Goal: Transaction & Acquisition: Purchase product/service

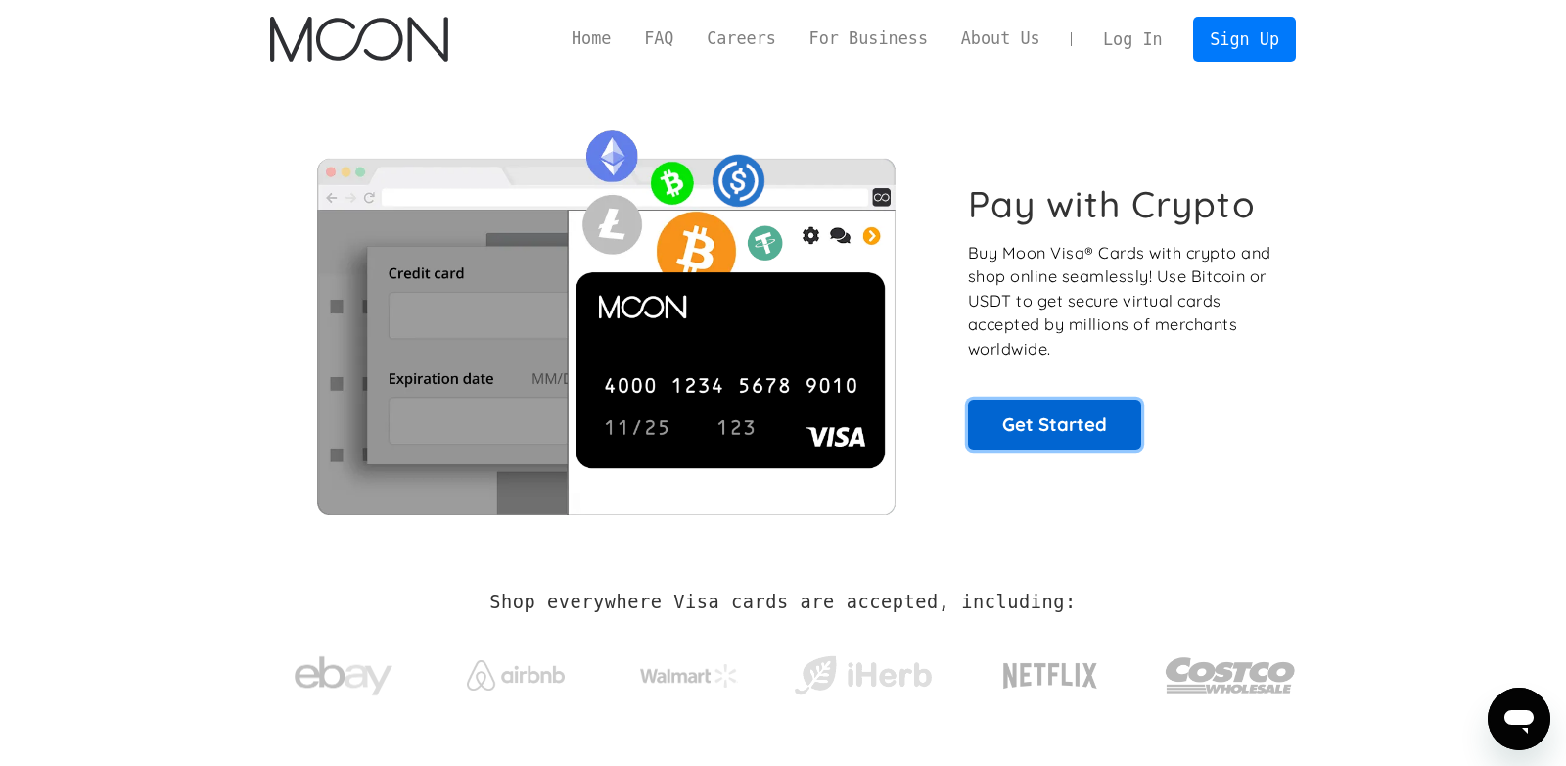
click at [1012, 429] on link "Get Started" at bounding box center [1054, 423] width 173 height 49
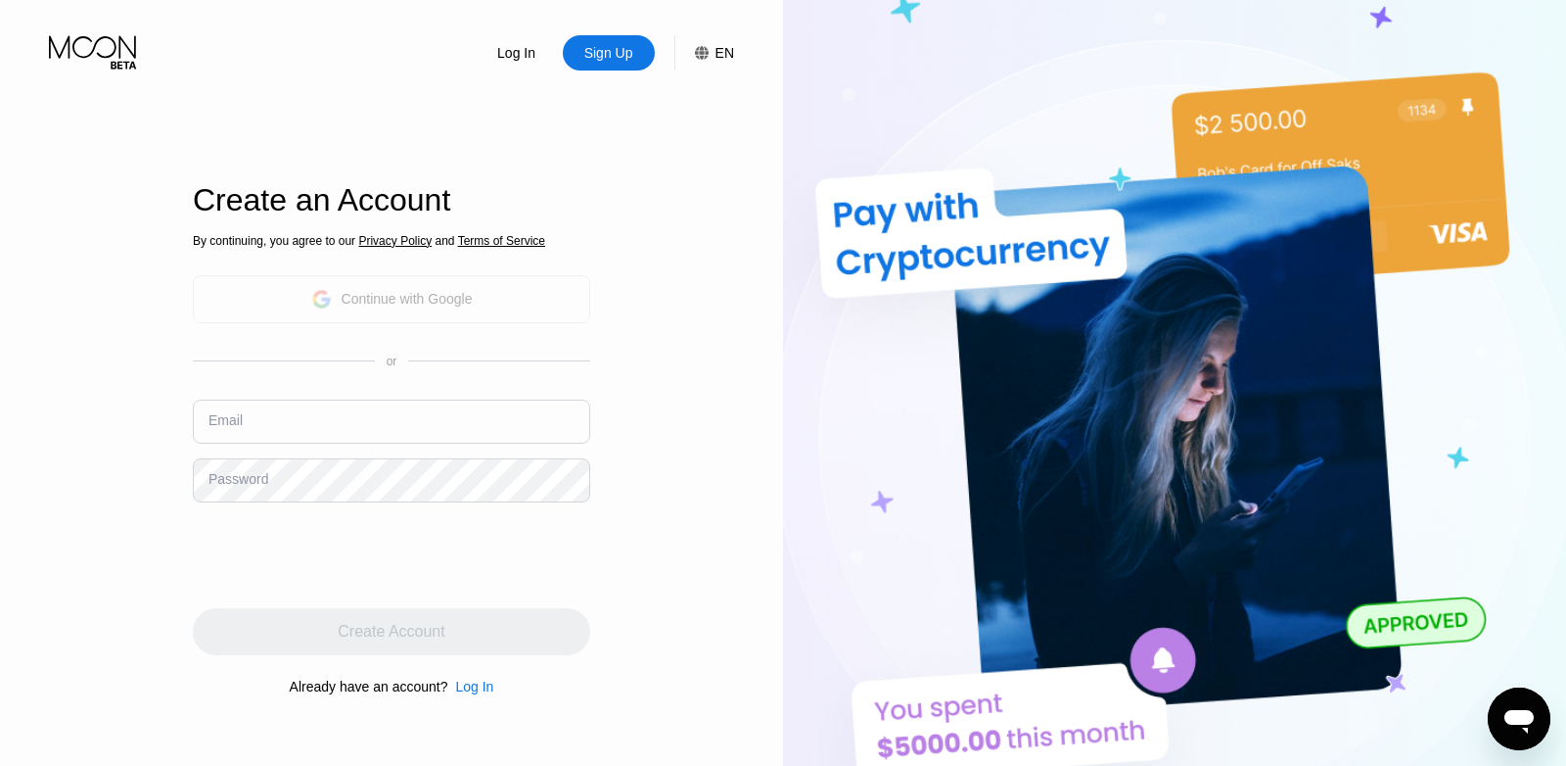
click at [456, 306] on div "Continue with Google" at bounding box center [407, 299] width 131 height 16
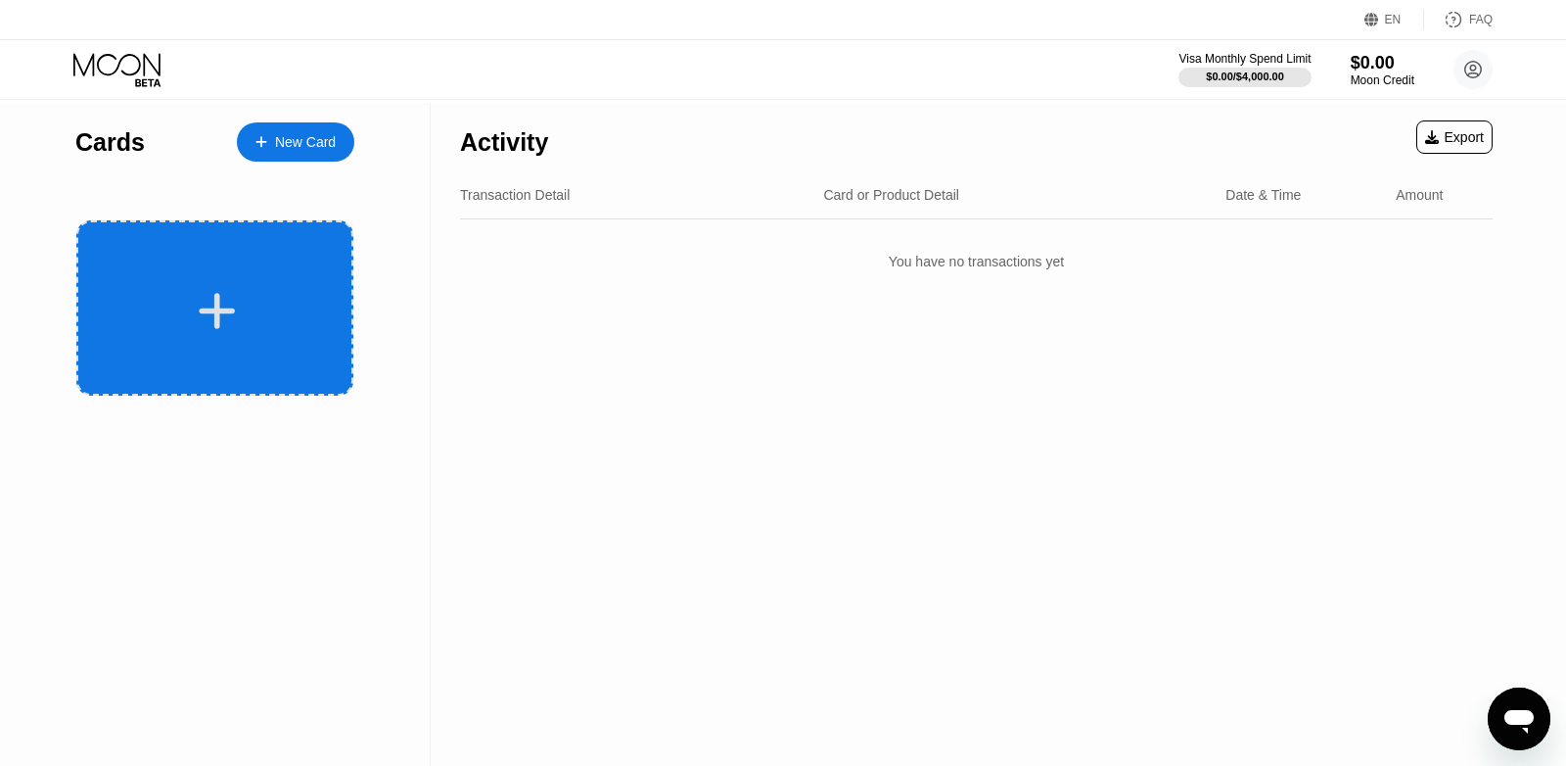
click at [172, 258] on div at bounding box center [214, 307] width 277 height 175
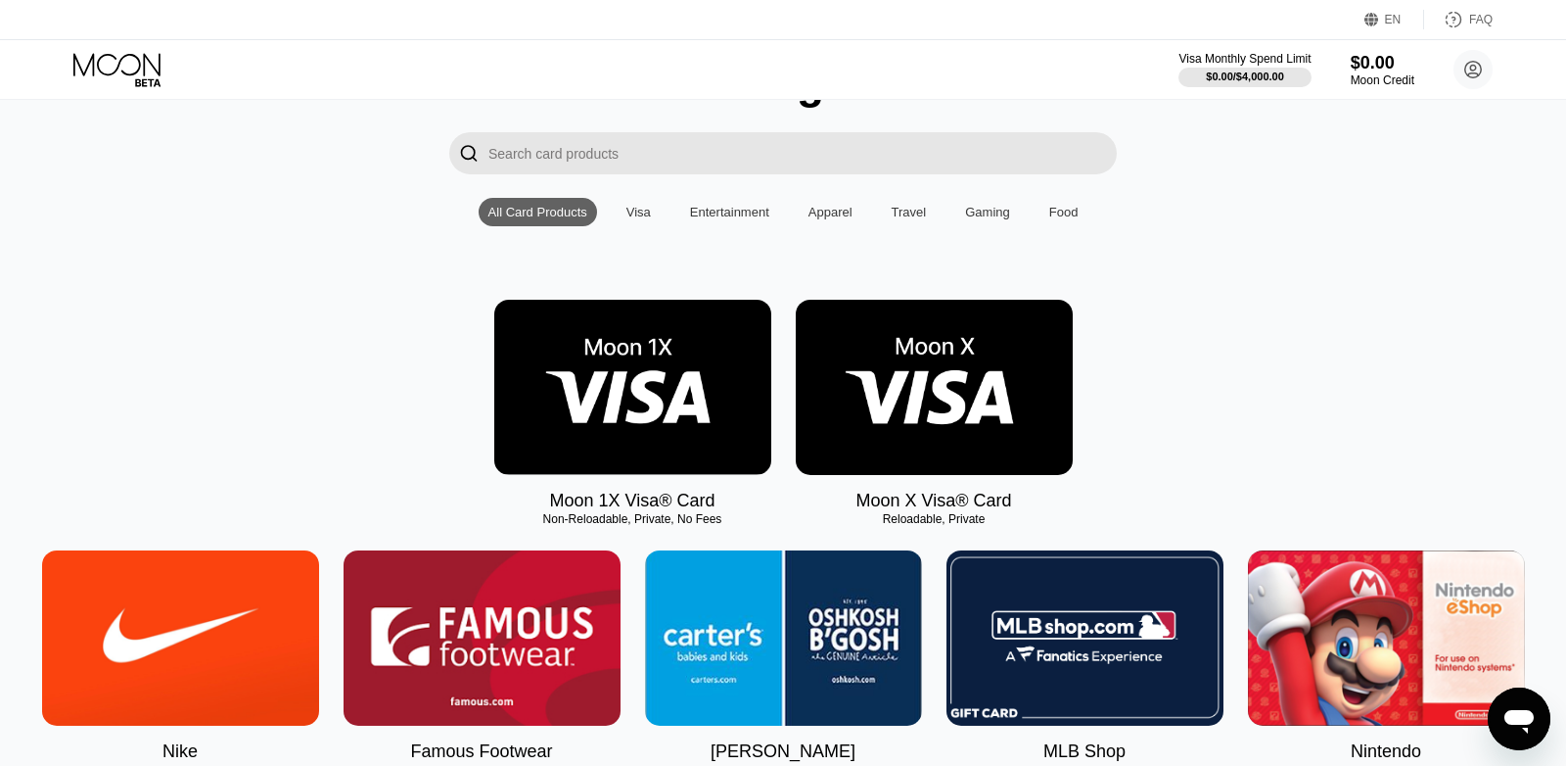
scroll to position [113, 0]
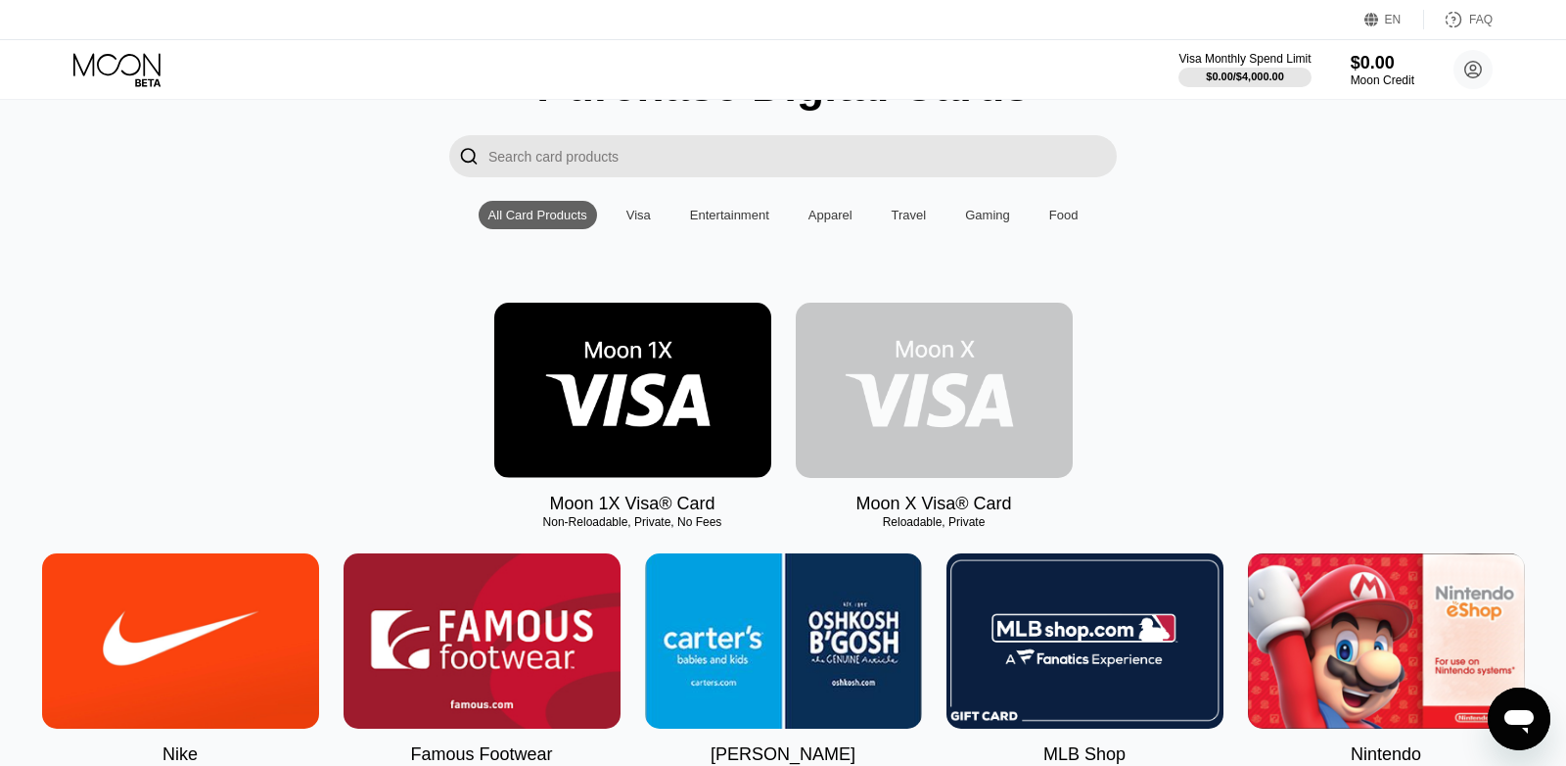
click at [972, 410] on img at bounding box center [934, 390] width 277 height 175
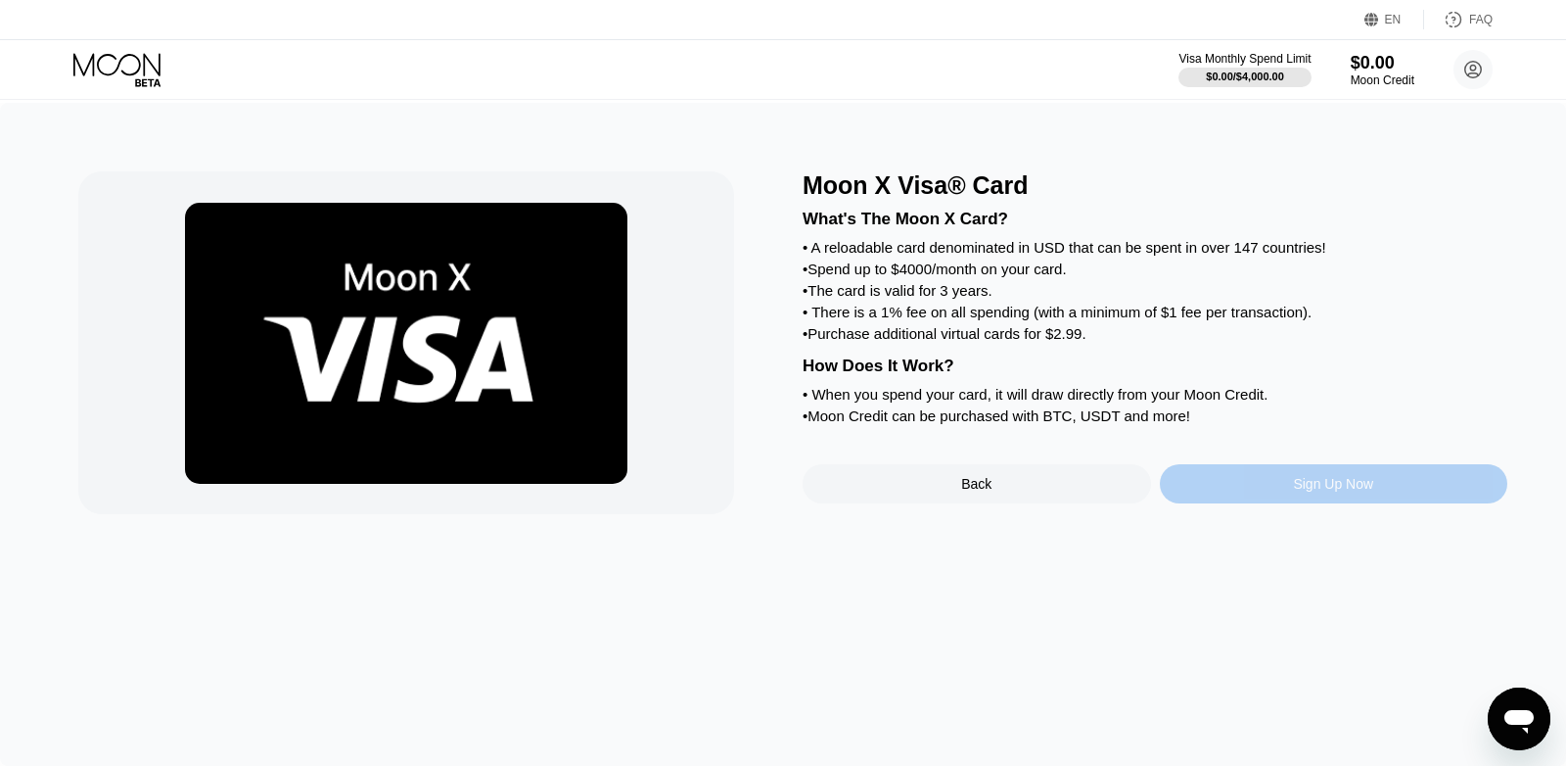
click at [1225, 503] on div "Sign Up Now" at bounding box center [1334, 483] width 349 height 39
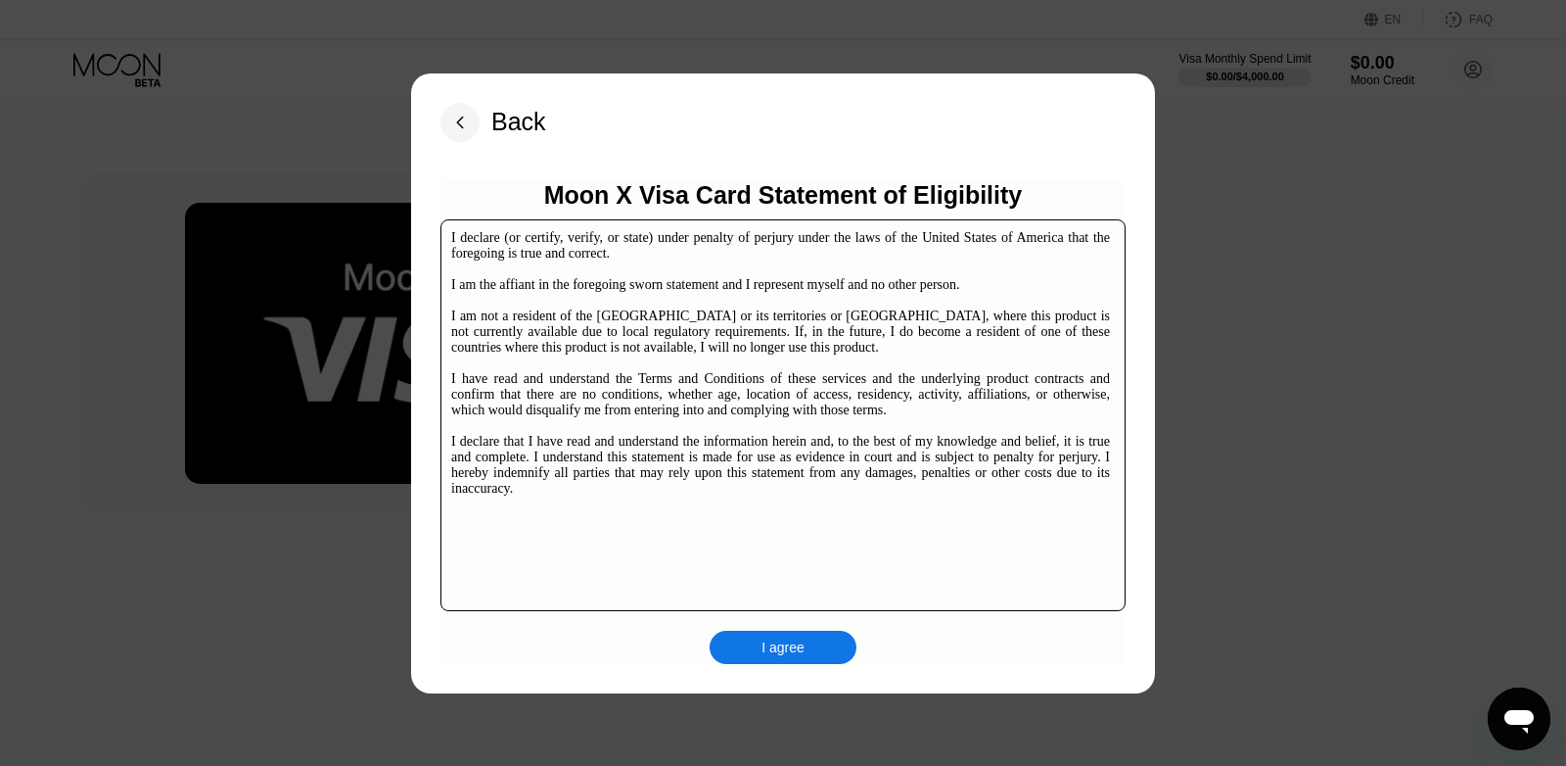
click at [690, 321] on div "I declare (or certify, verify, or state) under penalty of perjury under the law…" at bounding box center [780, 363] width 659 height 266
click at [746, 628] on div "Moon X Visa Card Statement of Eligibility I declare (or certify, verify, or sta…" at bounding box center [783, 422] width 685 height 483
click at [741, 646] on div "I agree" at bounding box center [783, 646] width 147 height 33
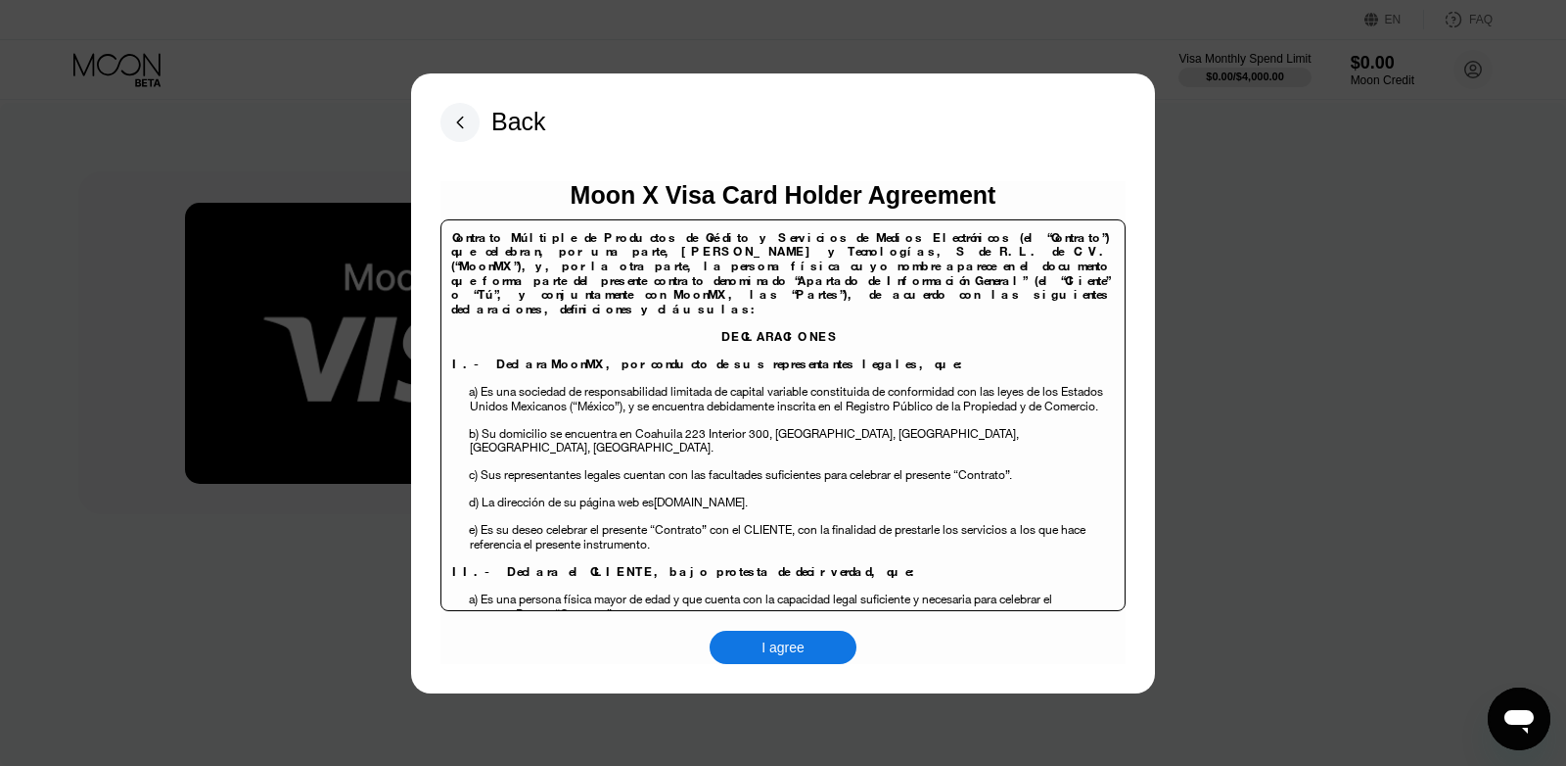
click at [776, 639] on div "I agree" at bounding box center [783, 647] width 43 height 18
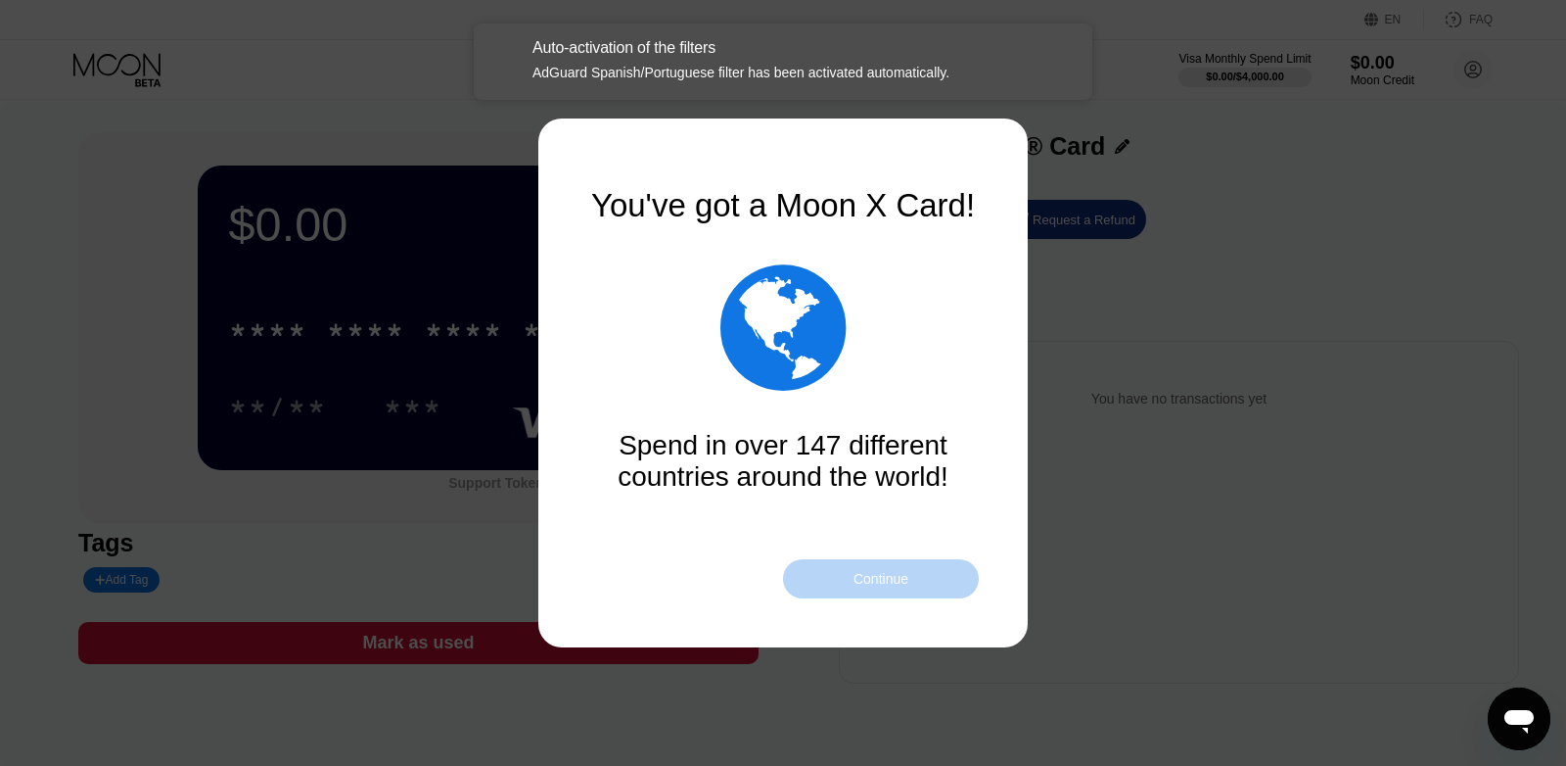
click at [900, 586] on div "Continue" at bounding box center [881, 579] width 55 height 16
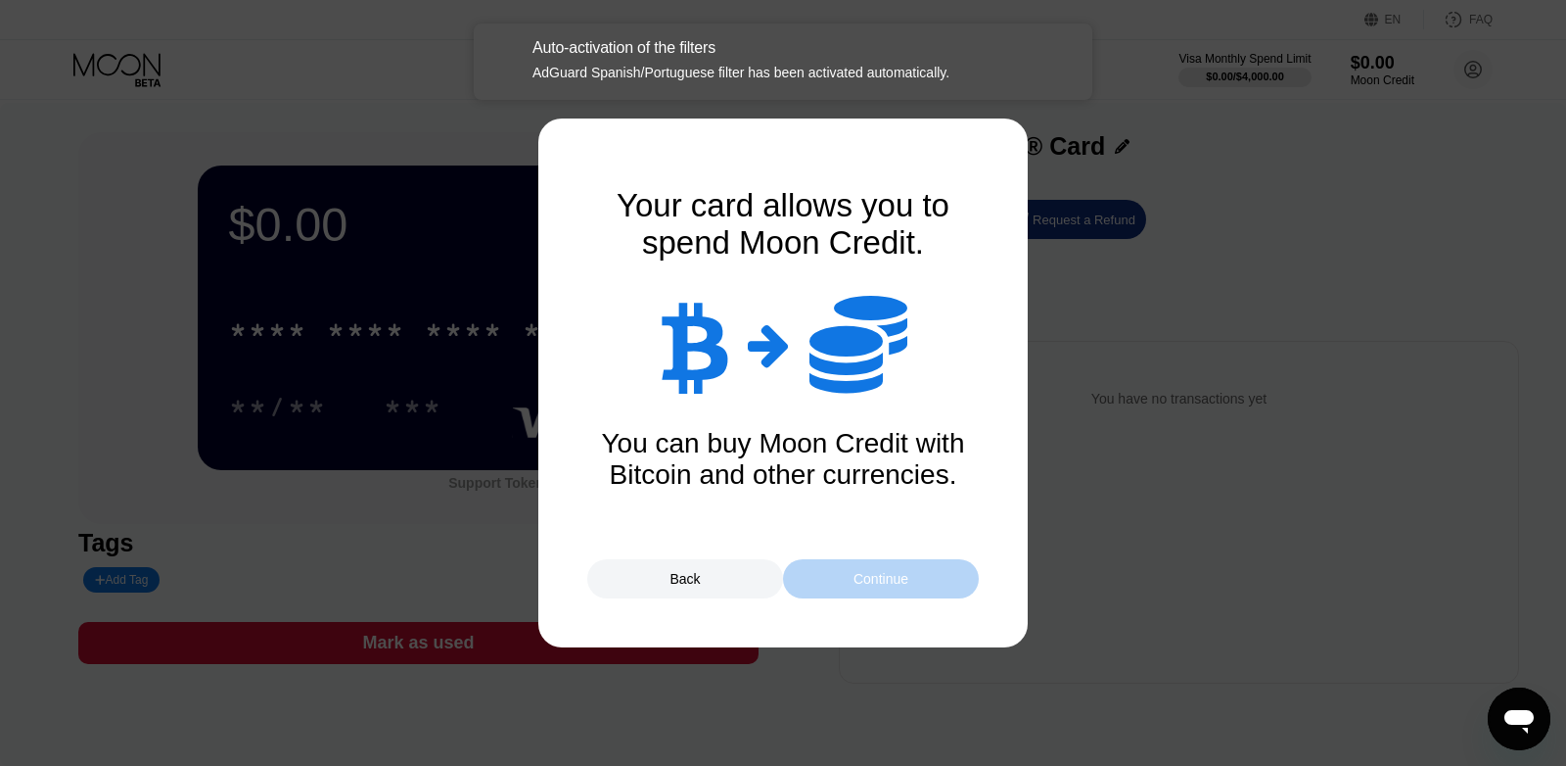
click at [900, 586] on div "Continue" at bounding box center [881, 579] width 55 height 16
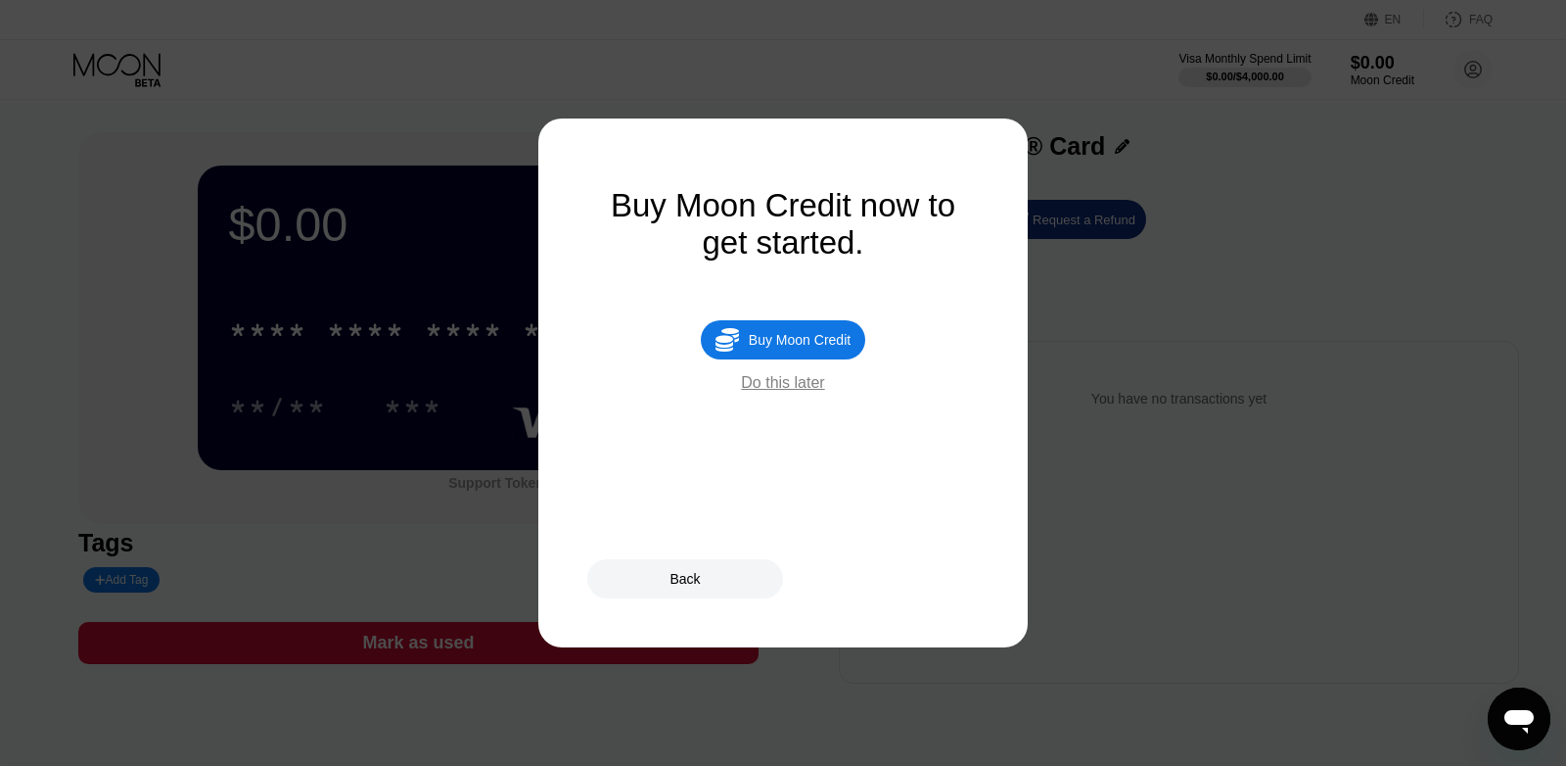
click at [786, 392] on div "Do this later" at bounding box center [782, 383] width 83 height 18
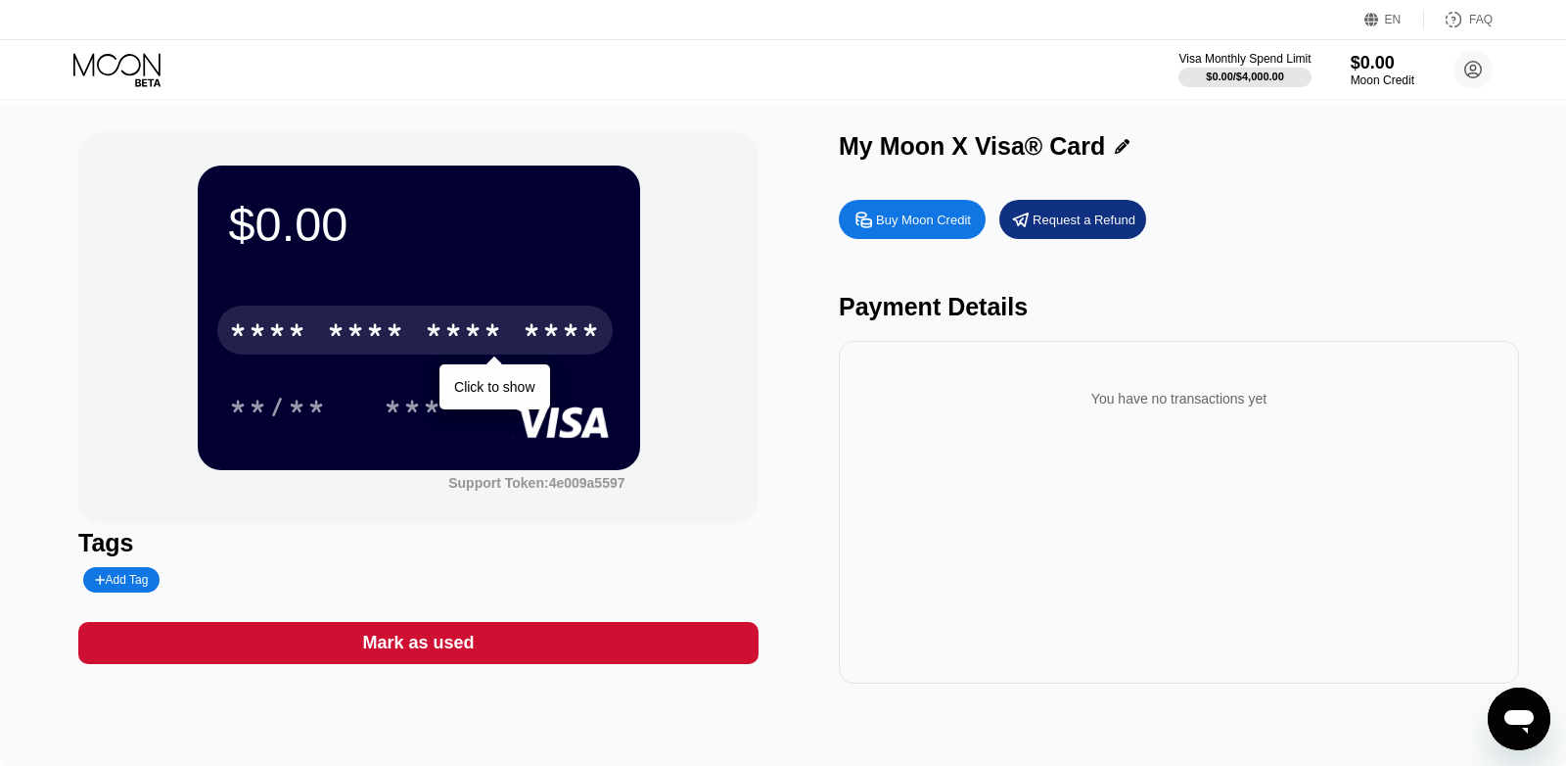
click at [386, 317] on div "* * * * * * * * * * * * ****" at bounding box center [415, 329] width 396 height 49
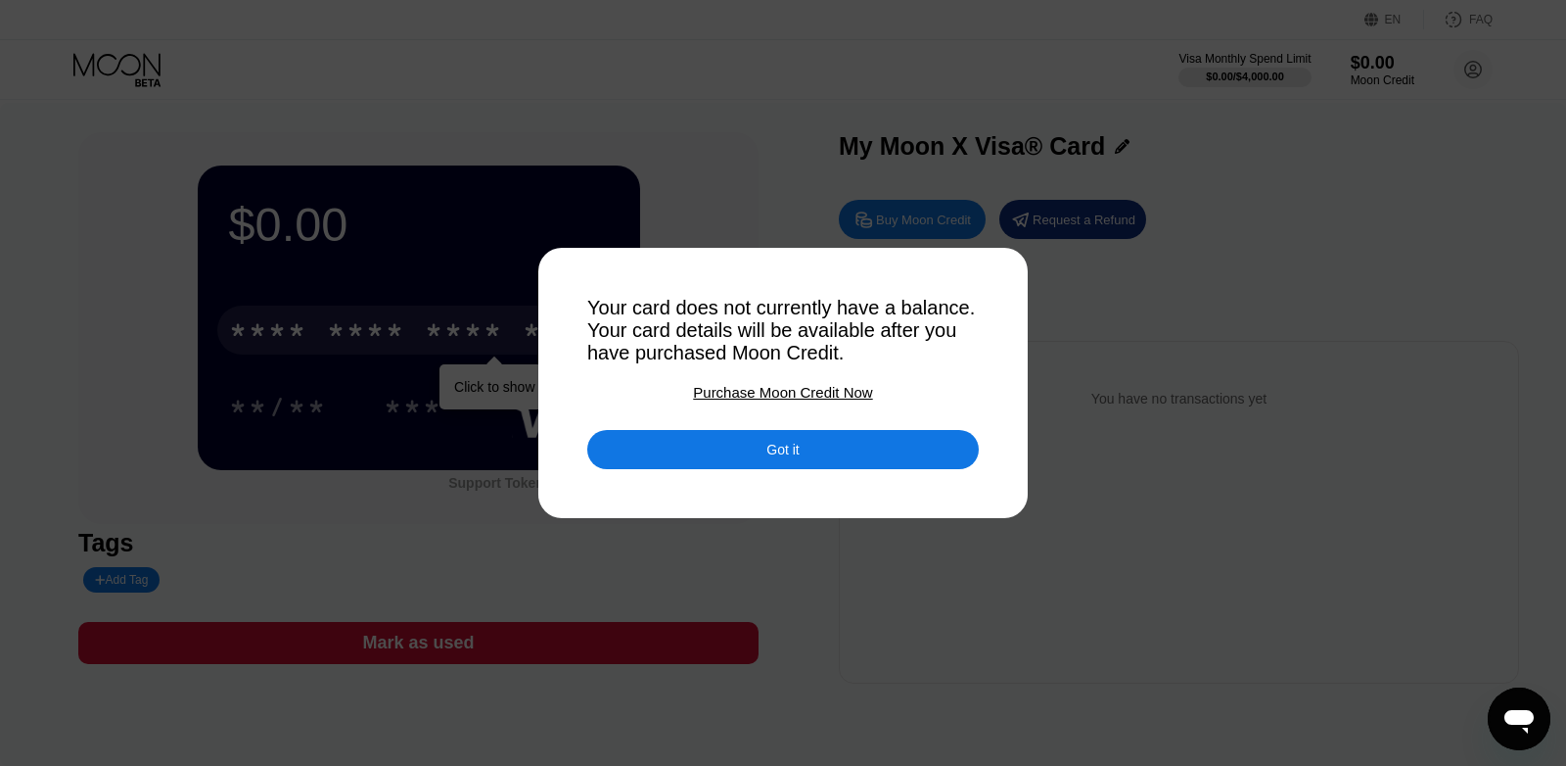
click at [639, 454] on div "Got it" at bounding box center [783, 449] width 392 height 39
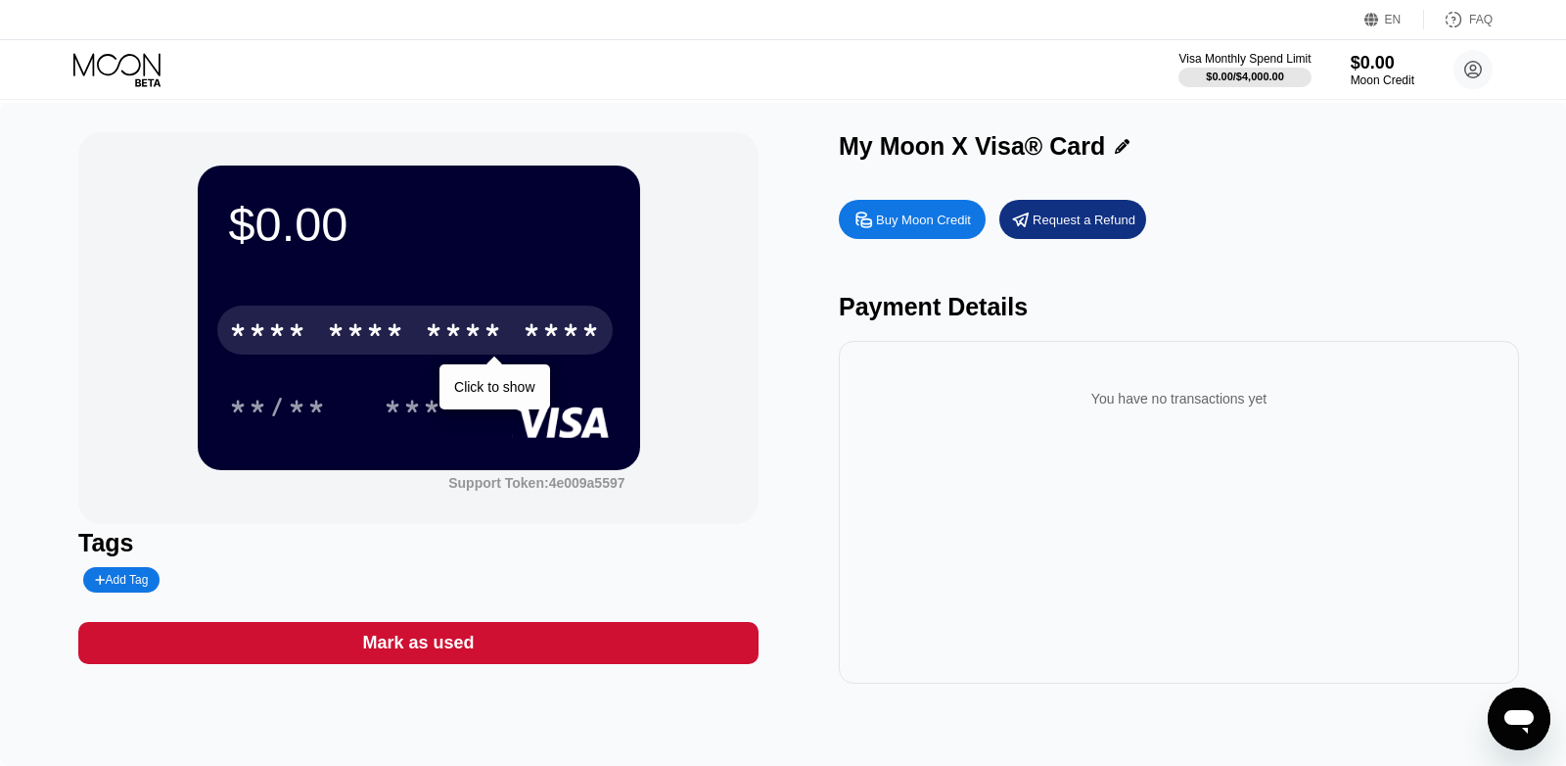
click at [1091, 418] on div "You have no transactions yet" at bounding box center [1179, 398] width 649 height 55
click at [929, 228] on div "Buy Moon Credit" at bounding box center [923, 219] width 95 height 17
type input "0"
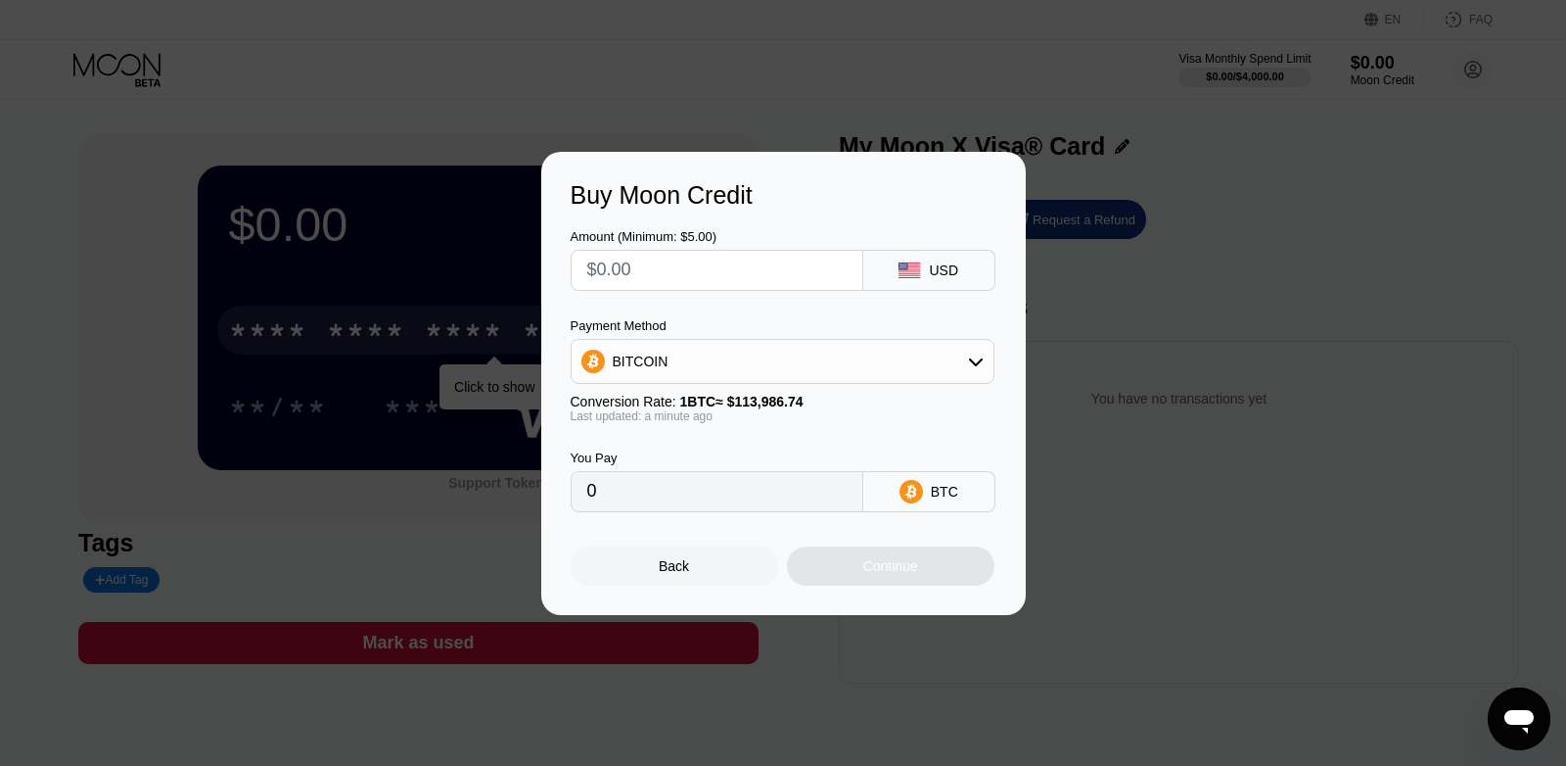
click at [794, 270] on input "text" at bounding box center [716, 270] width 259 height 39
type input "$34"
type input "0.00029829"
click at [794, 270] on input "$34" at bounding box center [716, 270] width 259 height 39
type input "$3"
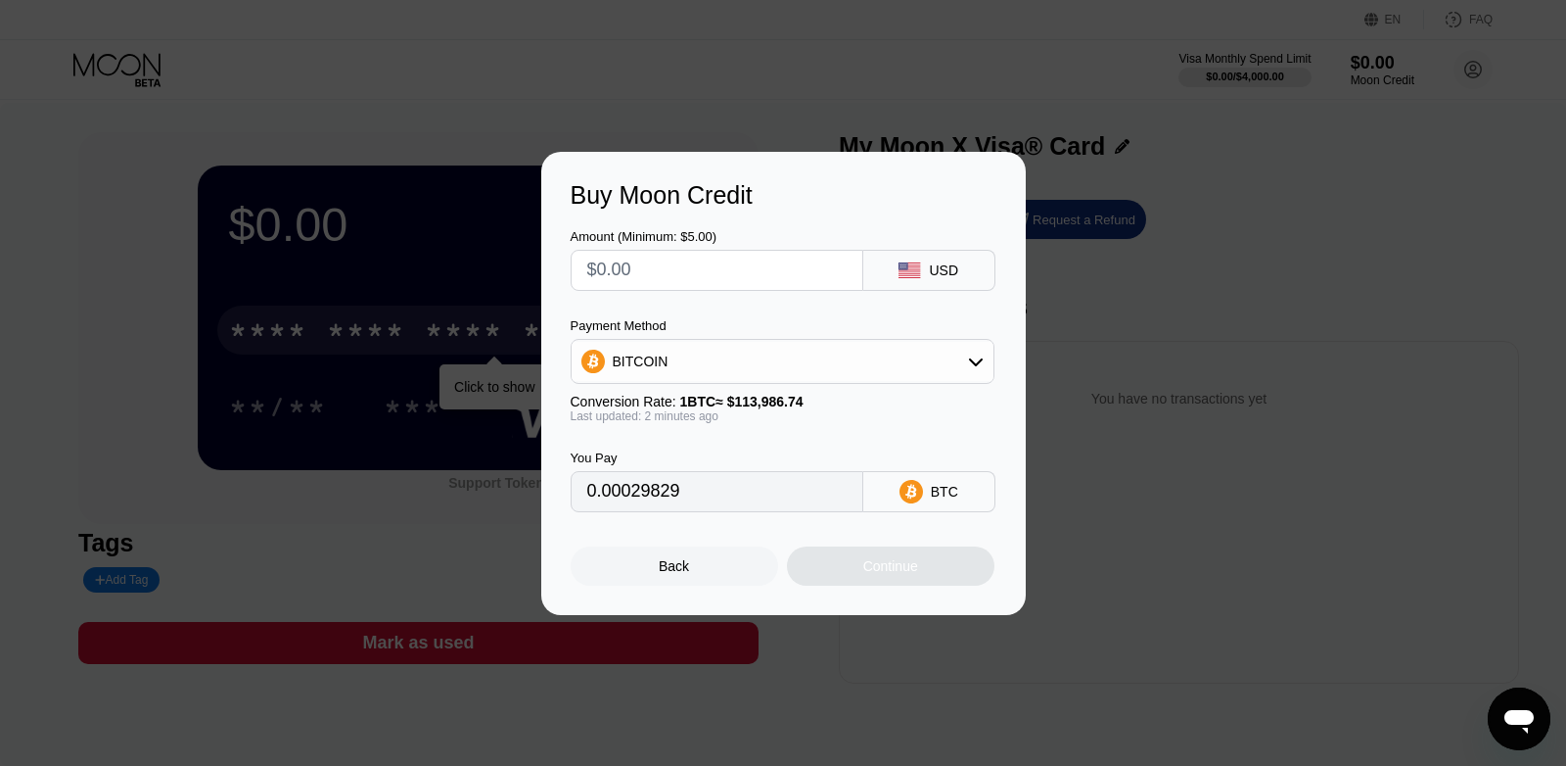
type input "0"
click at [1075, 174] on div "Buy Moon Credit Amount (Minimum: $5.00) USD Payment Method BITCOIN Conversion R…" at bounding box center [783, 383] width 1566 height 463
click at [670, 599] on div "Buy Moon Credit Amount (Minimum: $5.00) USD Payment Method BITCOIN Conversion R…" at bounding box center [783, 383] width 485 height 463
click at [660, 567] on div "Back" at bounding box center [674, 566] width 30 height 16
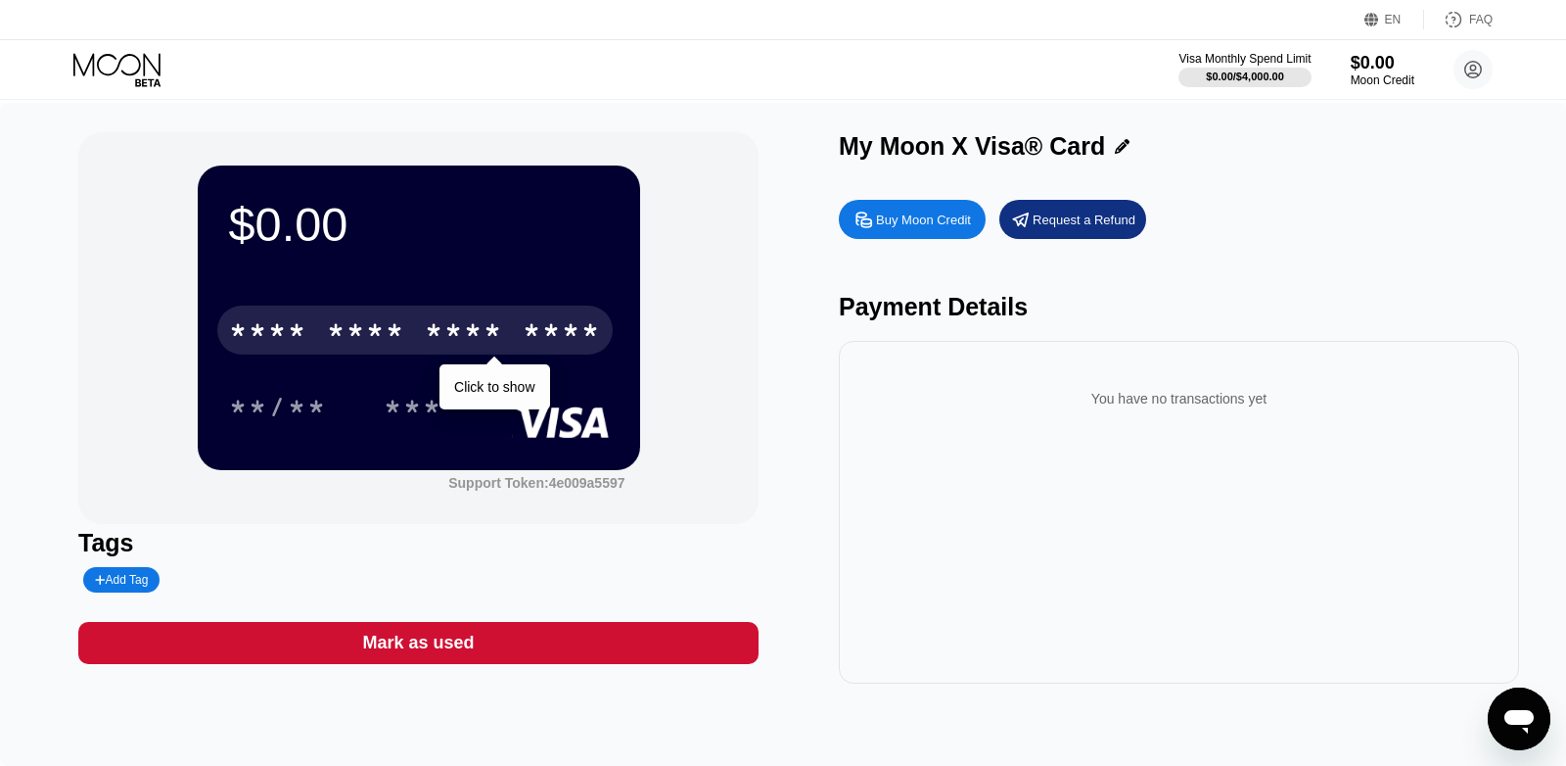
click at [105, 71] on icon at bounding box center [118, 70] width 91 height 34
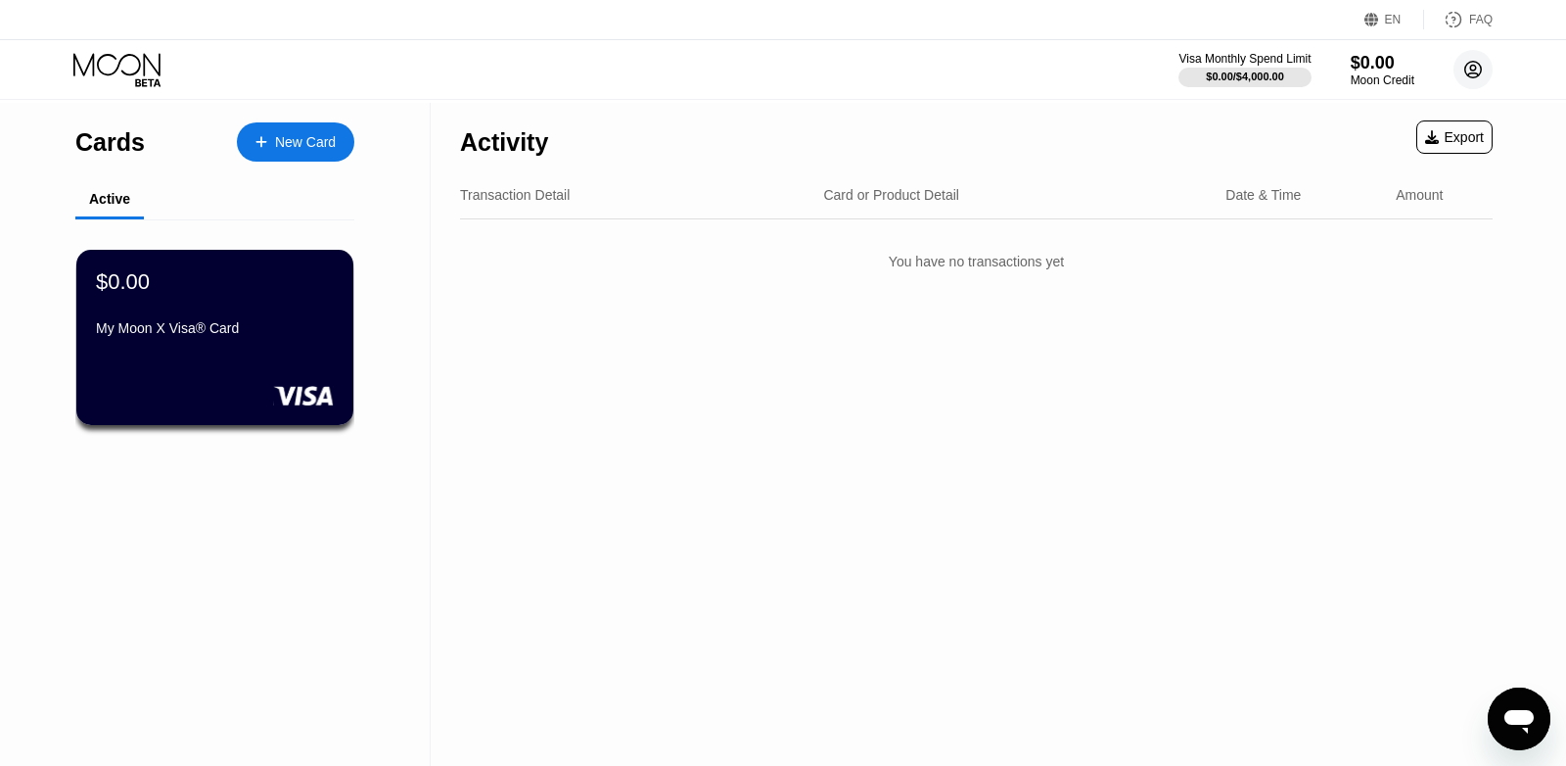
click at [1473, 78] on icon at bounding box center [1474, 70] width 17 height 17
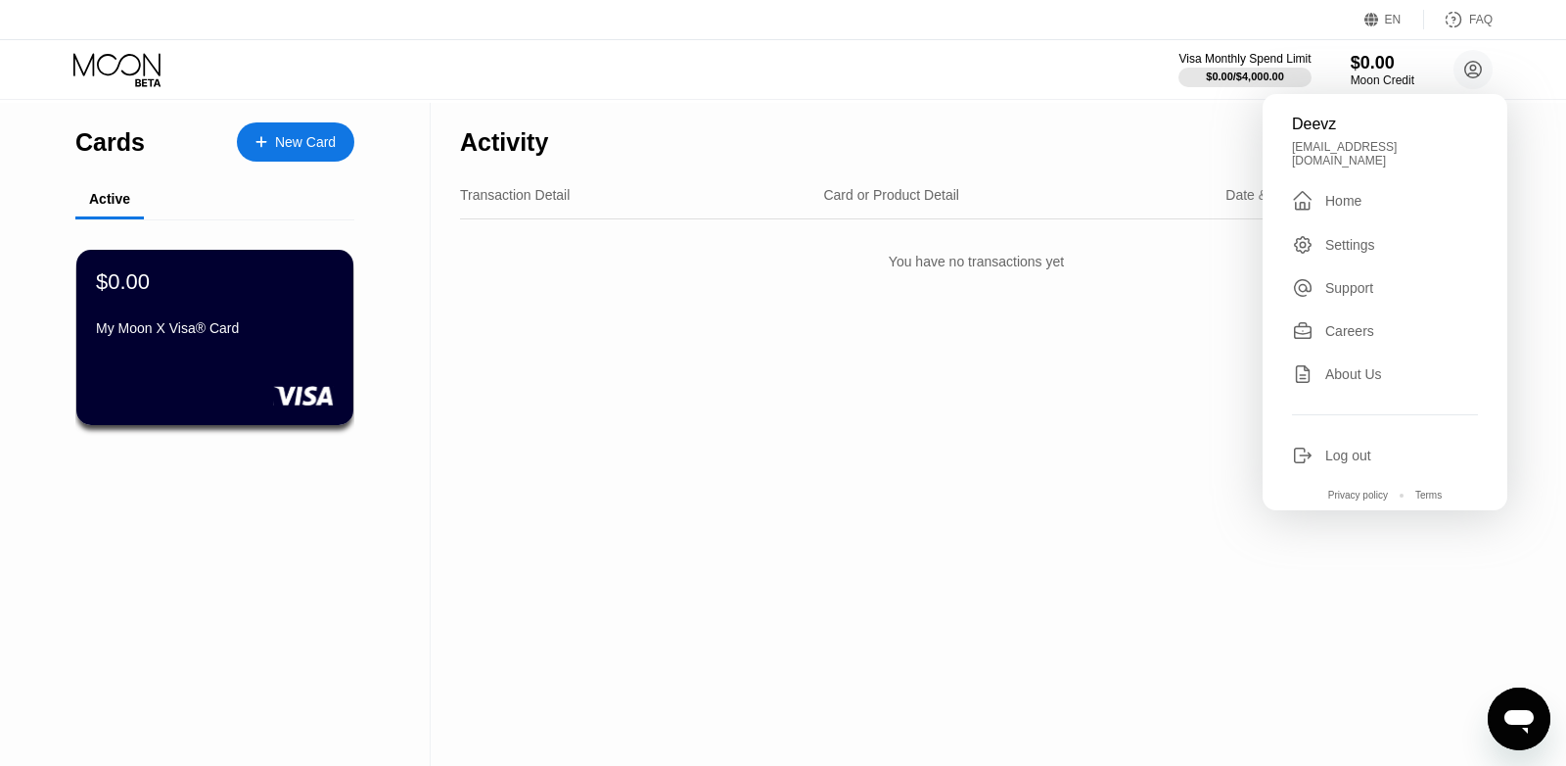
click at [1310, 452] on icon at bounding box center [1305, 455] width 11 height 6
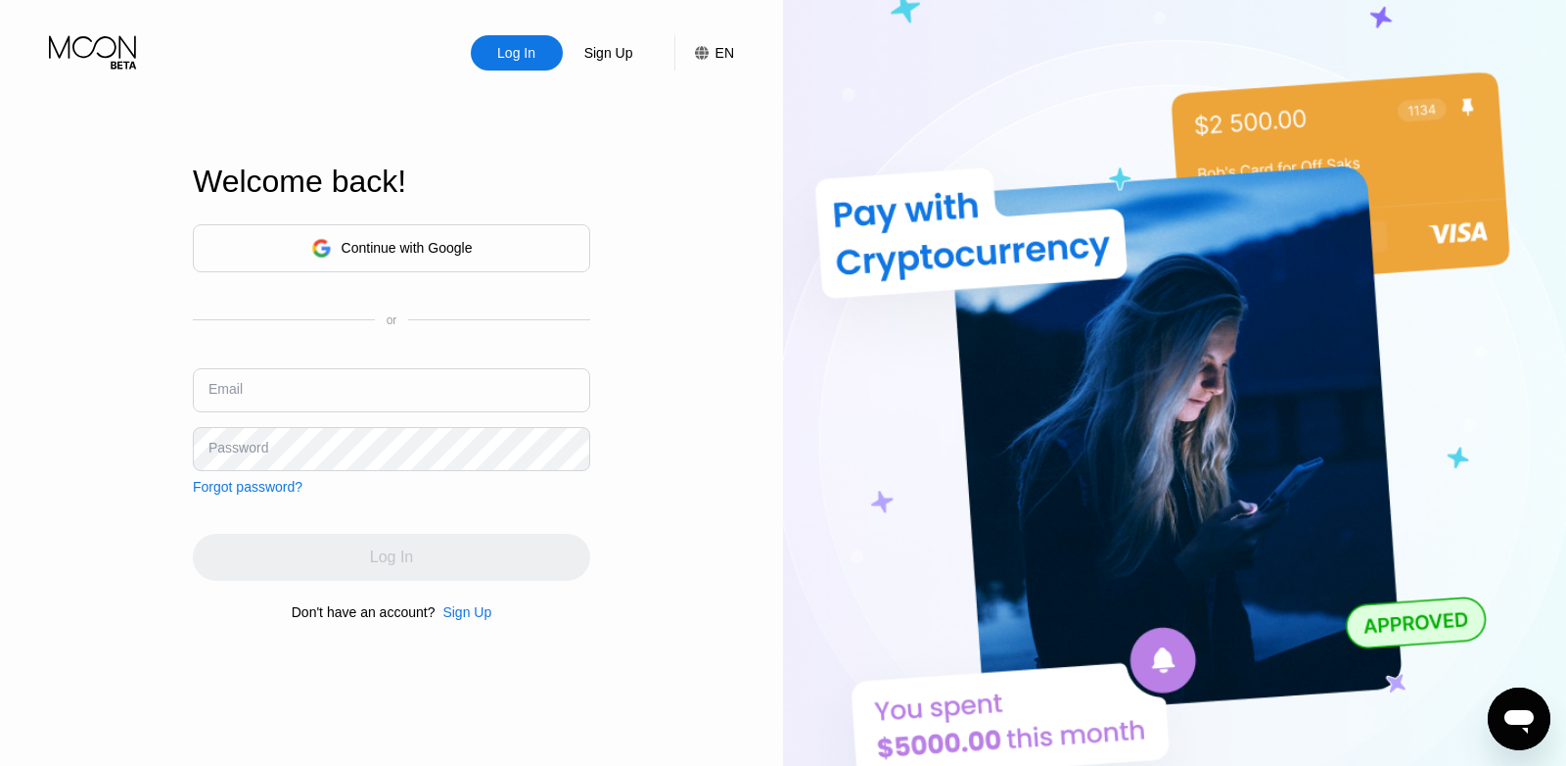
click at [478, 616] on div "Sign Up" at bounding box center [467, 612] width 49 height 16
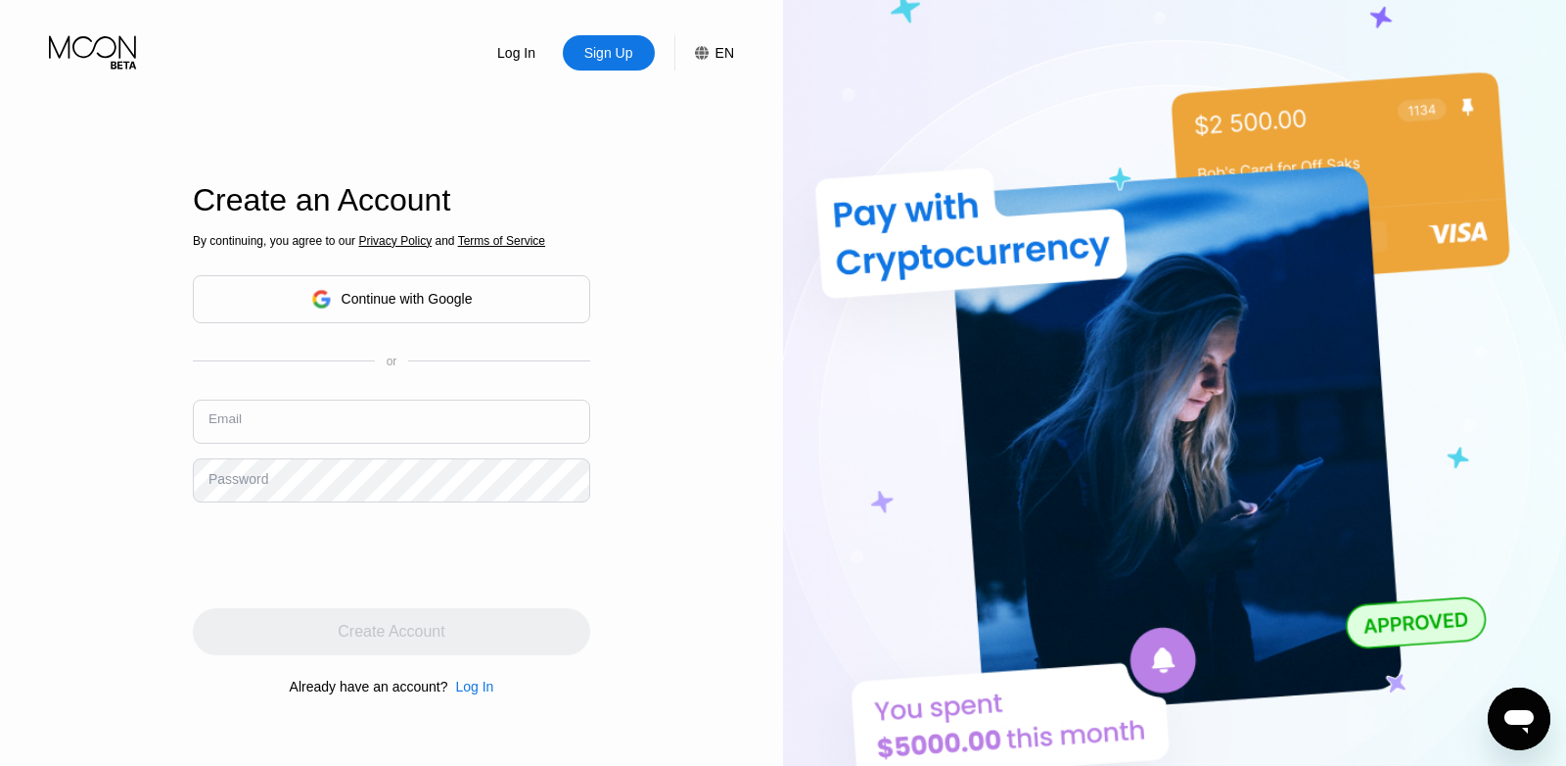
click at [273, 418] on input "text" at bounding box center [391, 421] width 397 height 44
type input "deevzu@gmail.com"
click at [218, 478] on div "Password" at bounding box center [239, 479] width 60 height 16
click at [248, 487] on div "Password" at bounding box center [239, 479] width 60 height 16
click at [257, 476] on div "Password" at bounding box center [239, 479] width 60 height 16
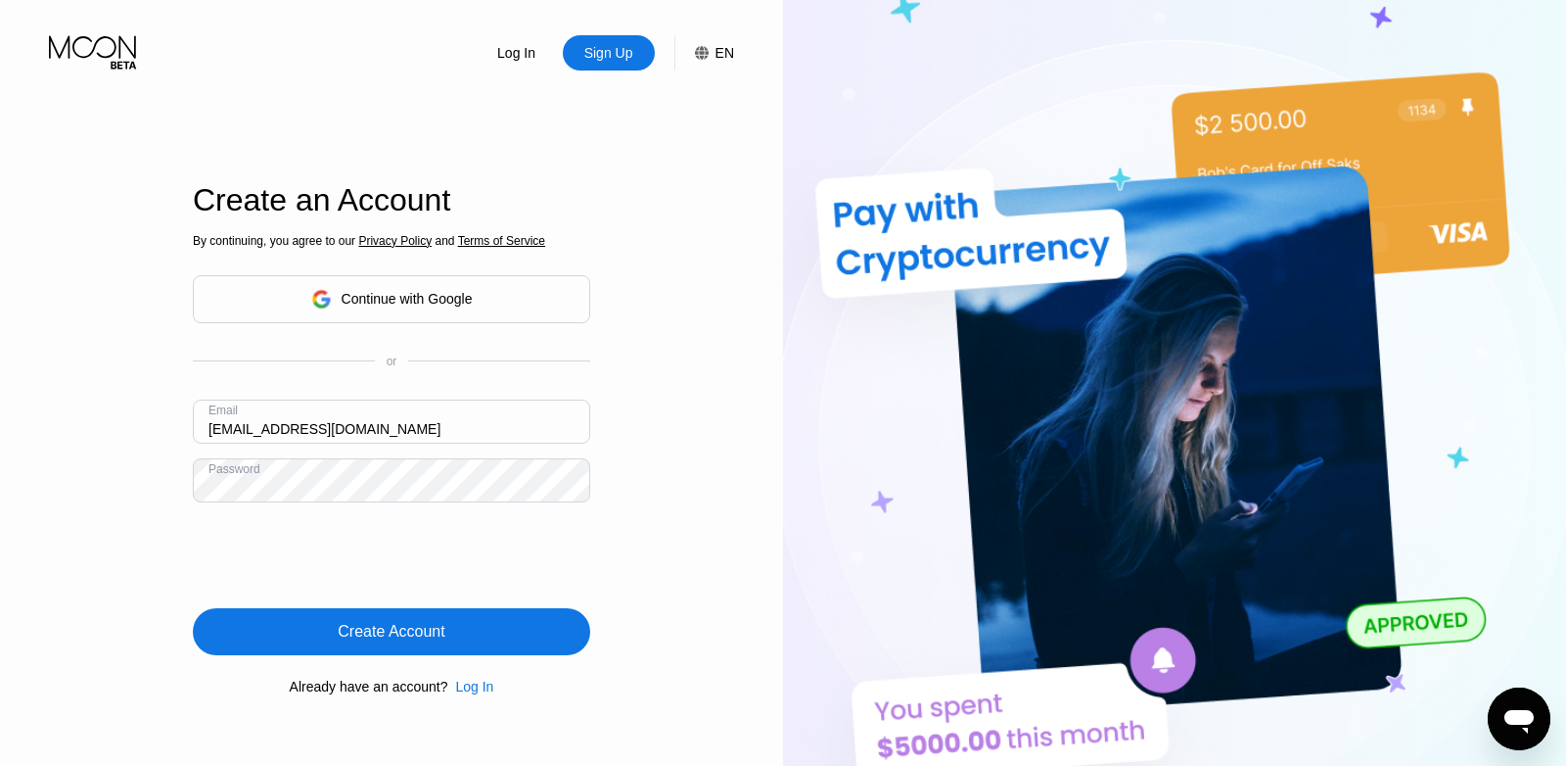
click at [233, 476] on div "Password" at bounding box center [235, 469] width 52 height 14
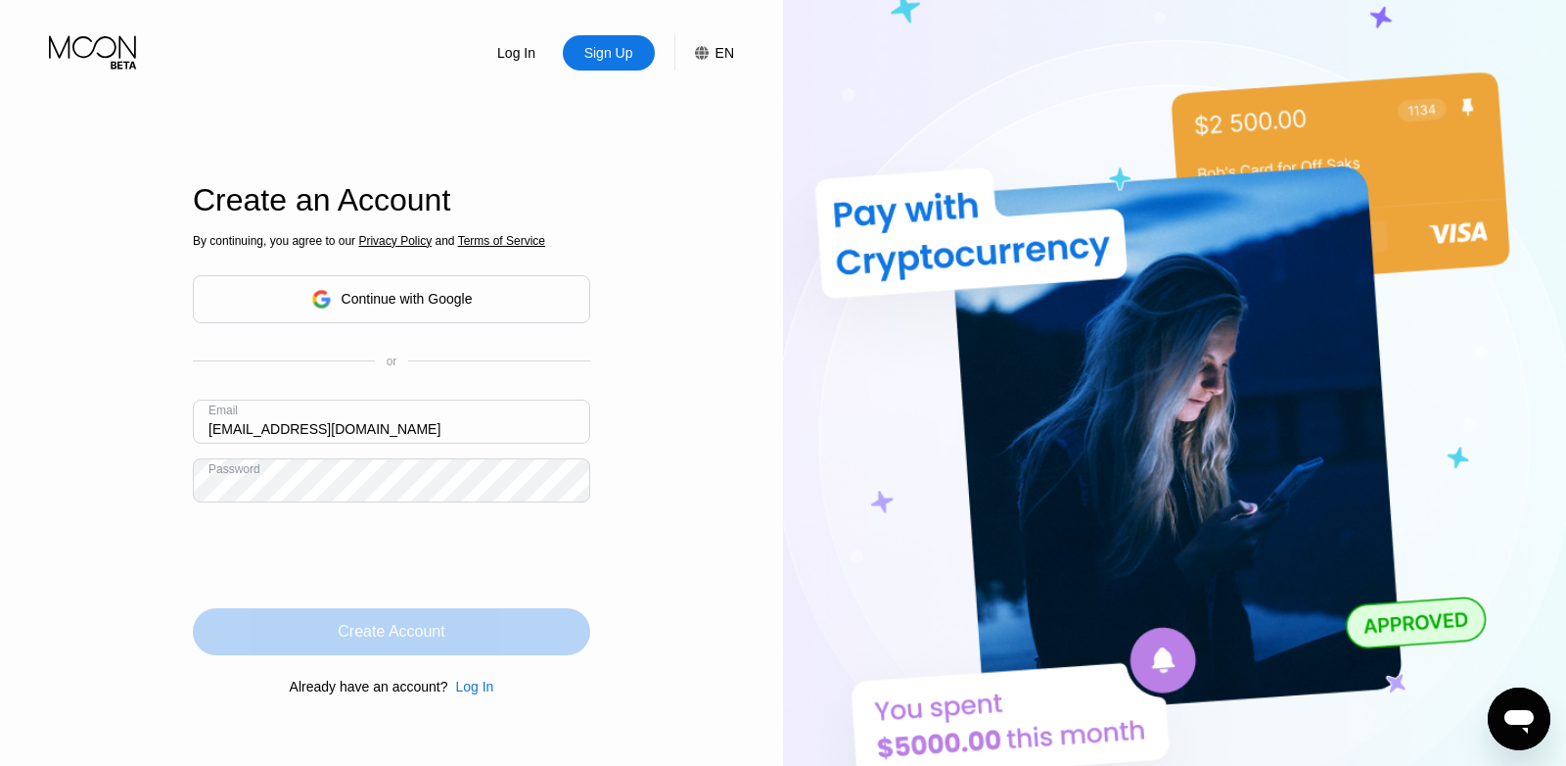
click at [321, 629] on div "Create Account" at bounding box center [391, 631] width 397 height 47
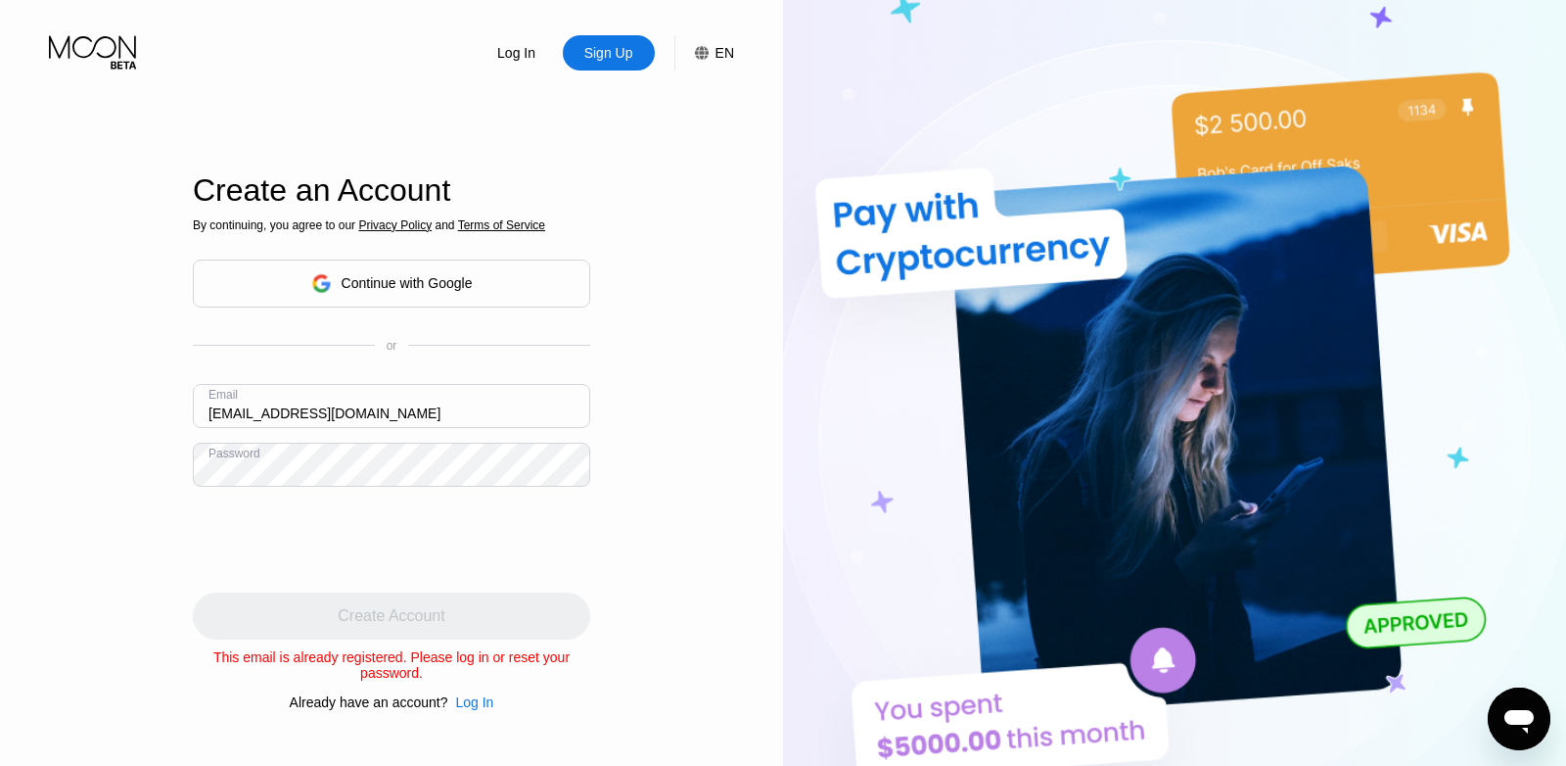
click at [516, 59] on div "Log In" at bounding box center [516, 53] width 42 height 20
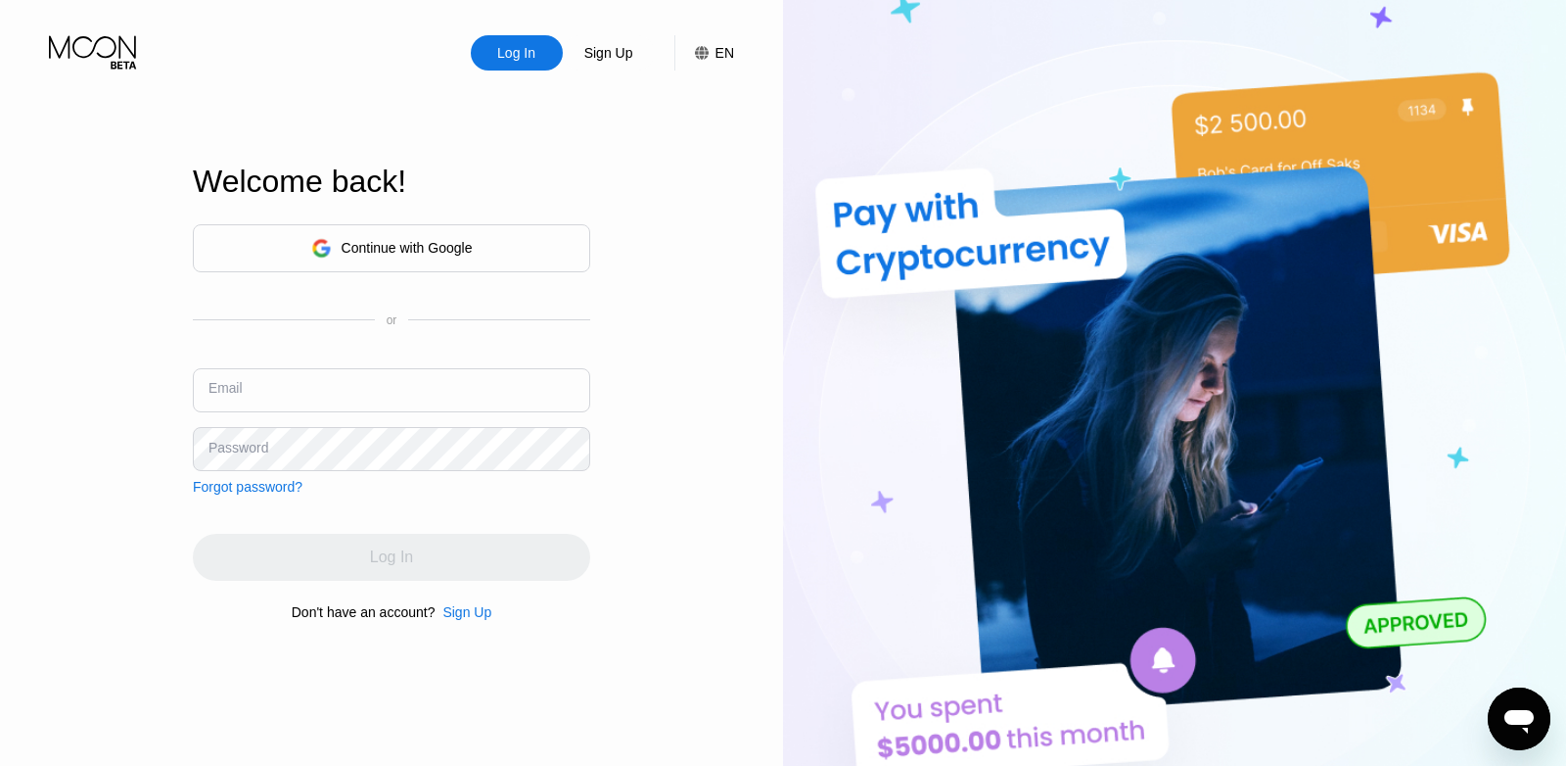
click at [332, 380] on input "text" at bounding box center [391, 390] width 397 height 44
type input "[EMAIL_ADDRESS][DOMAIN_NAME]"
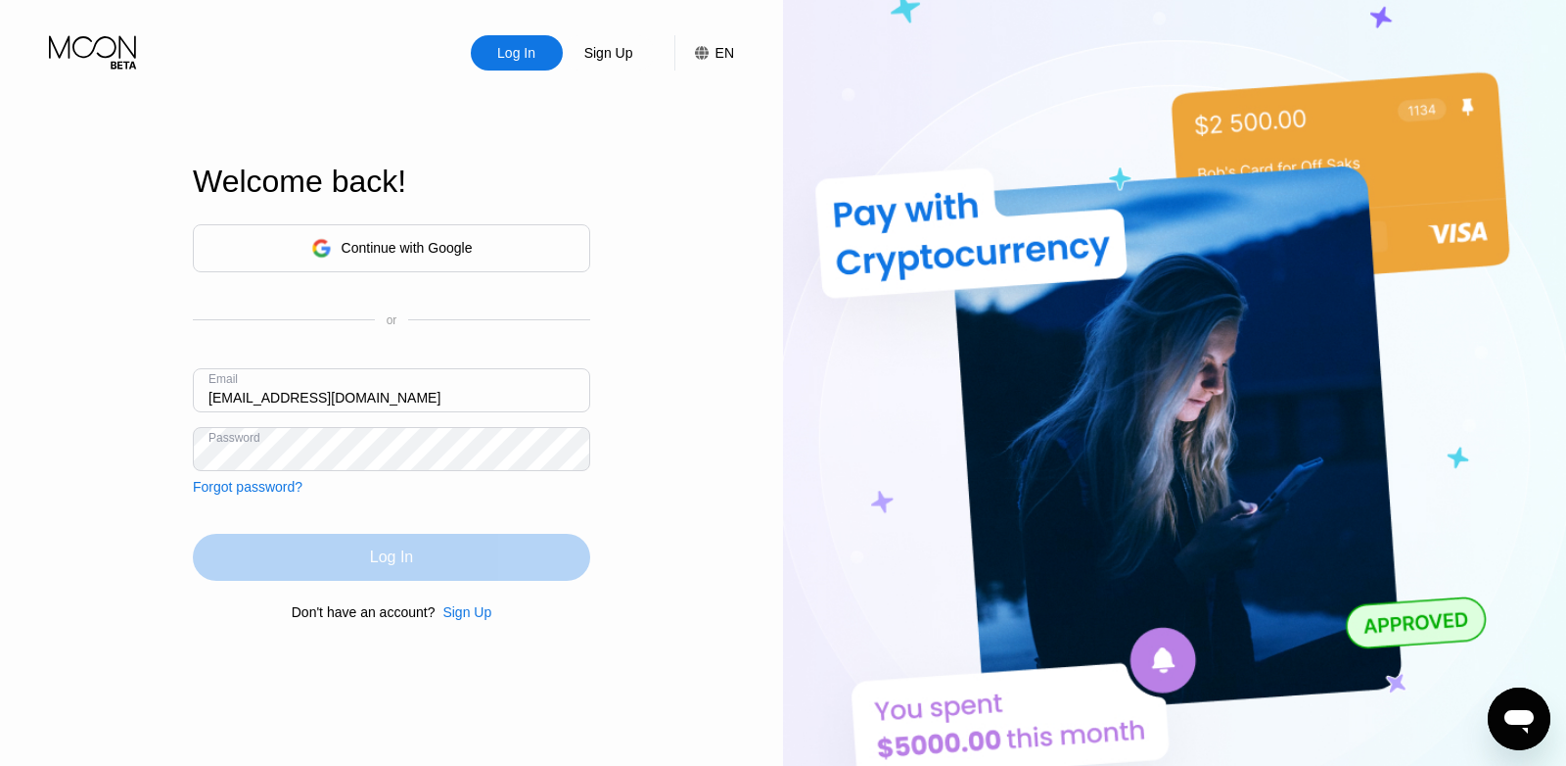
click at [386, 581] on div "Log In" at bounding box center [391, 557] width 397 height 47
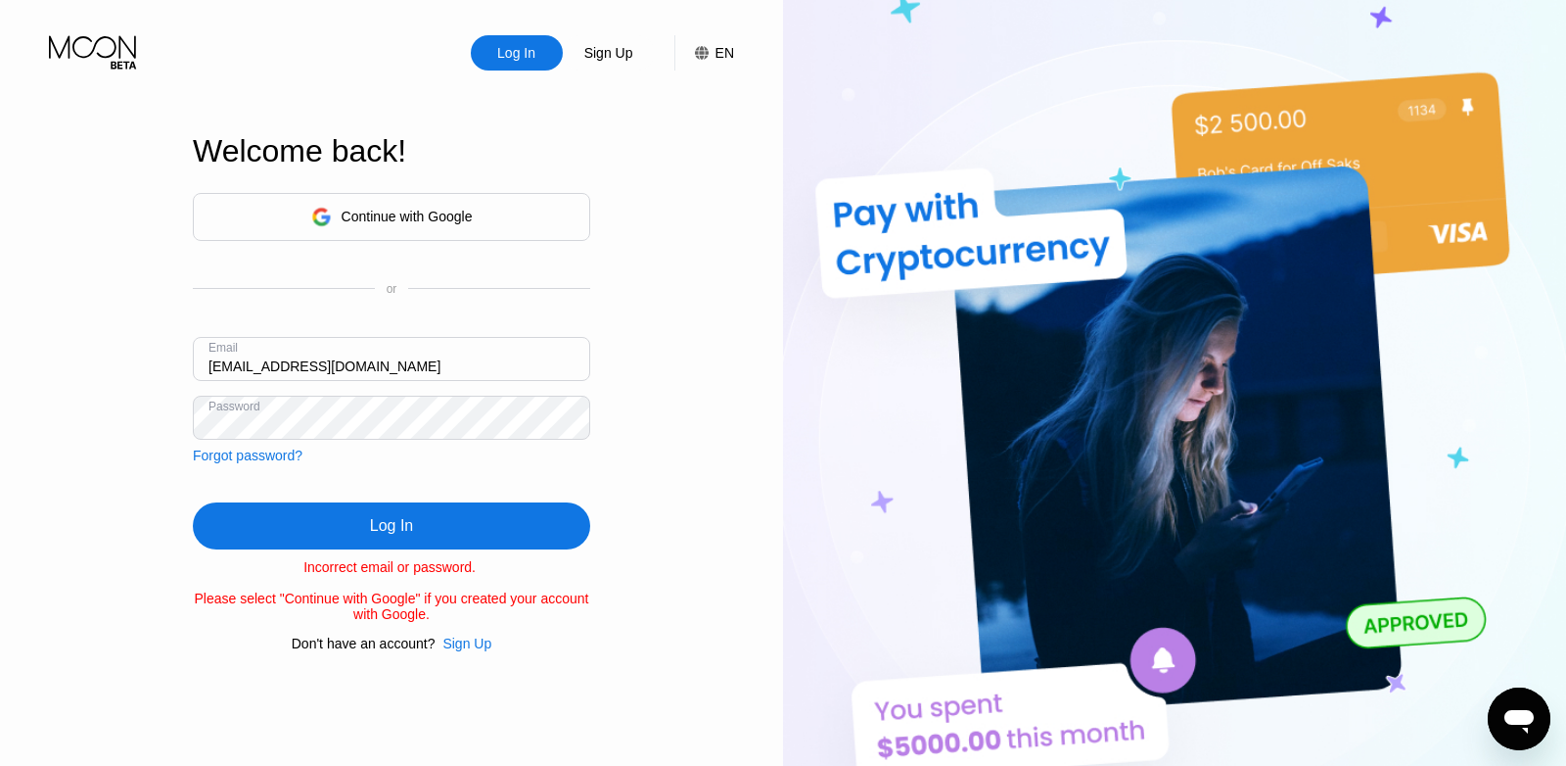
click at [292, 447] on div "Forgot password?" at bounding box center [248, 455] width 110 height 16
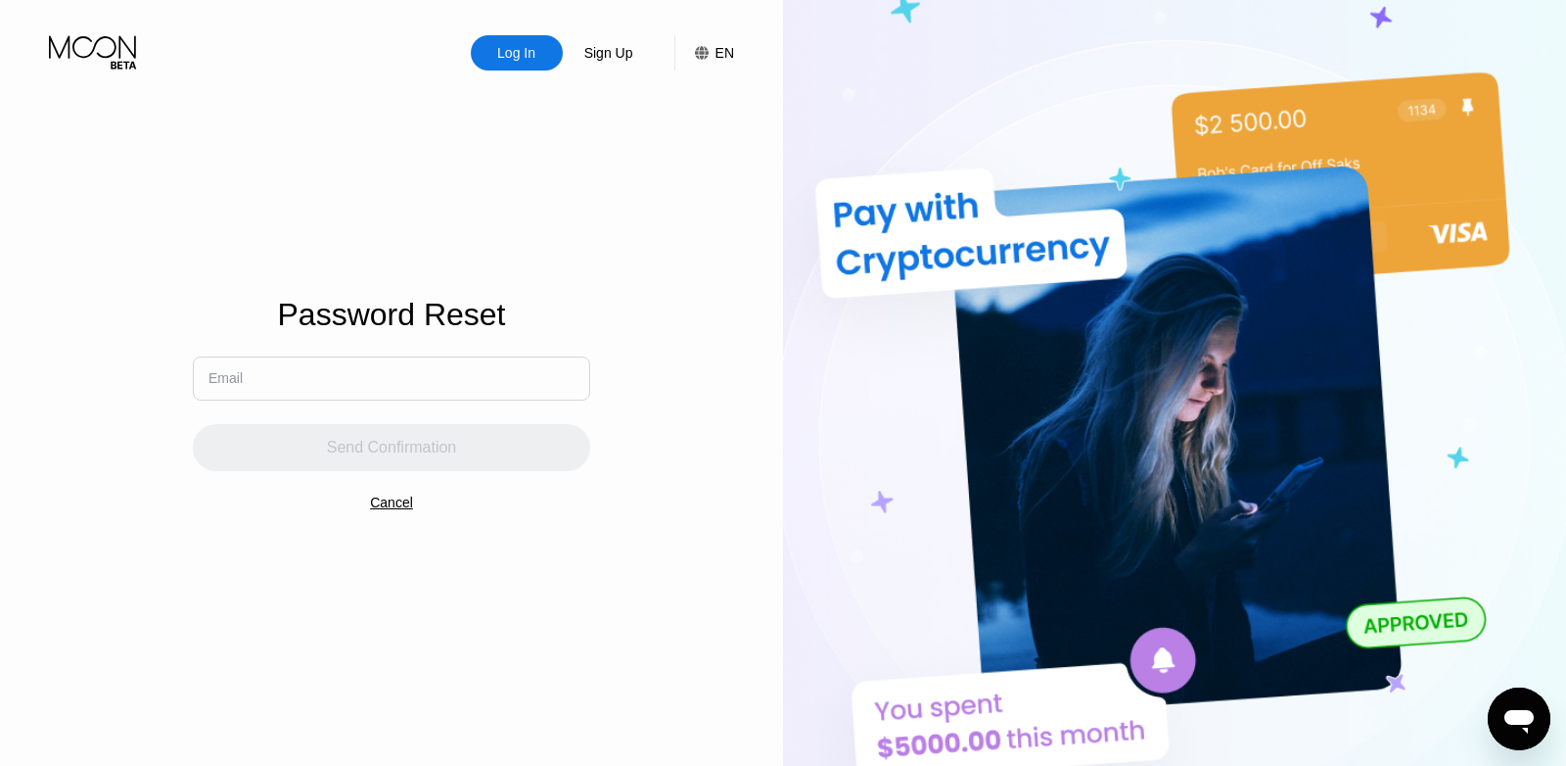
click at [270, 371] on input "text" at bounding box center [391, 378] width 397 height 44
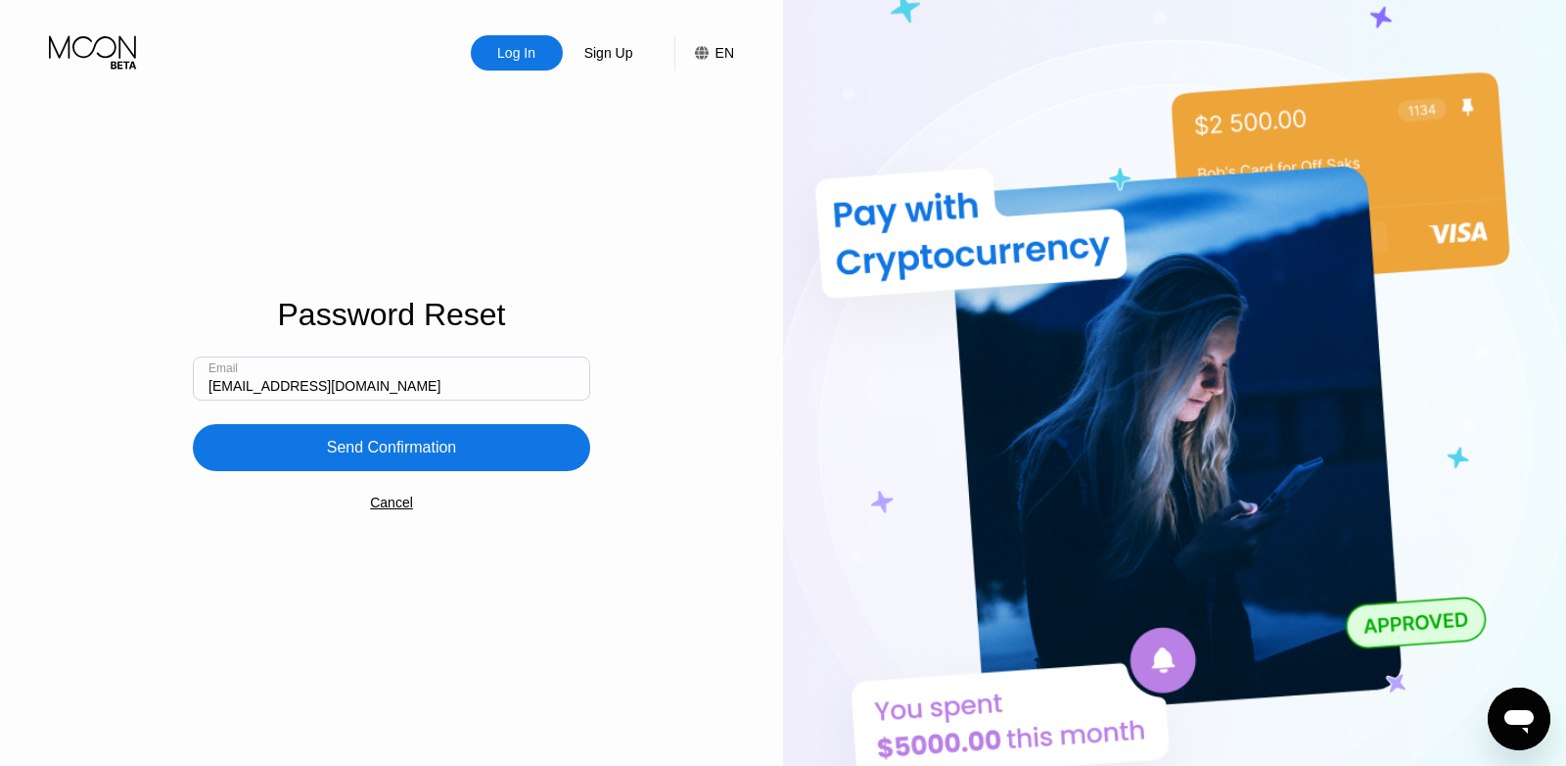
type input "[EMAIL_ADDRESS][DOMAIN_NAME]"
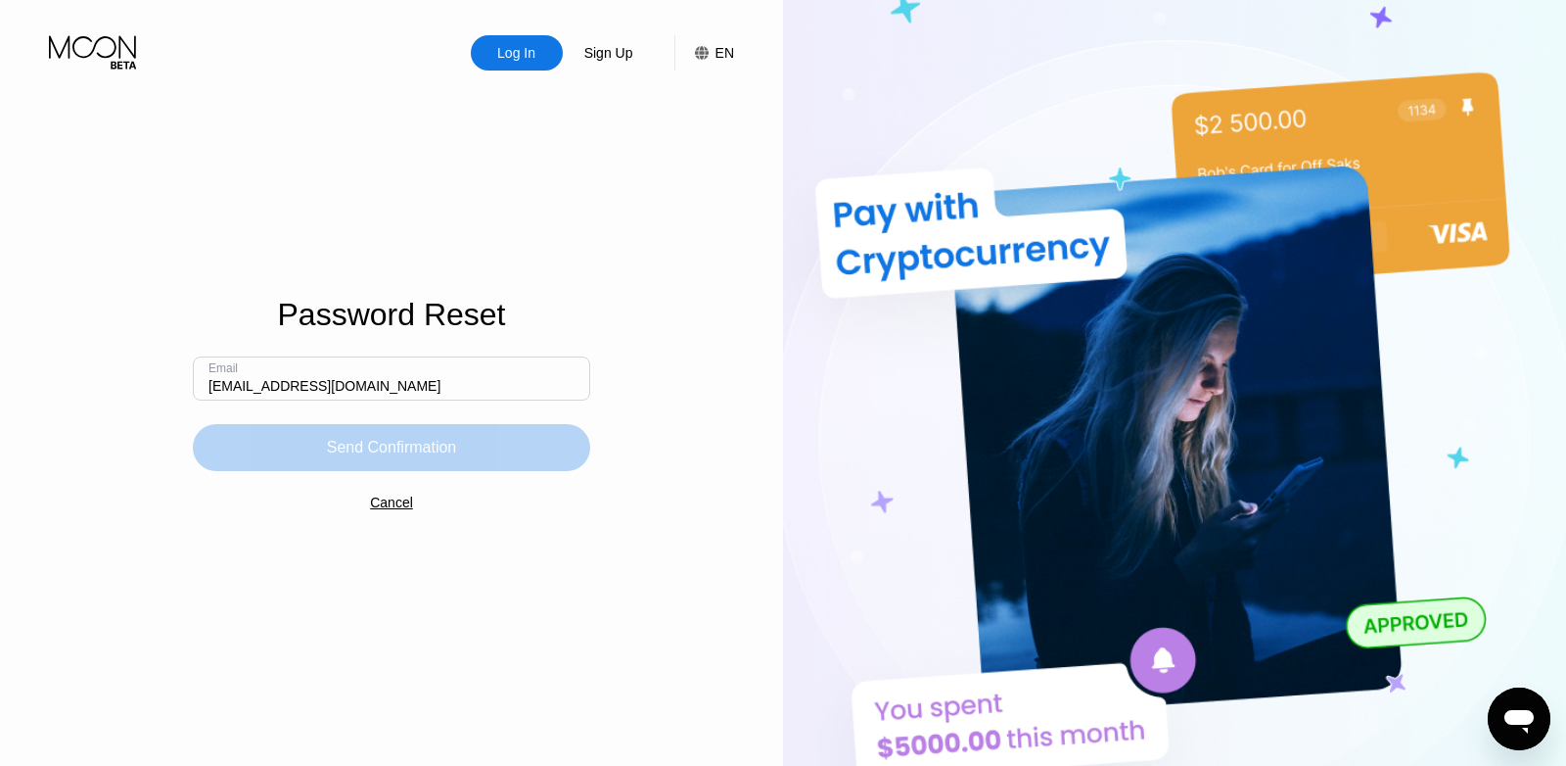
click at [367, 471] on div "Send Confirmation" at bounding box center [391, 447] width 397 height 47
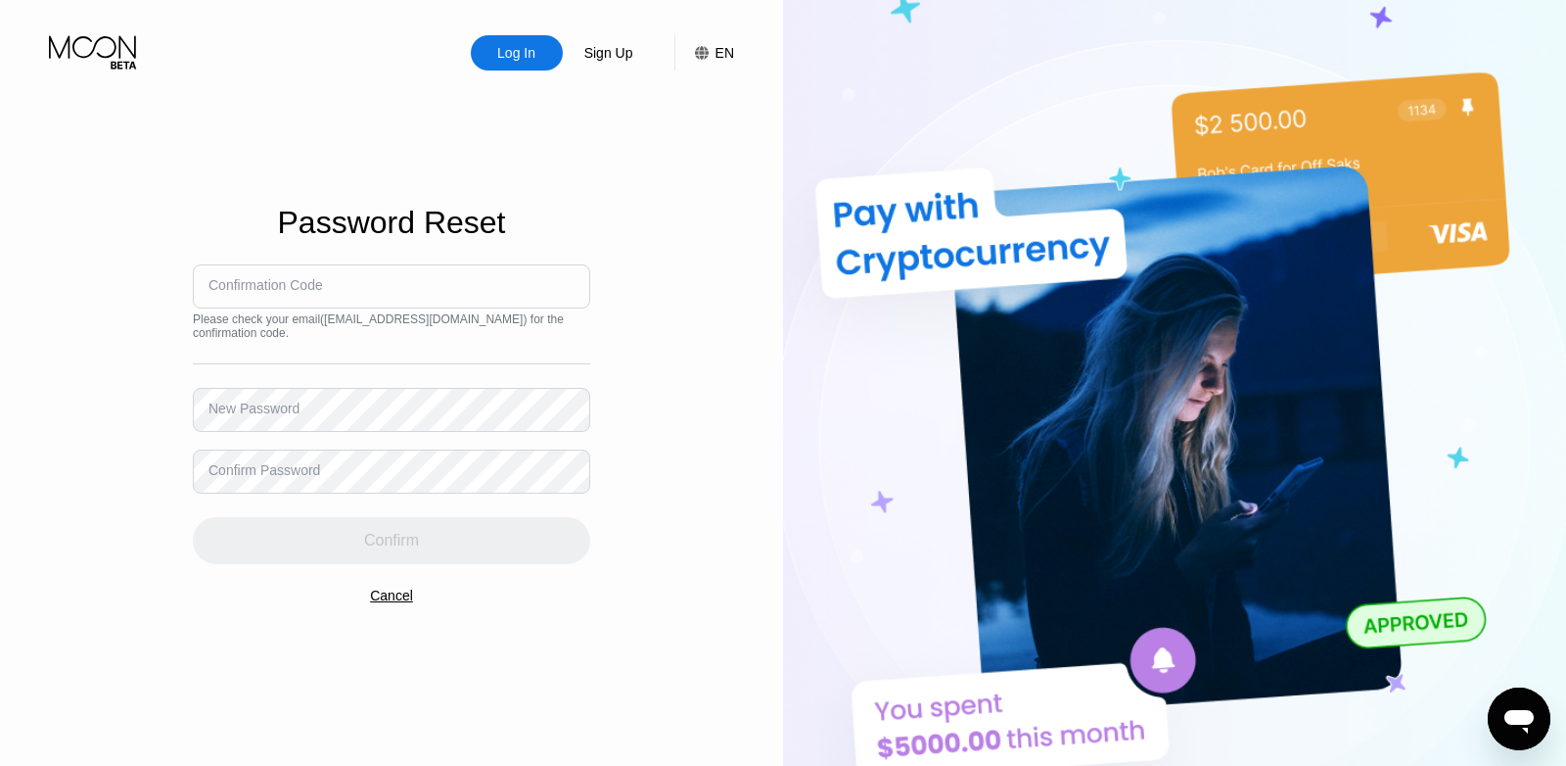
click at [298, 293] on div "Confirmation Code" at bounding box center [266, 285] width 115 height 16
click at [303, 286] on input at bounding box center [391, 286] width 397 height 44
type input "031185"
click at [267, 416] on div "New Password" at bounding box center [254, 408] width 91 height 16
click at [248, 462] on div "Confirm Password" at bounding box center [265, 470] width 112 height 16
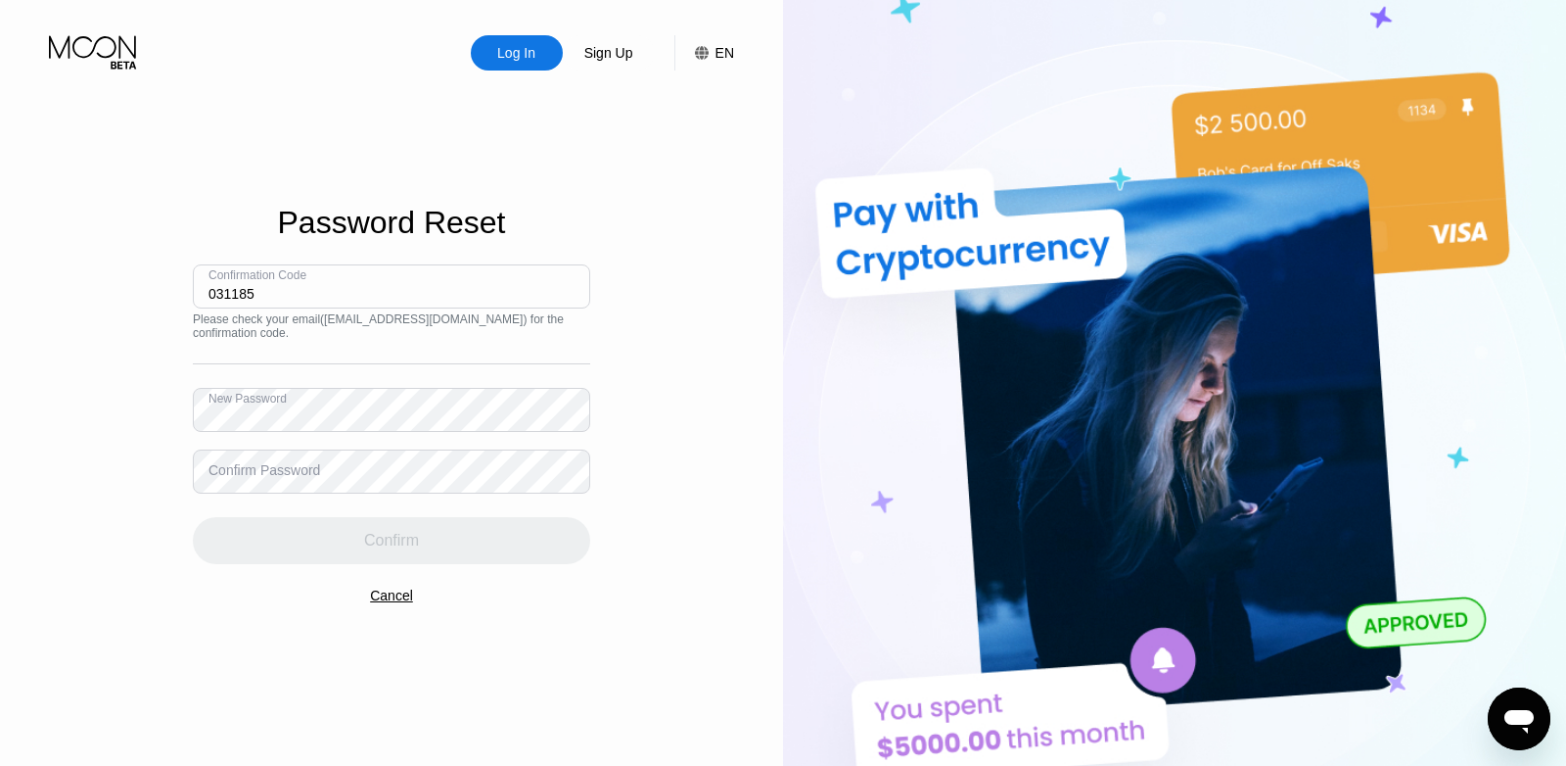
click at [248, 462] on div "Confirm Password" at bounding box center [265, 470] width 112 height 16
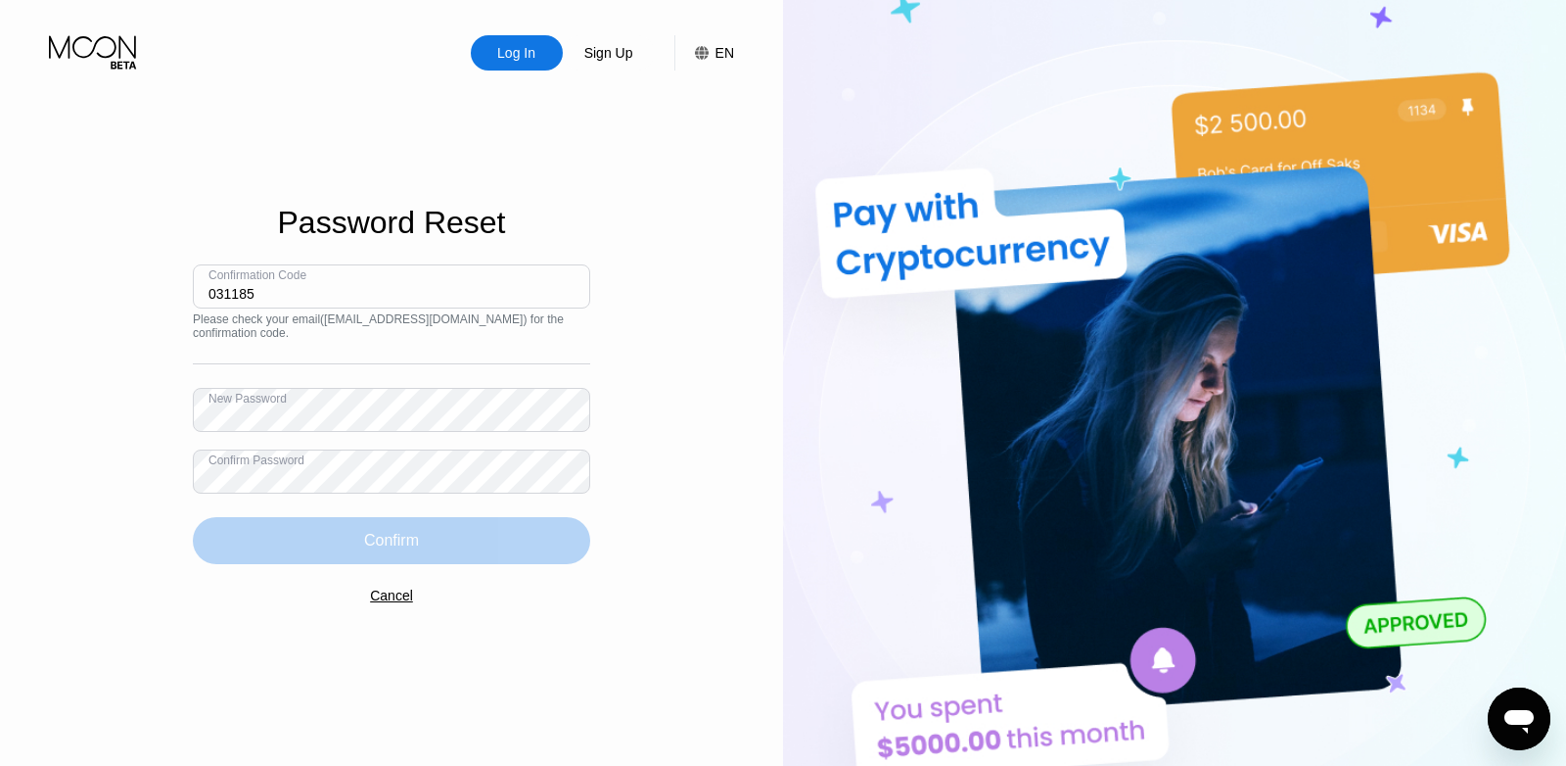
click at [243, 520] on div "Confirm" at bounding box center [391, 540] width 397 height 47
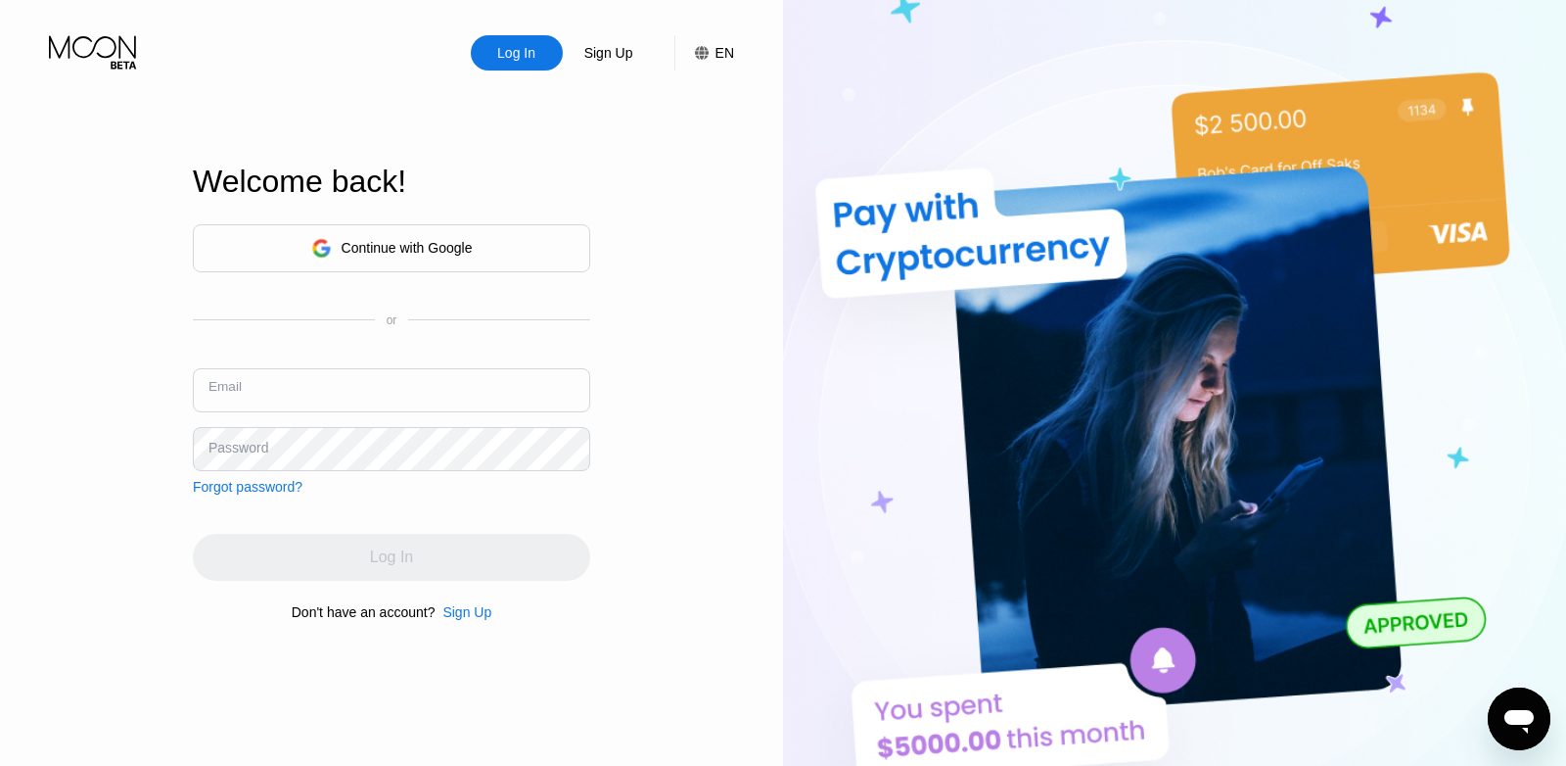
click at [355, 391] on input "text" at bounding box center [391, 390] width 397 height 44
type input "[EMAIL_ADDRESS][DOMAIN_NAME]"
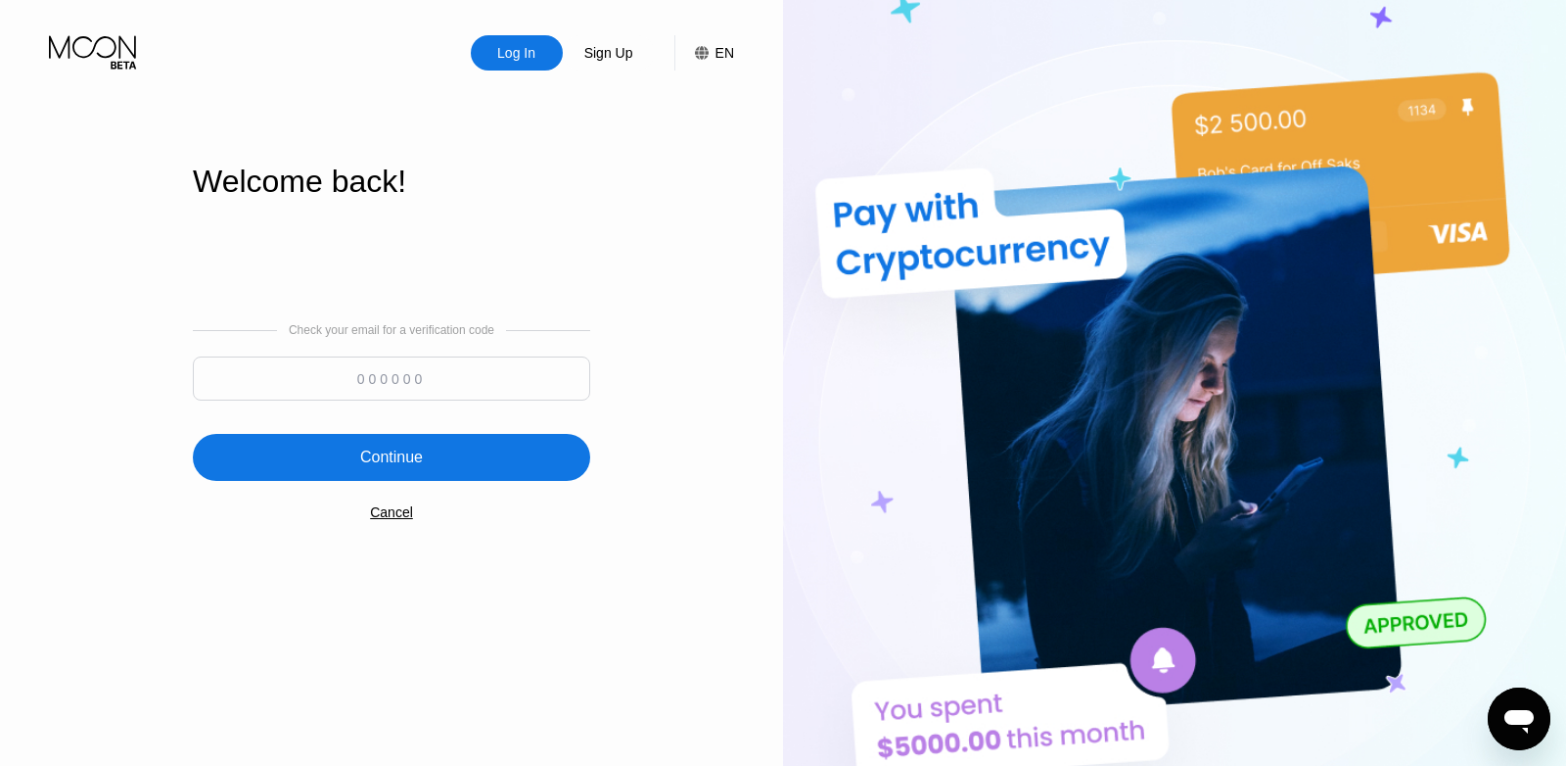
click at [223, 372] on input at bounding box center [391, 378] width 397 height 44
type input "160745"
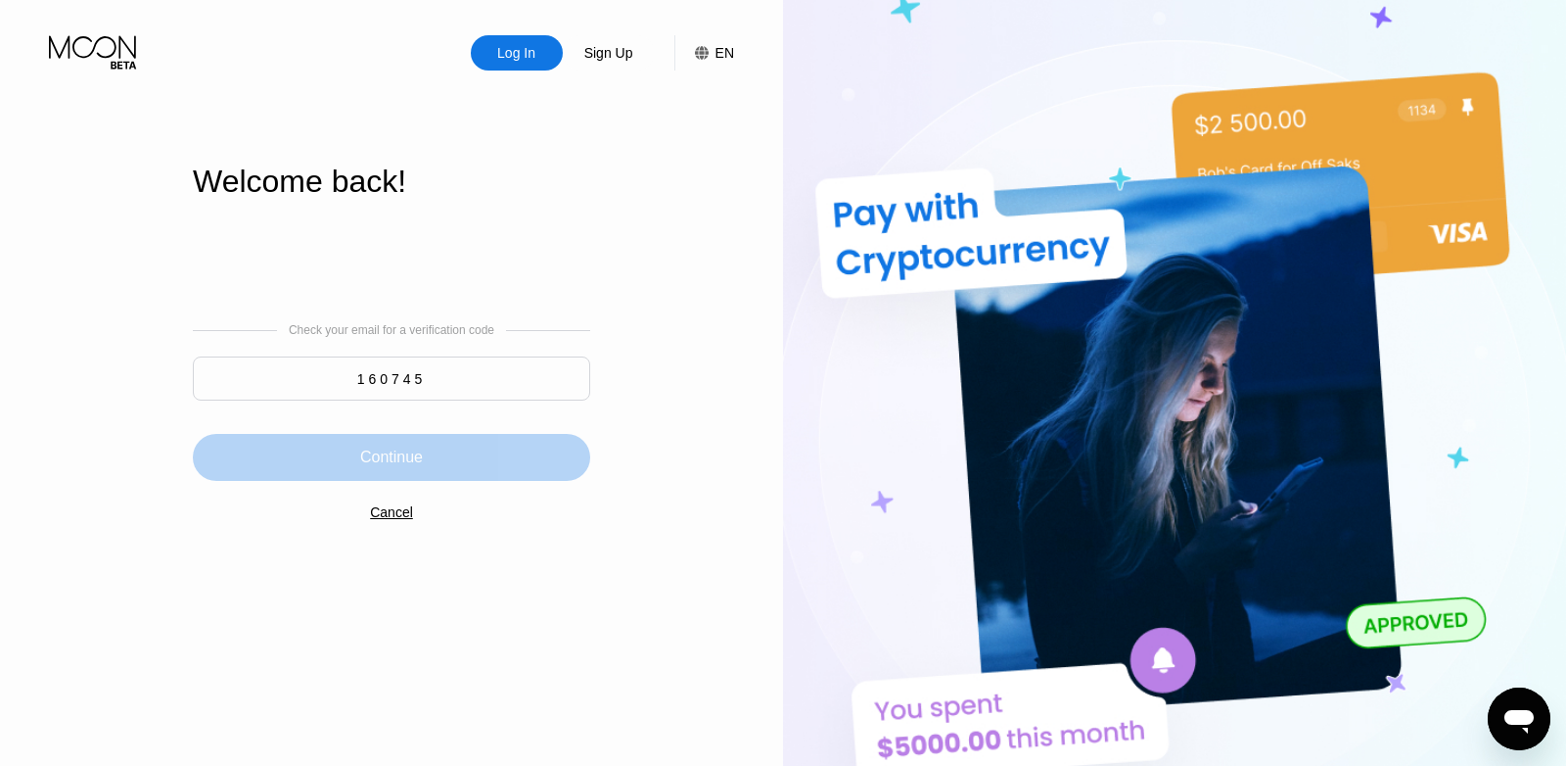
click at [209, 474] on div "Continue" at bounding box center [391, 457] width 397 height 47
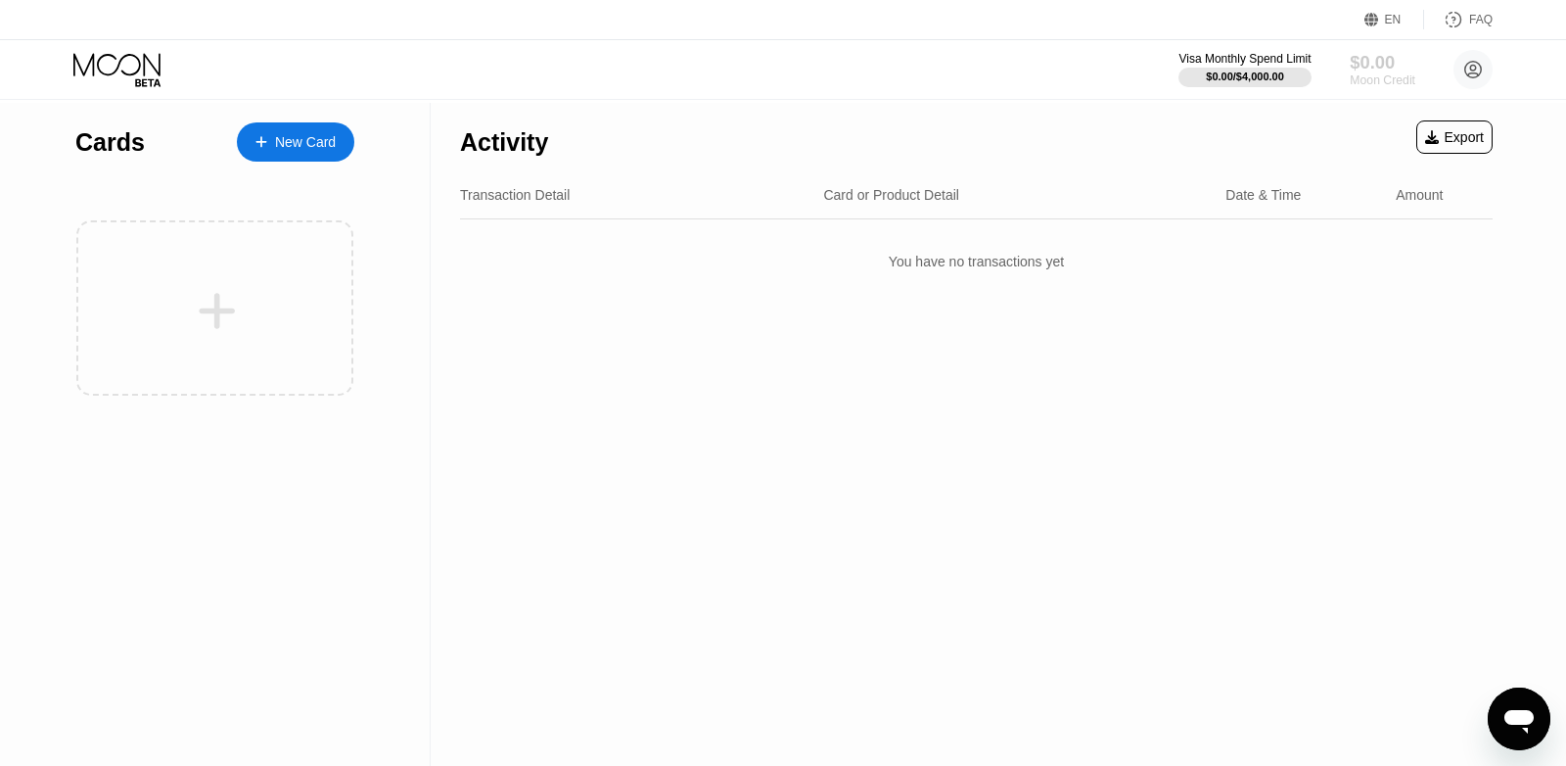
click at [1376, 72] on div "$0.00" at bounding box center [1383, 62] width 66 height 21
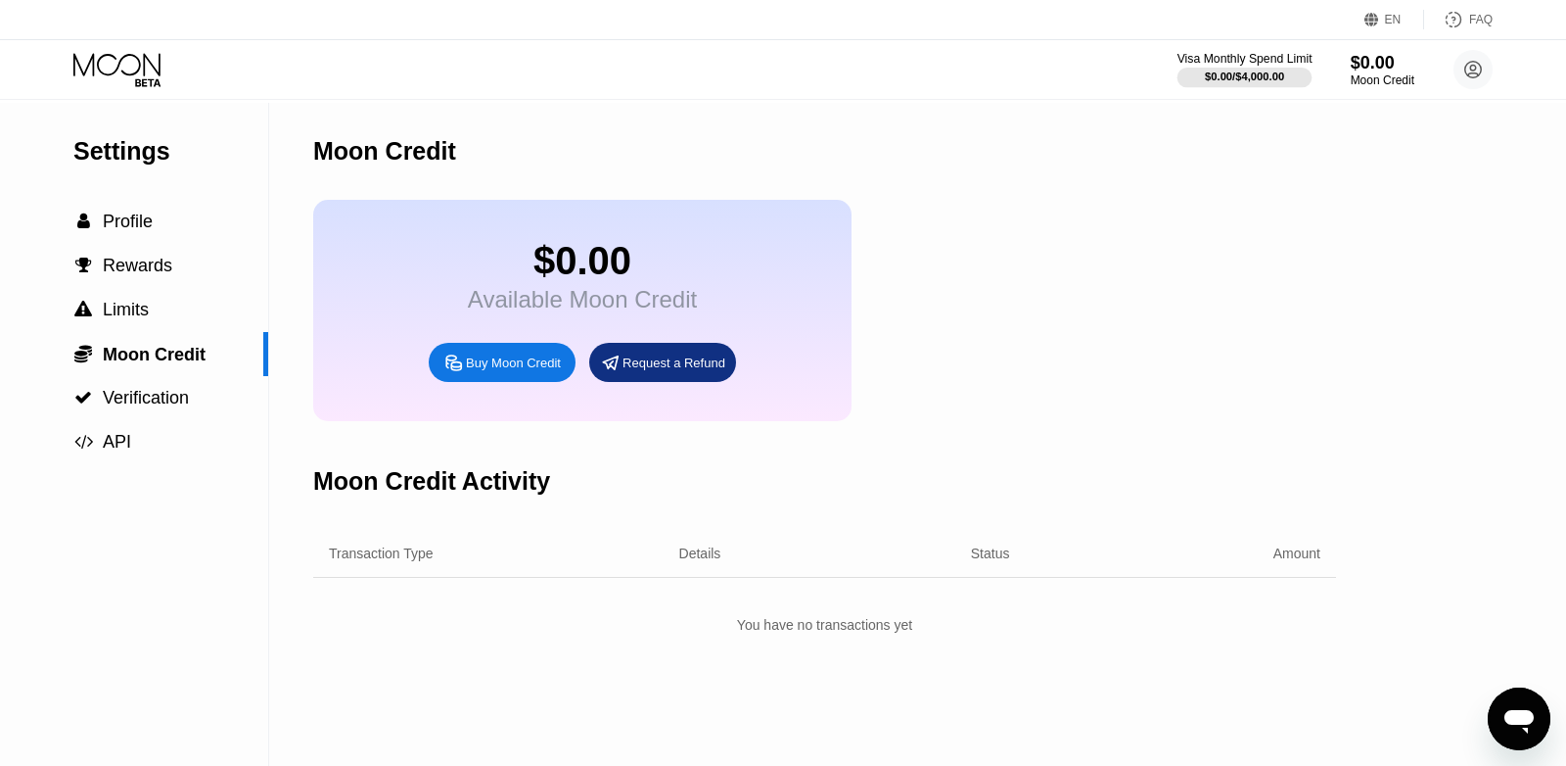
click at [1128, 165] on div "Moon Credit" at bounding box center [824, 151] width 1023 height 97
click at [123, 231] on span "Profile" at bounding box center [128, 221] width 50 height 20
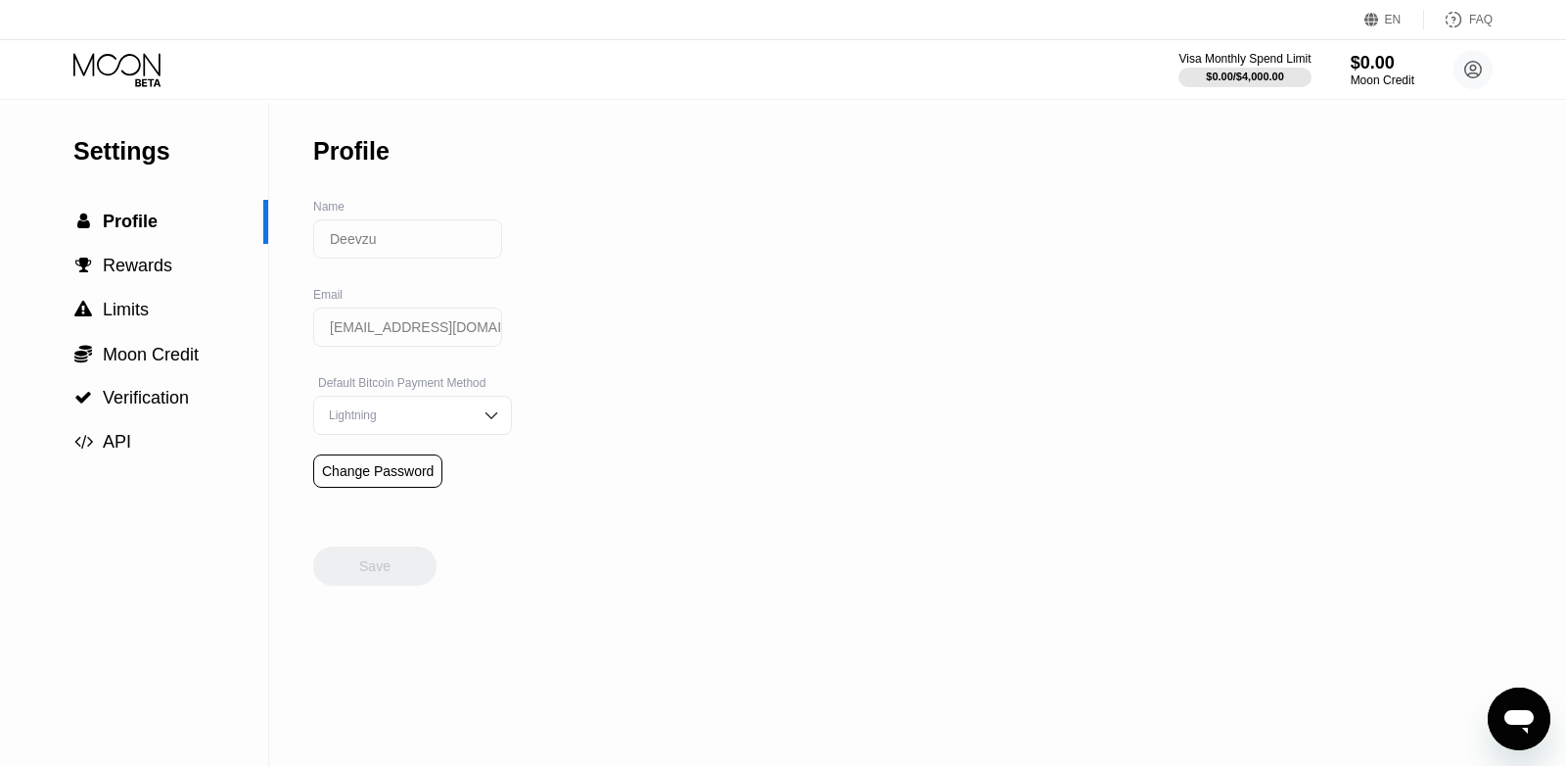
click at [102, 76] on icon at bounding box center [118, 70] width 91 height 34
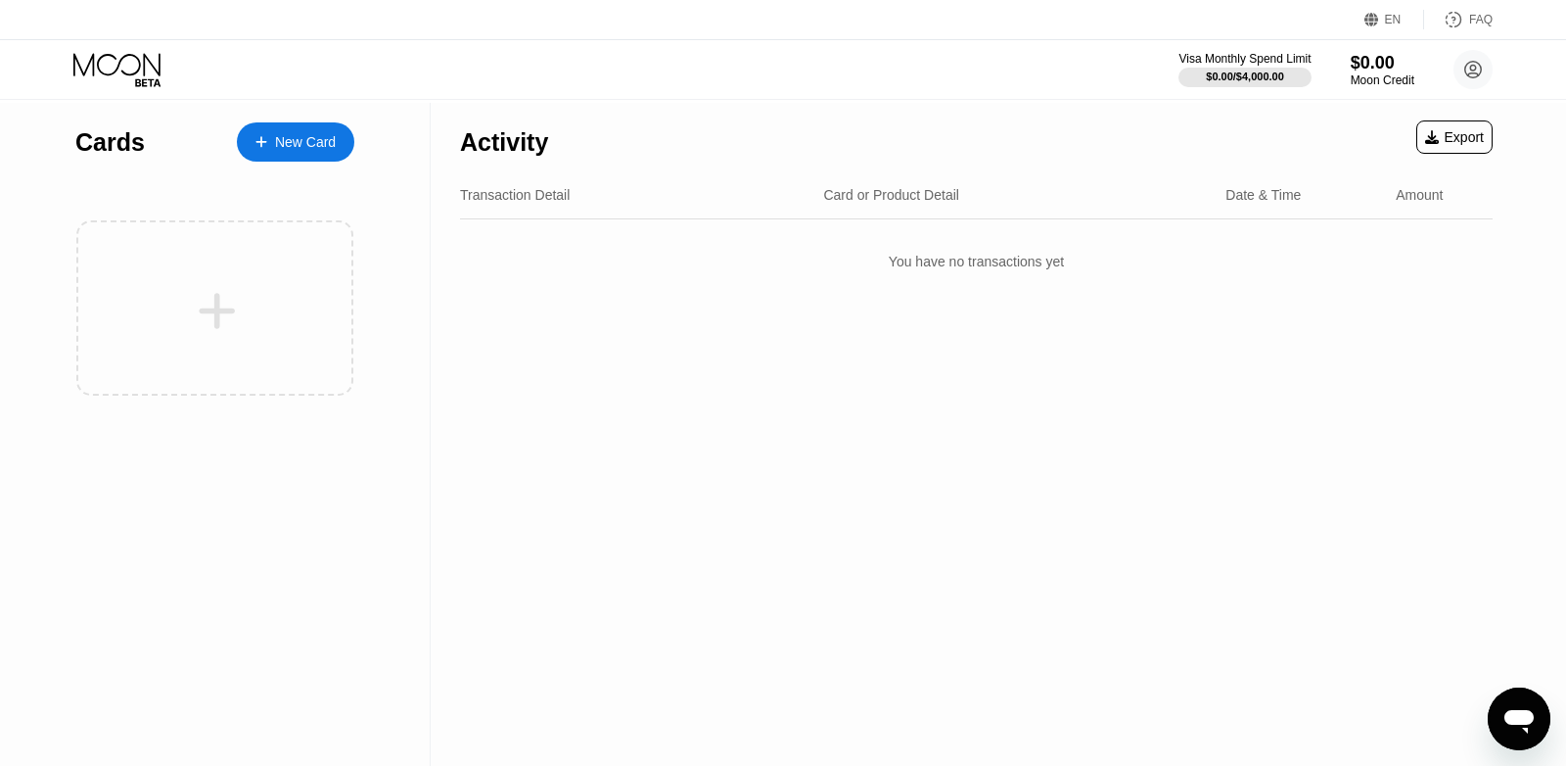
click at [306, 150] on div "New Card" at bounding box center [305, 142] width 61 height 17
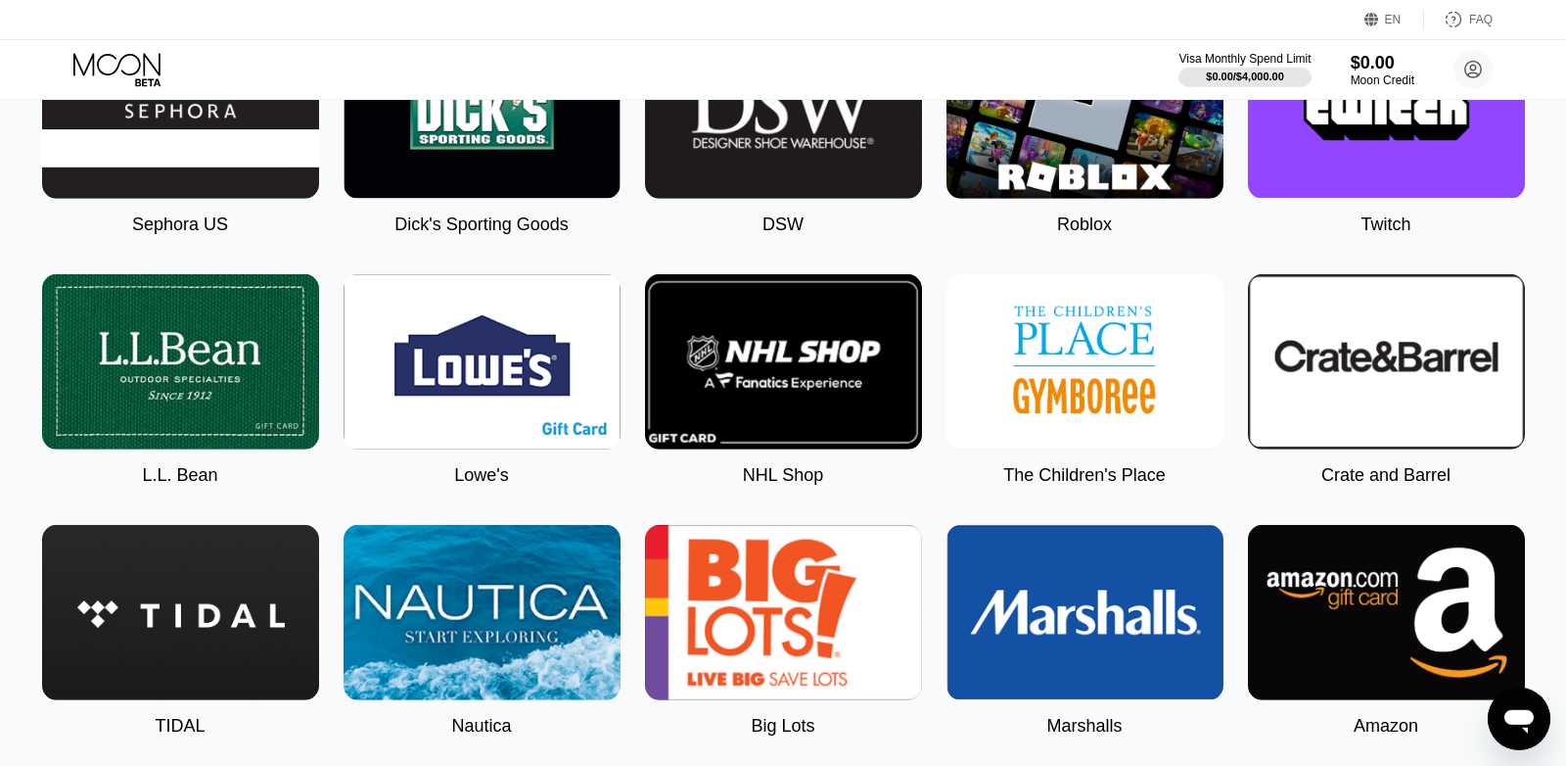
scroll to position [2027, 0]
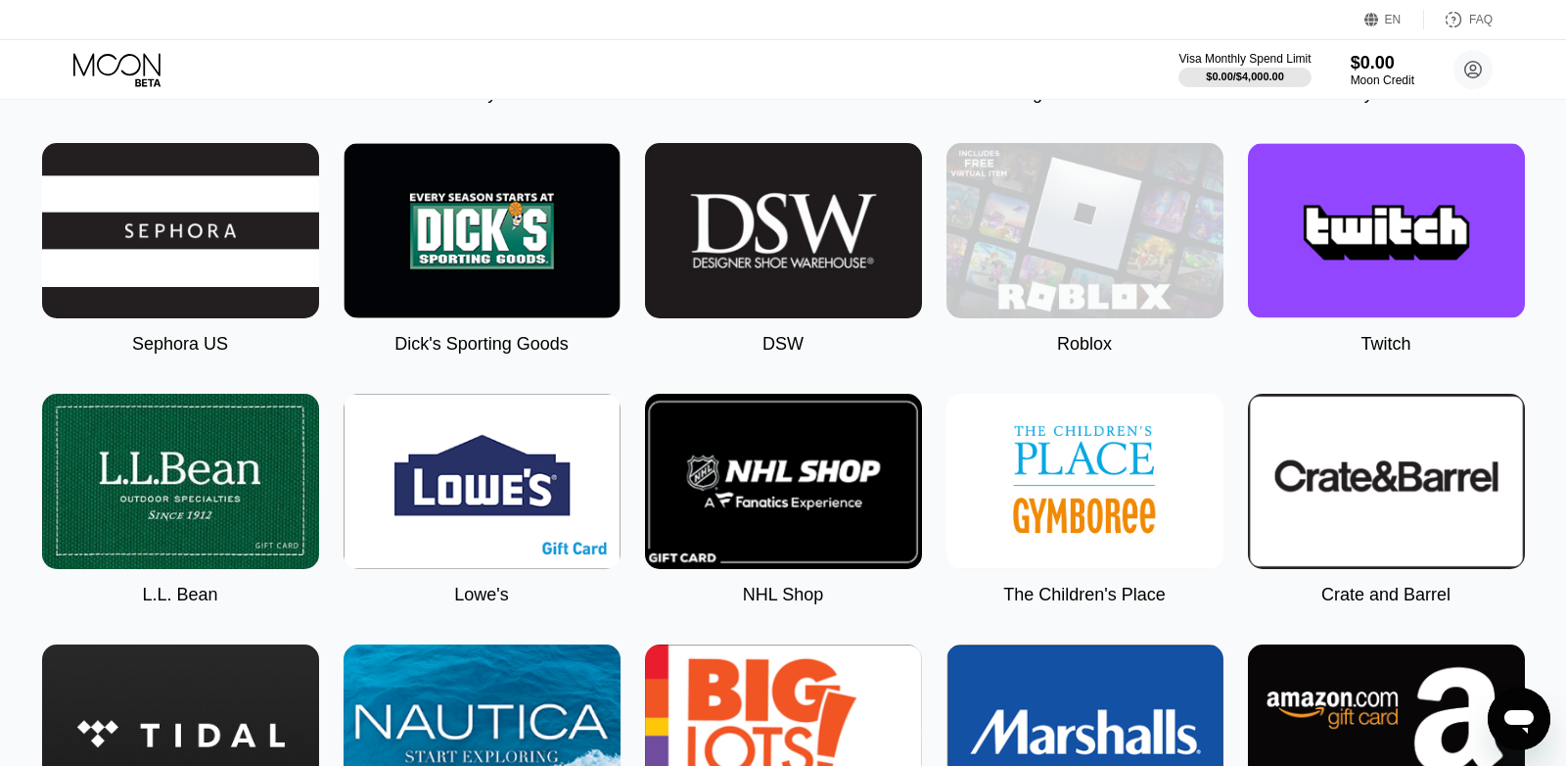
click at [980, 269] on img at bounding box center [1085, 230] width 277 height 175
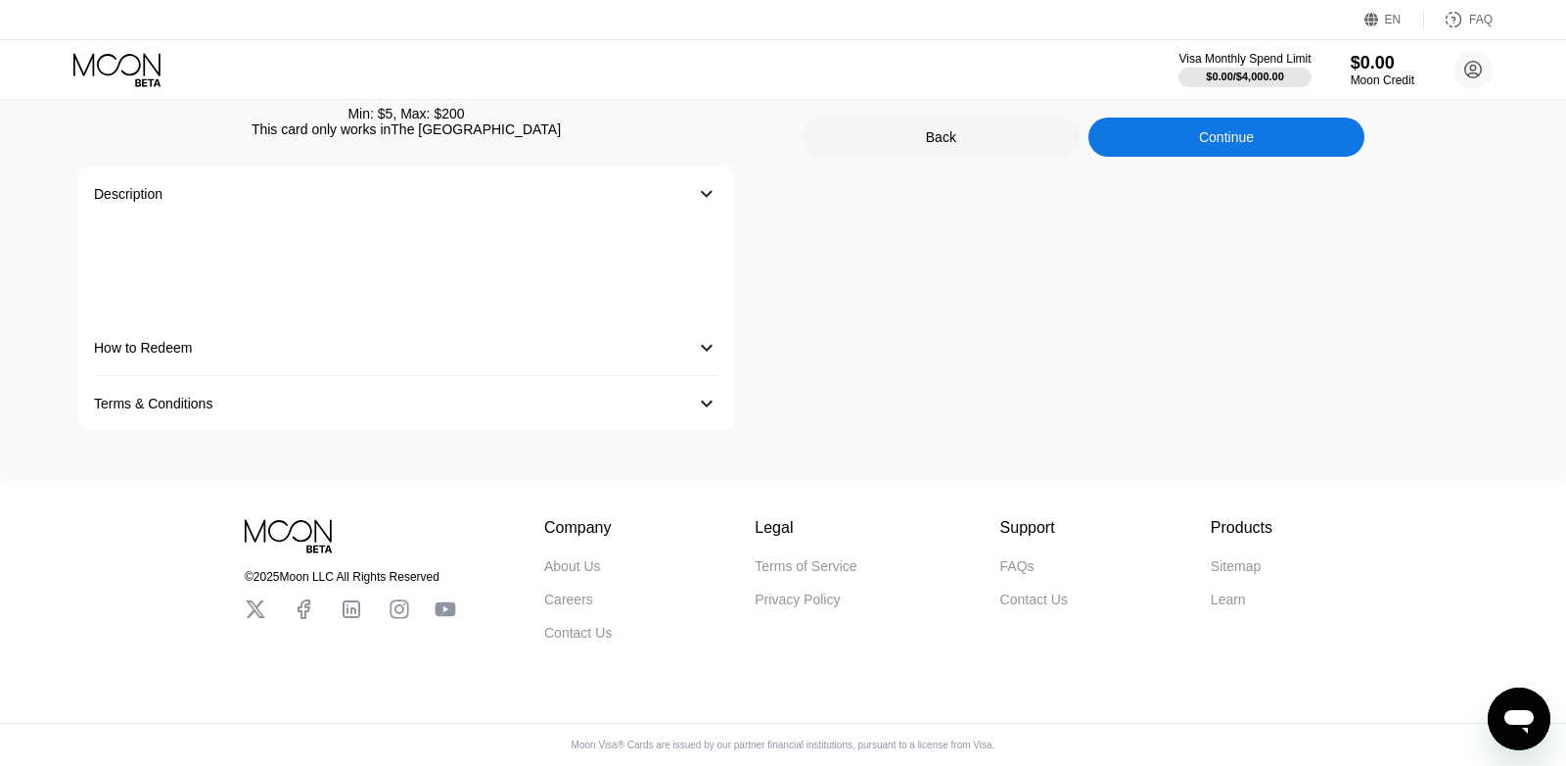
type input "0.00008771"
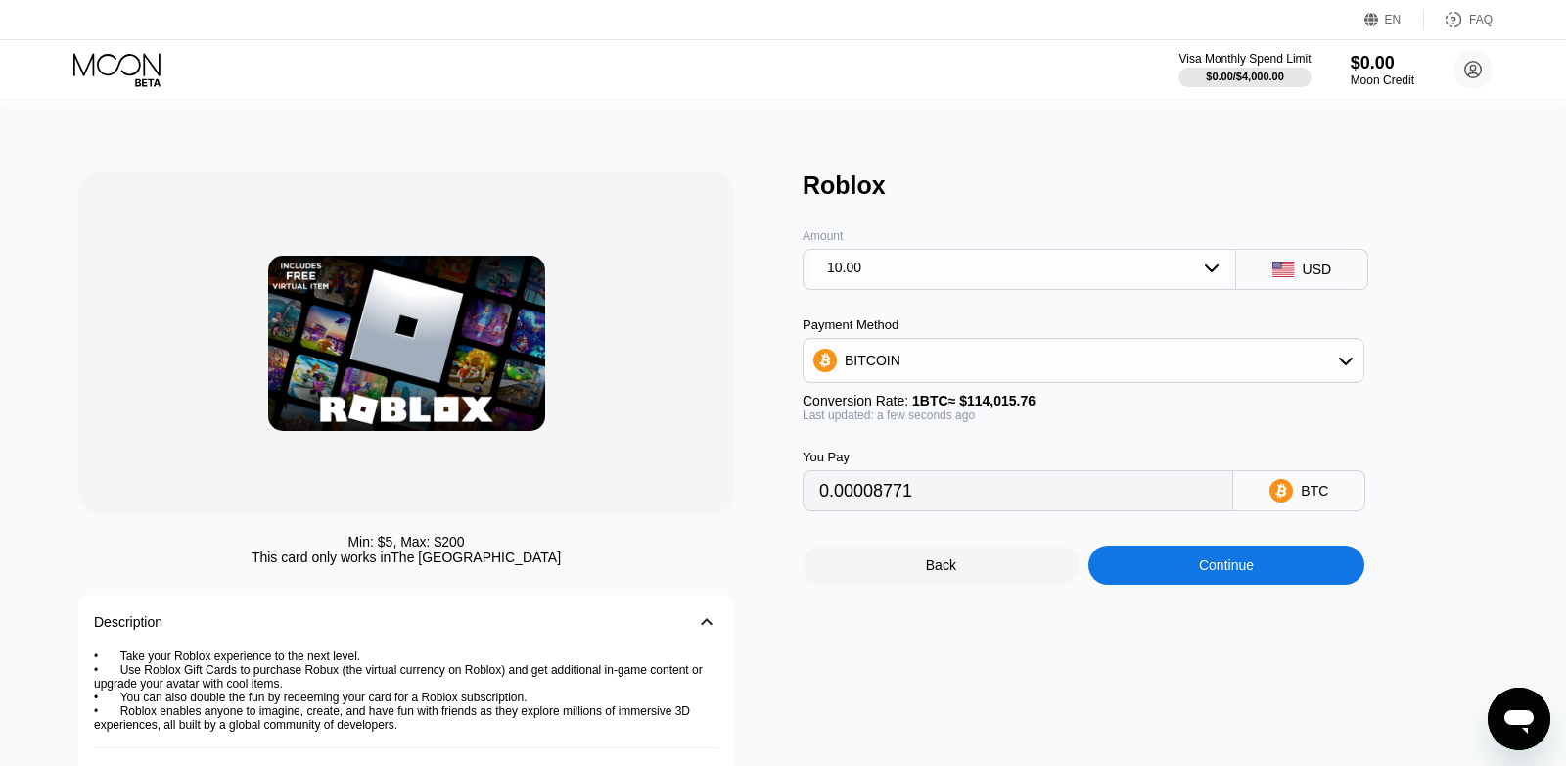
click at [440, 339] on img at bounding box center [406, 343] width 277 height 175
click at [854, 275] on div "10.00" at bounding box center [844, 267] width 34 height 16
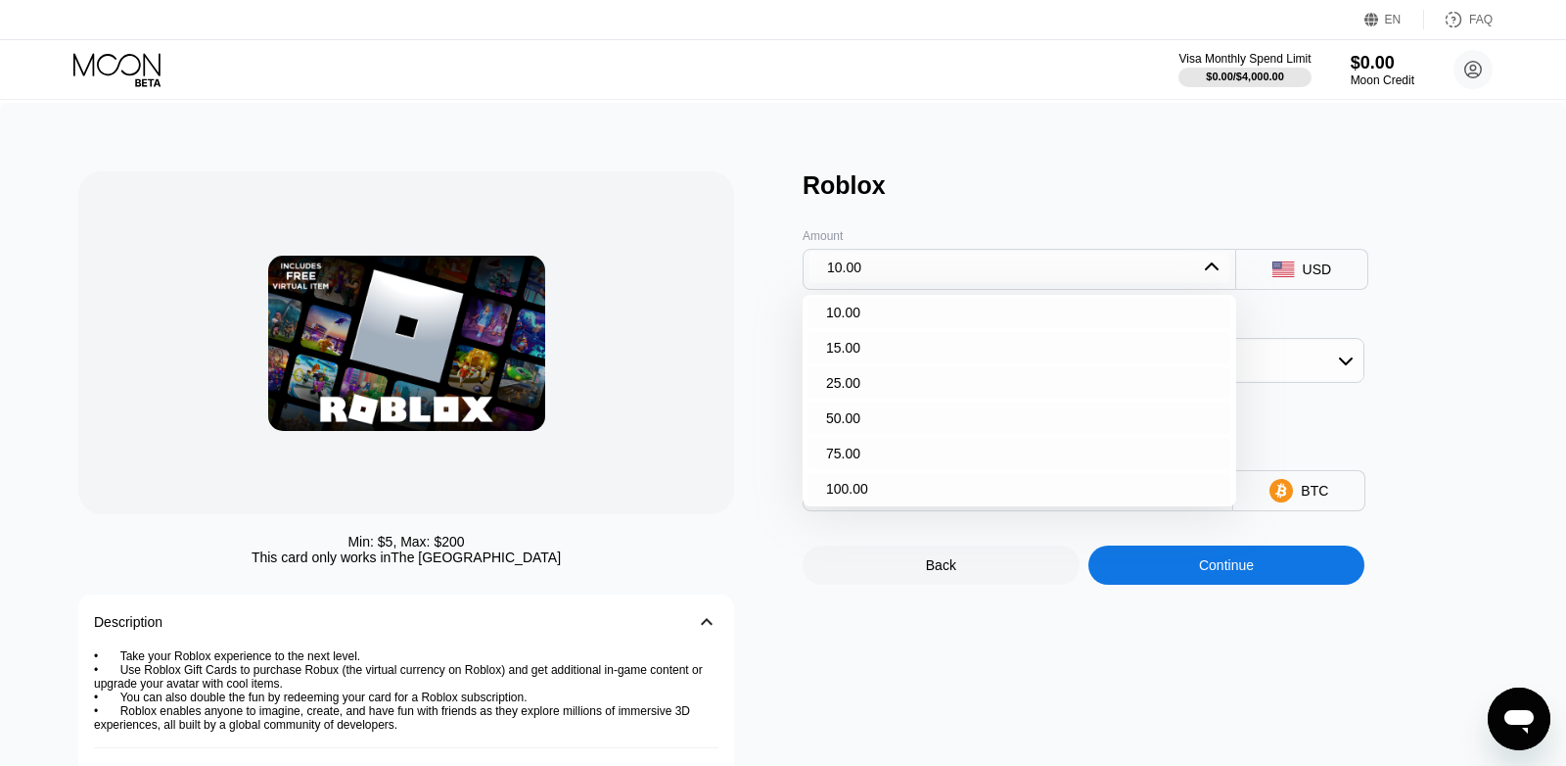
click at [993, 207] on div "Amount 10.00 10.00 15.00 25.00 50.00 75.00 100.00" at bounding box center [1020, 245] width 434 height 90
click at [1020, 328] on div "10.00" at bounding box center [1020, 312] width 422 height 31
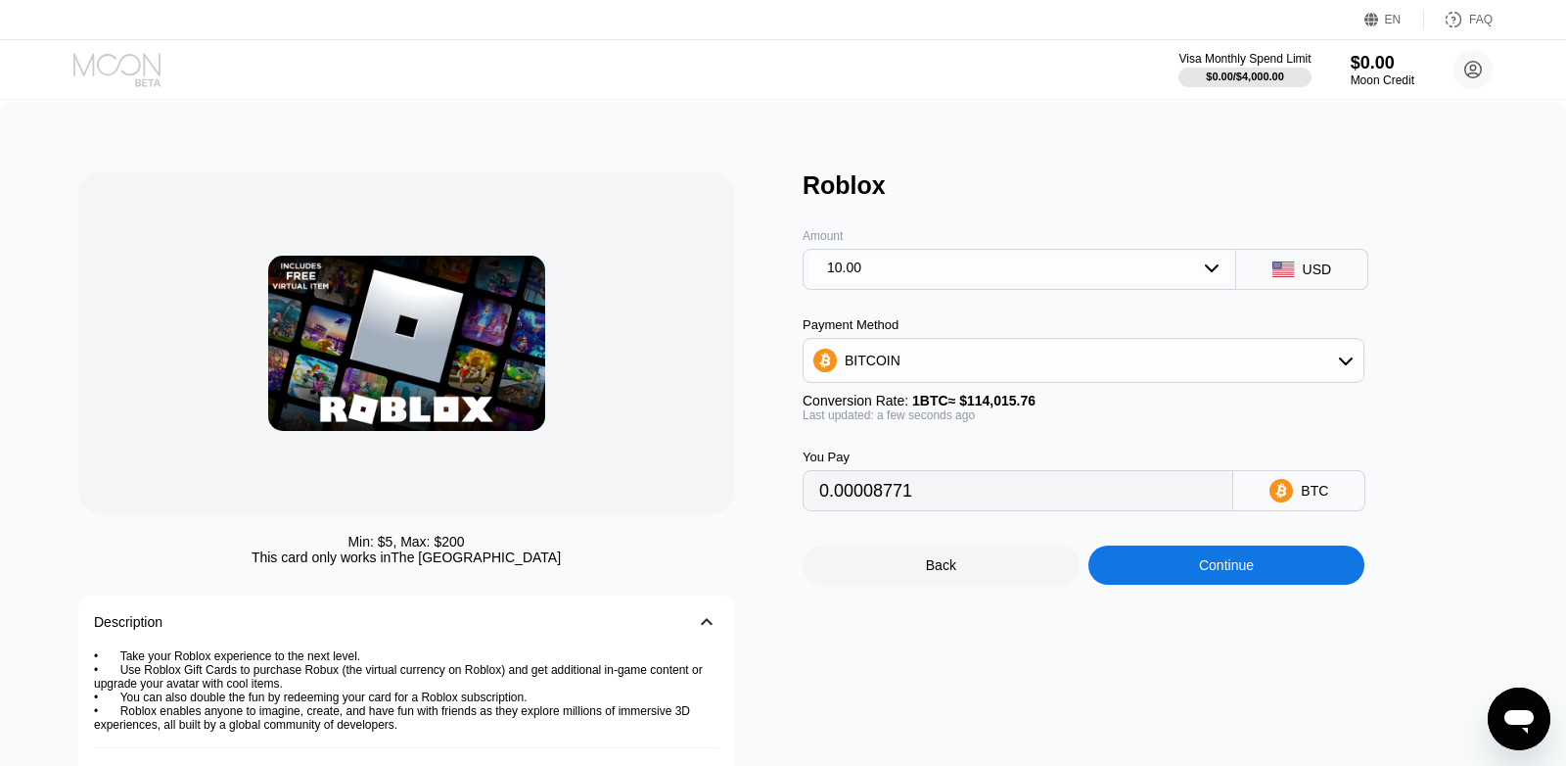
click at [141, 70] on icon at bounding box center [118, 70] width 91 height 34
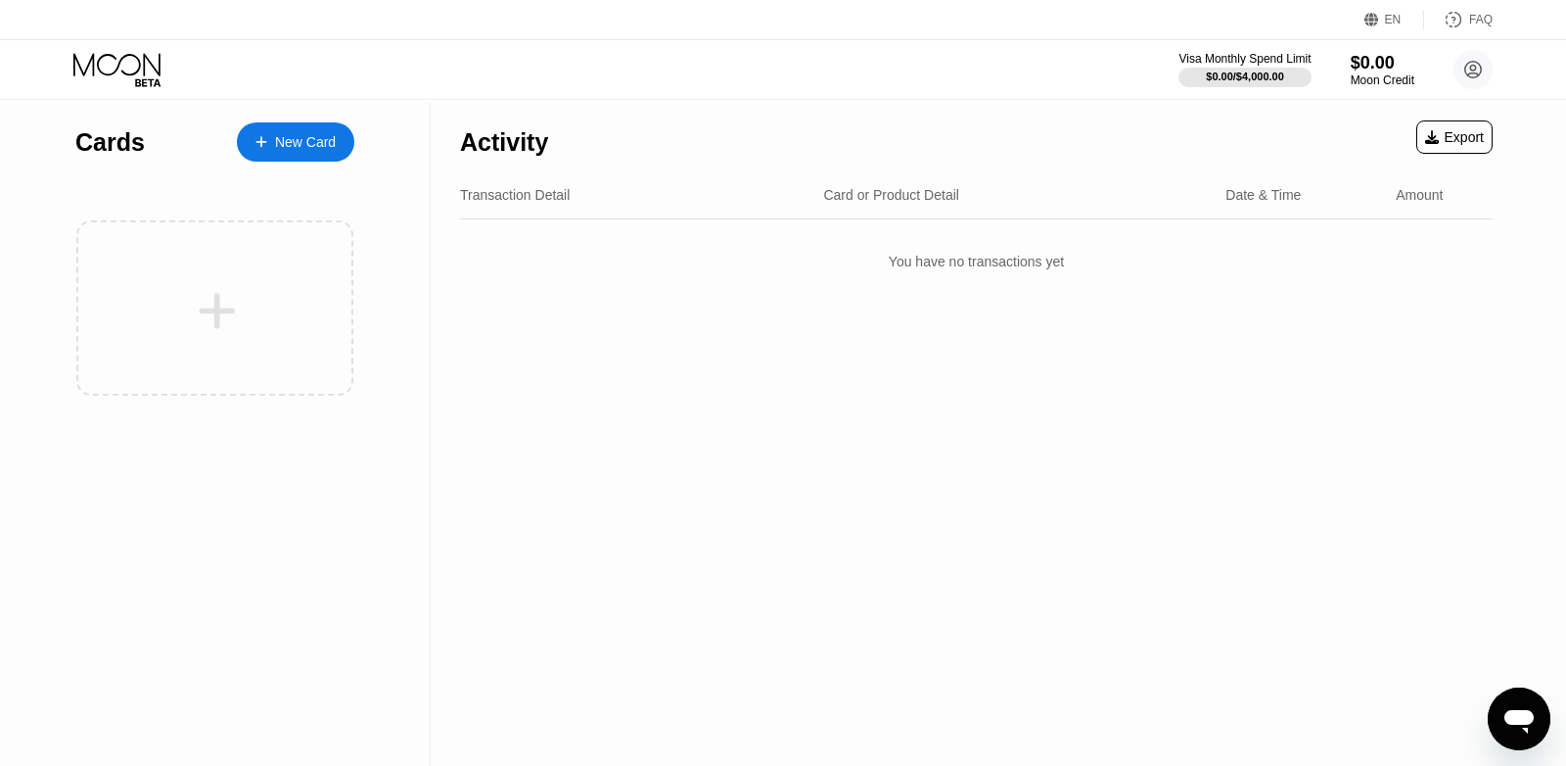
click at [272, 329] on div at bounding box center [217, 311] width 243 height 44
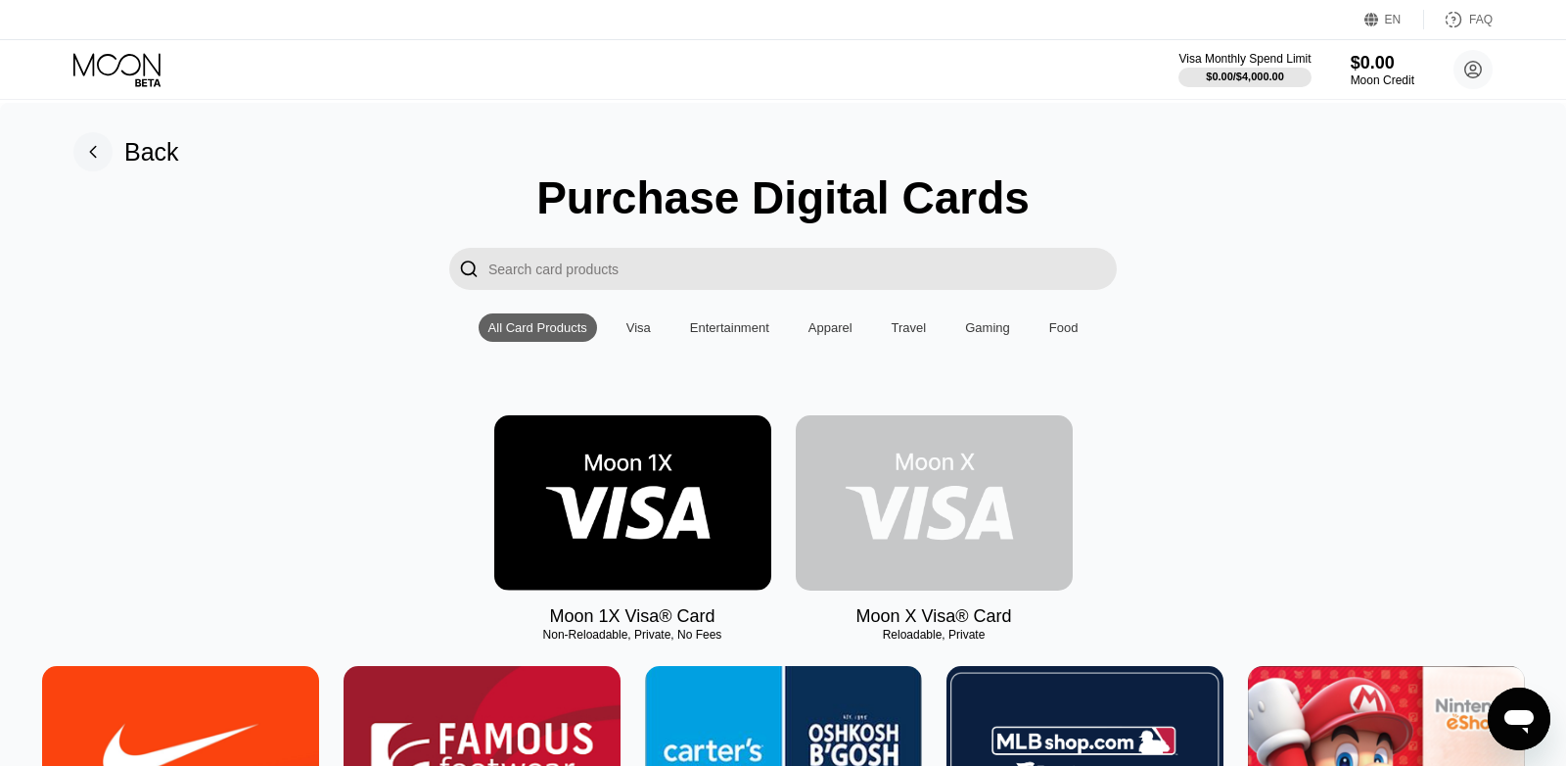
click at [949, 486] on img at bounding box center [934, 502] width 277 height 175
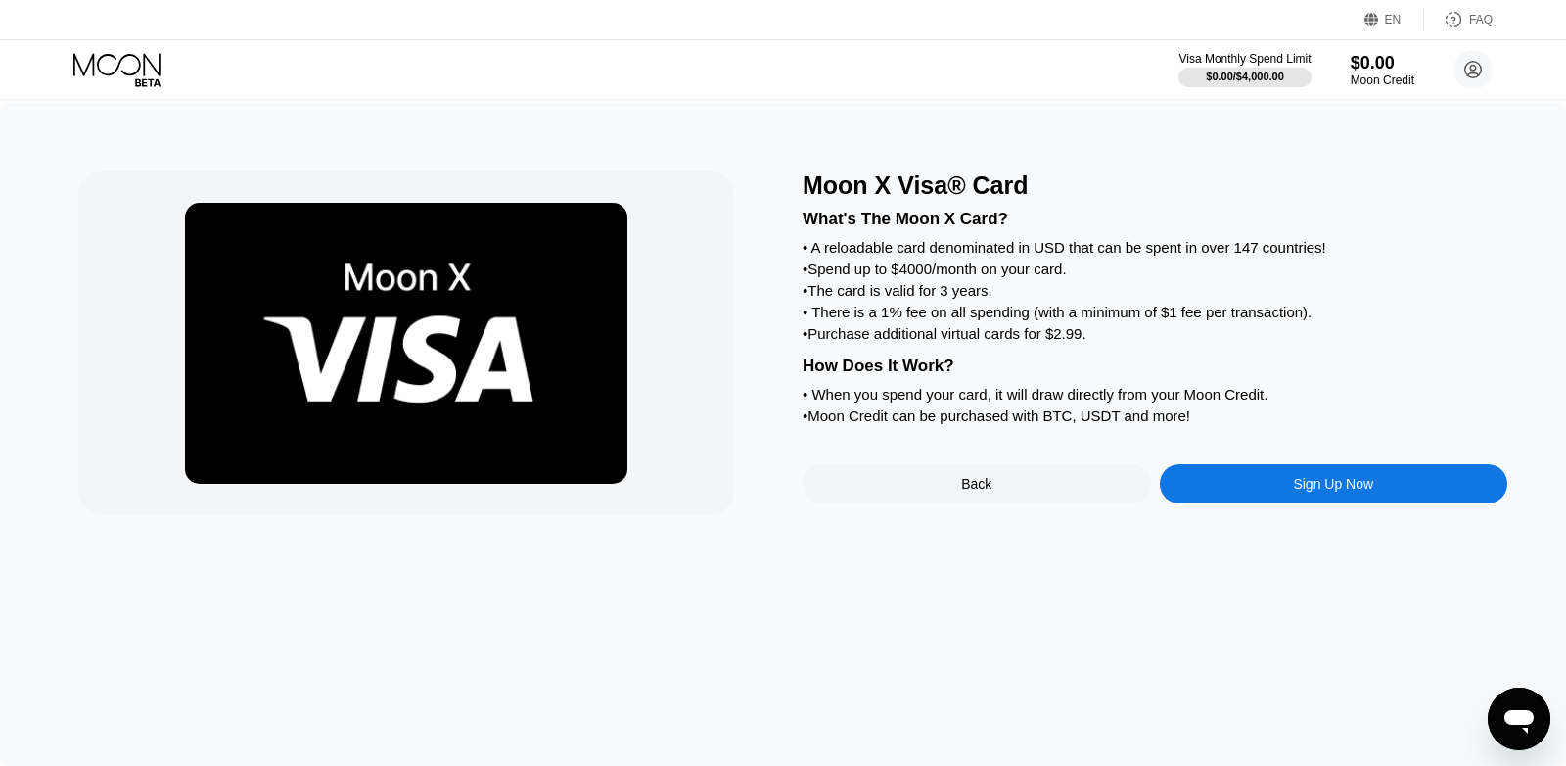
click at [106, 51] on div "Visa Monthly Spend Limit $0.00 / $4,000.00 $0.00 Moon Credit Deevzu deevzu@gmai…" at bounding box center [783, 69] width 1566 height 59
click at [160, 75] on icon at bounding box center [116, 64] width 87 height 23
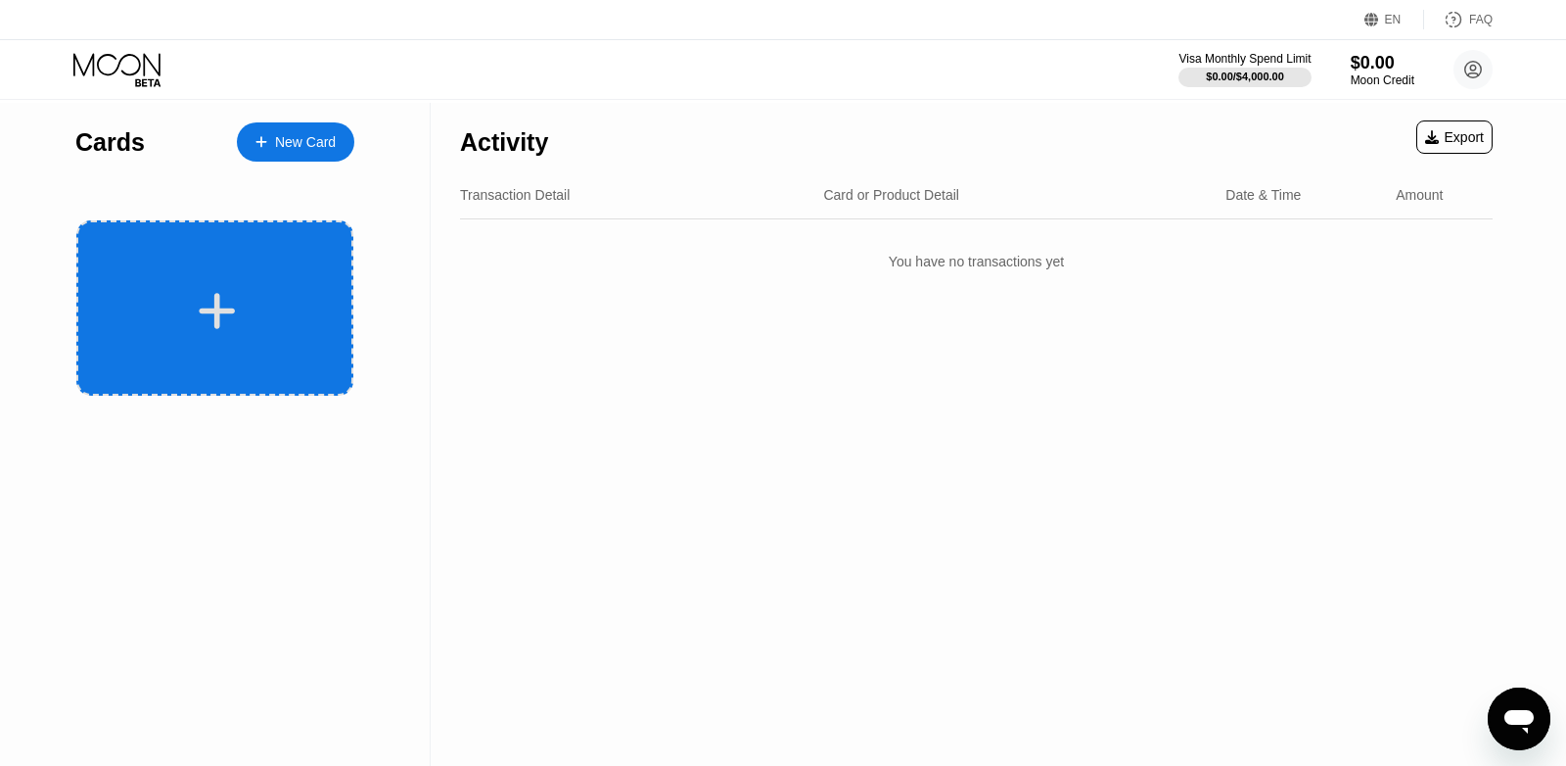
click at [255, 315] on div at bounding box center [217, 311] width 243 height 44
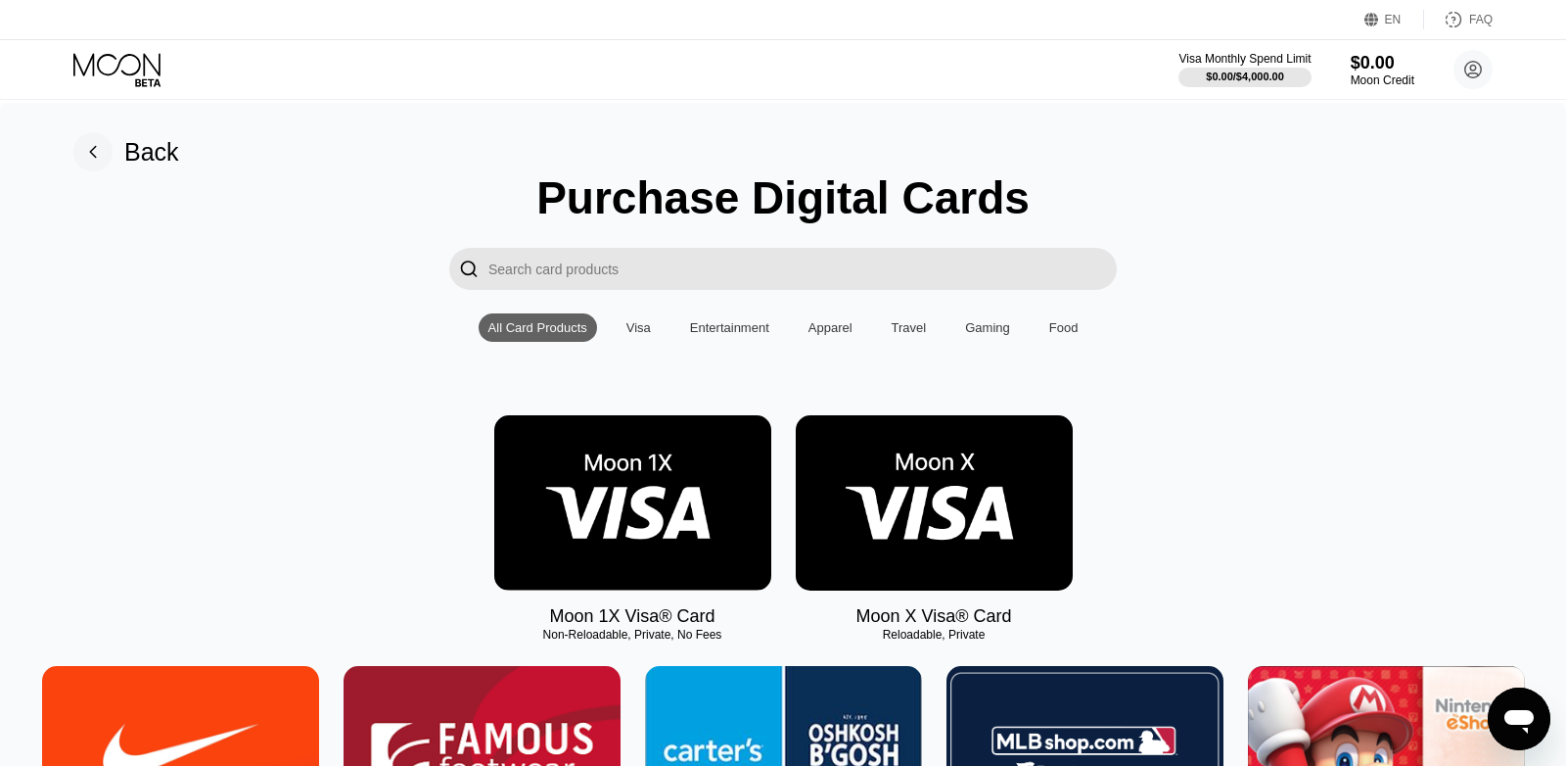
click at [638, 332] on div "Visa" at bounding box center [639, 327] width 24 height 15
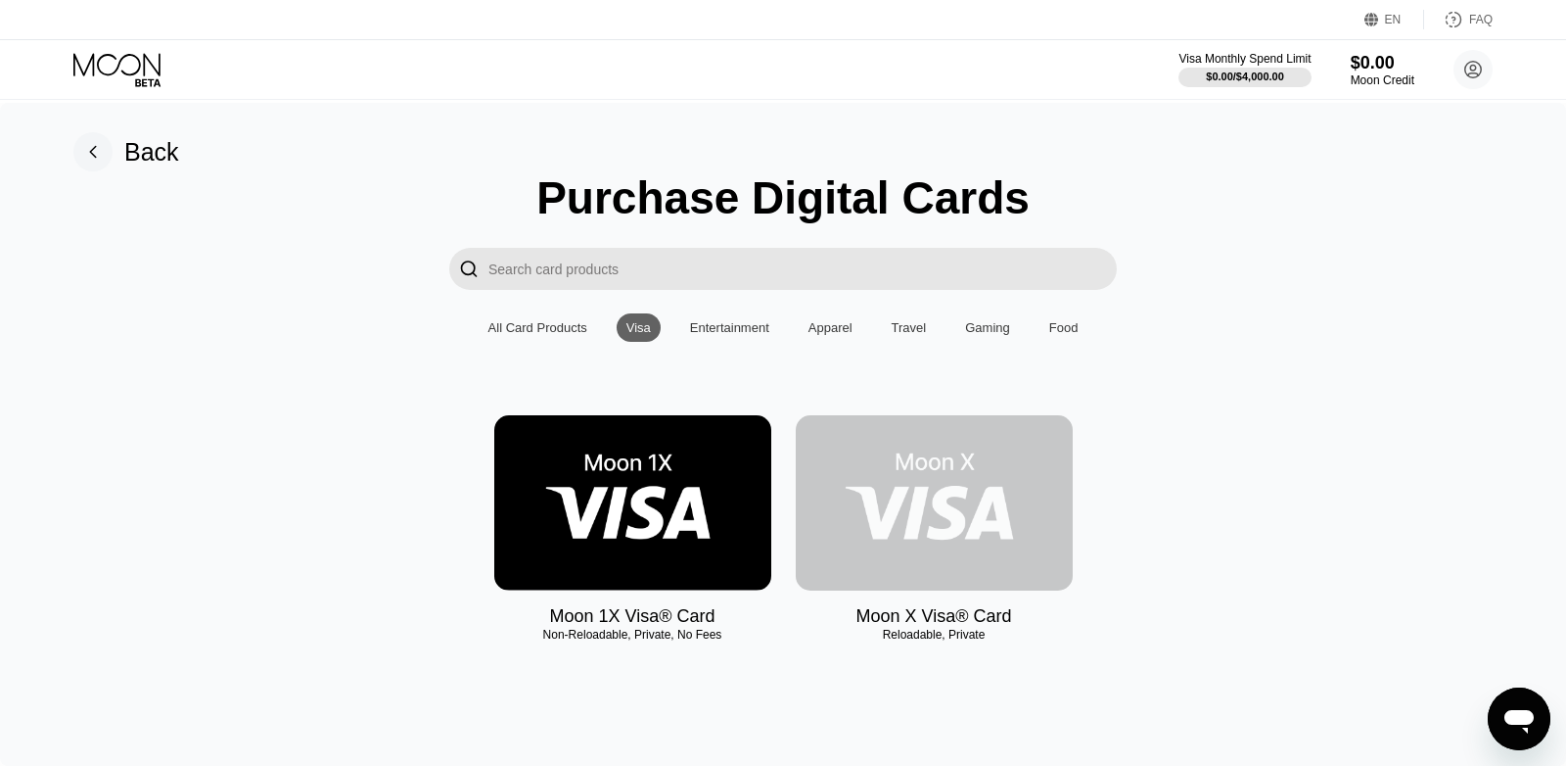
click at [889, 552] on img at bounding box center [934, 502] width 277 height 175
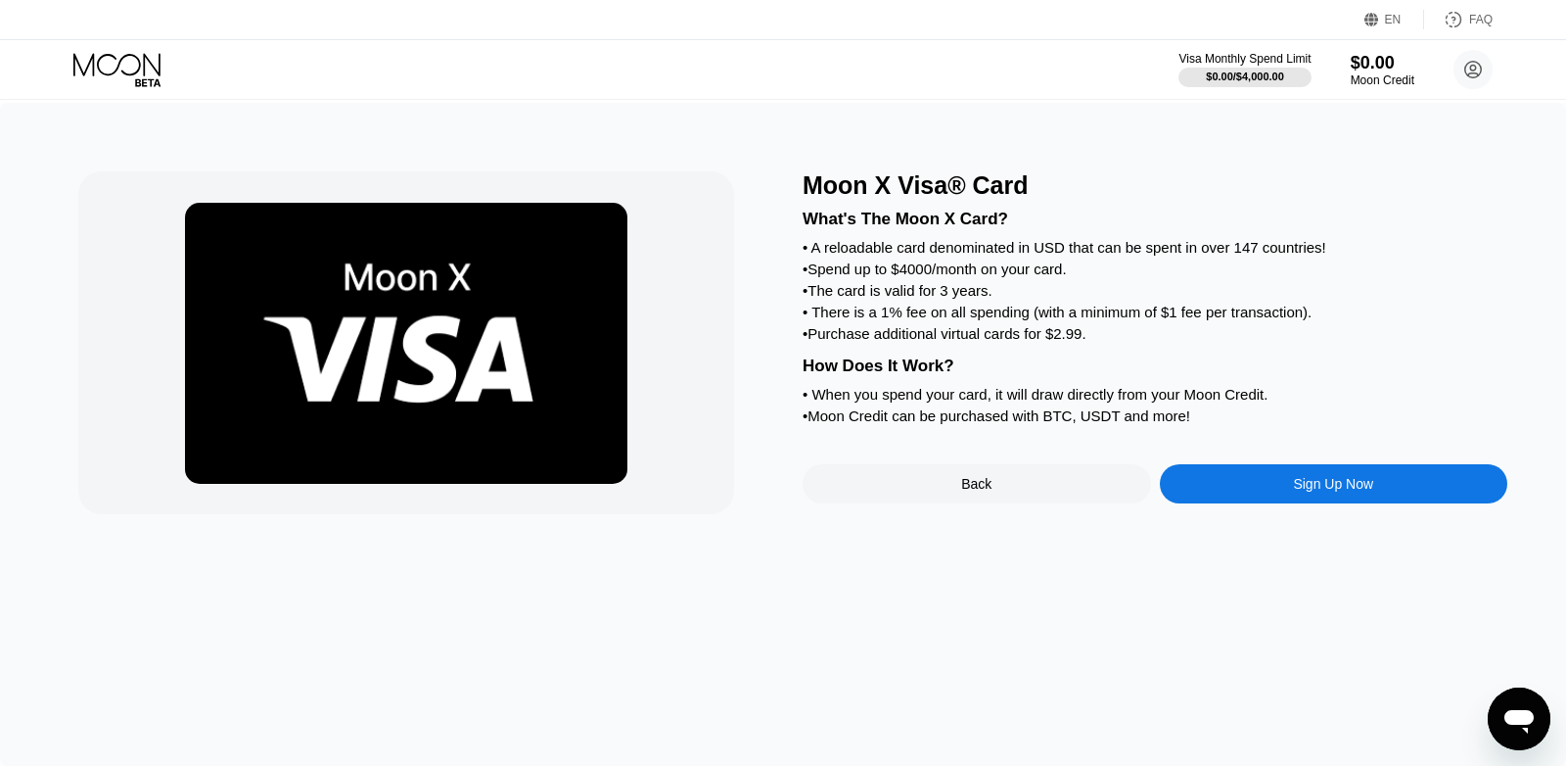
click at [1261, 503] on div "Sign Up Now" at bounding box center [1334, 483] width 349 height 39
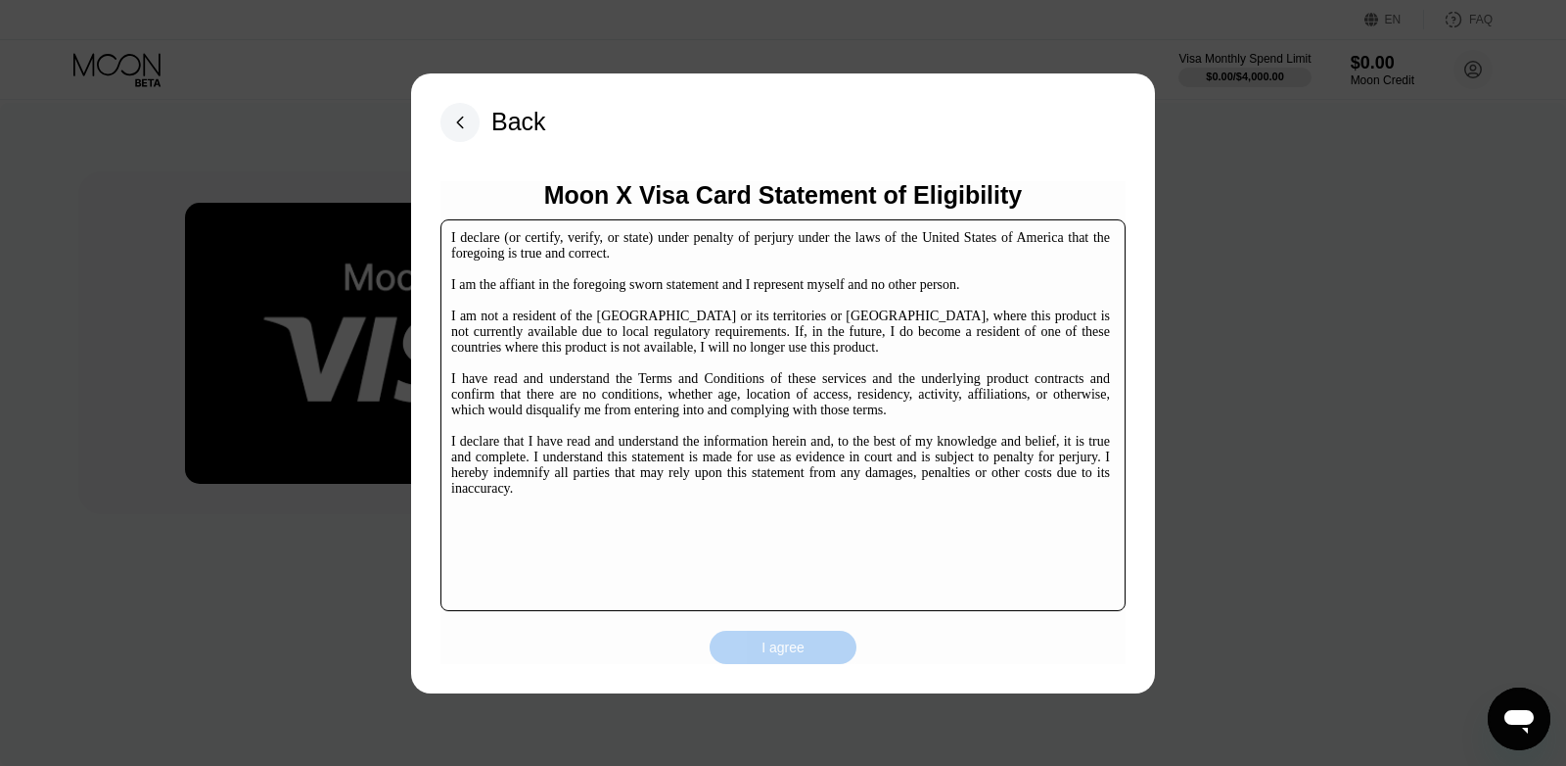
click at [742, 644] on div "I agree" at bounding box center [783, 646] width 147 height 33
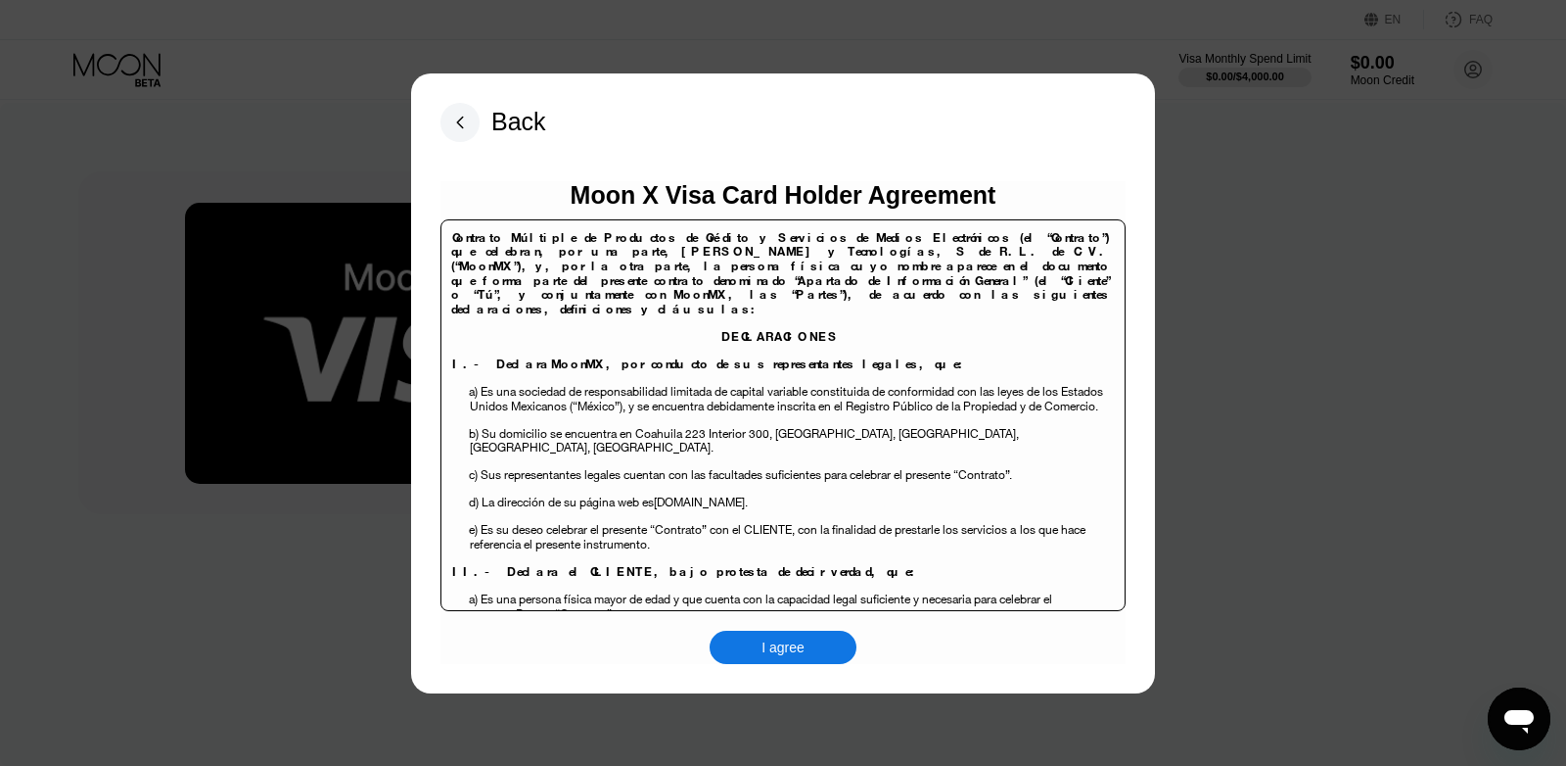
click at [742, 644] on div "I agree" at bounding box center [783, 646] width 147 height 33
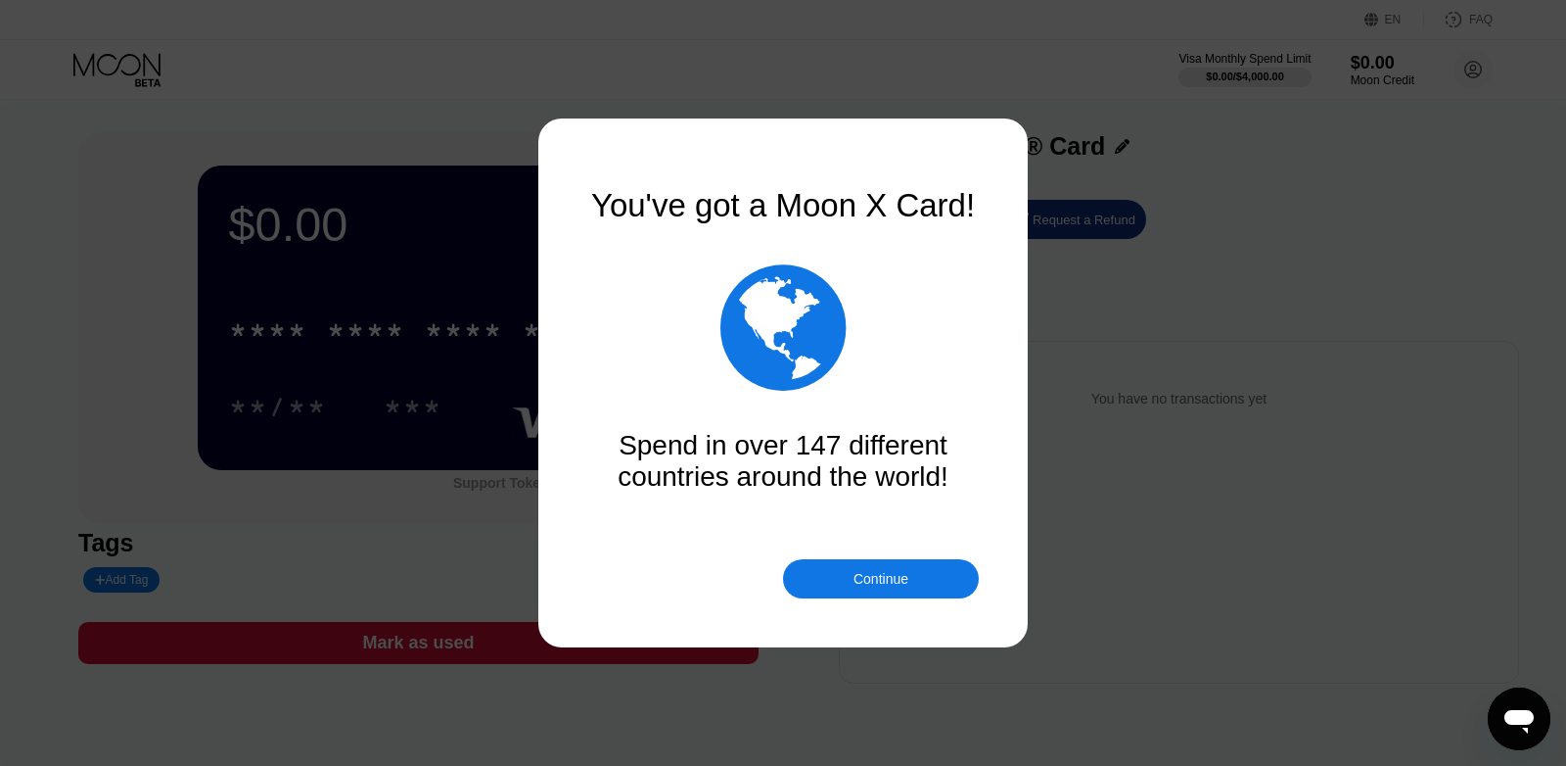
click at [911, 575] on div "Continue" at bounding box center [881, 578] width 196 height 39
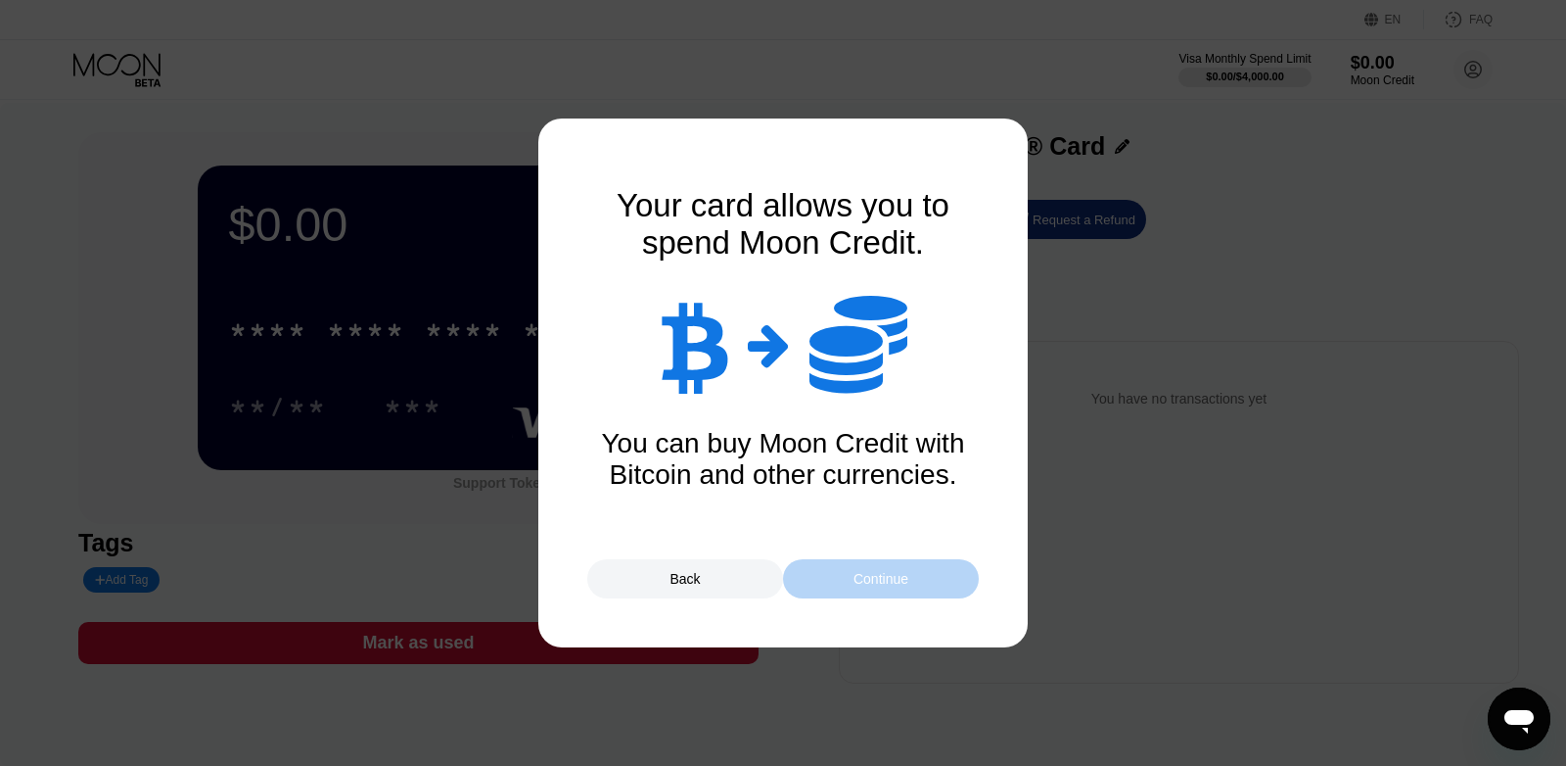
click at [911, 575] on div "Continue" at bounding box center [881, 578] width 196 height 39
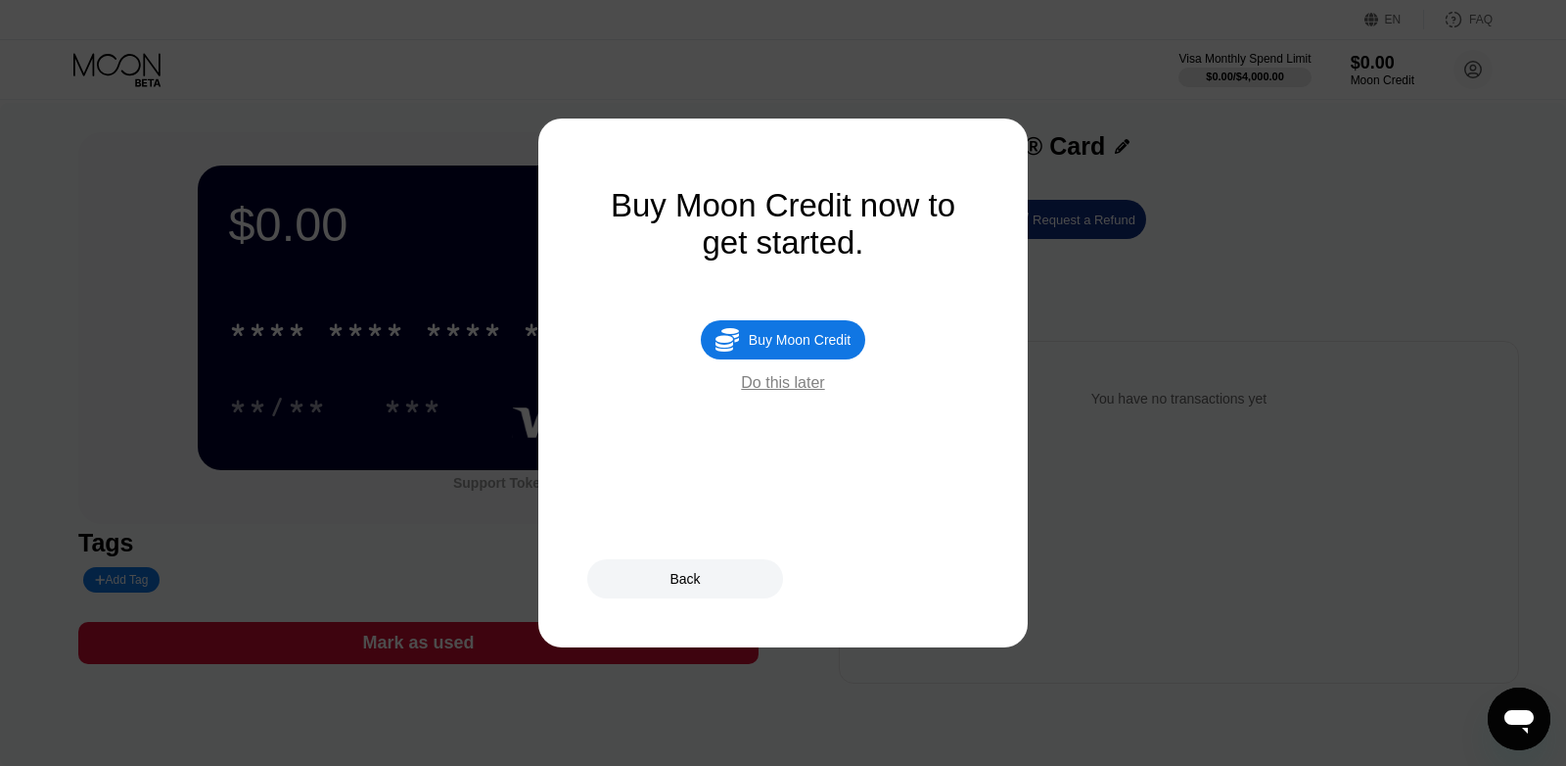
click at [800, 392] on div "Do this later" at bounding box center [782, 383] width 83 height 18
